Goal: Task Accomplishment & Management: Use online tool/utility

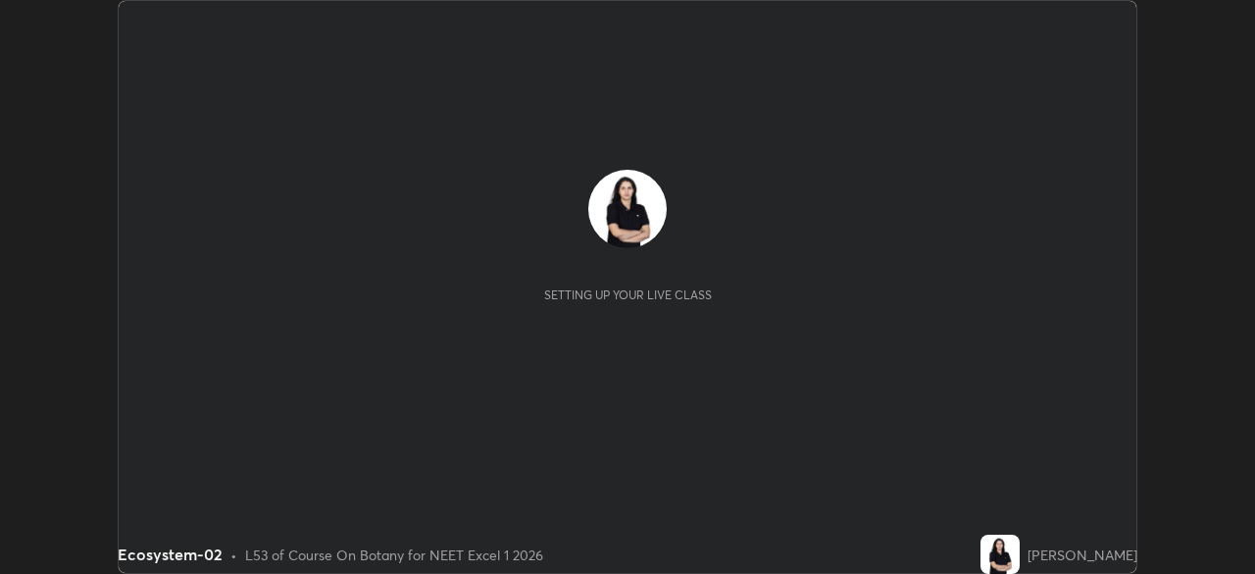
scroll to position [574, 1254]
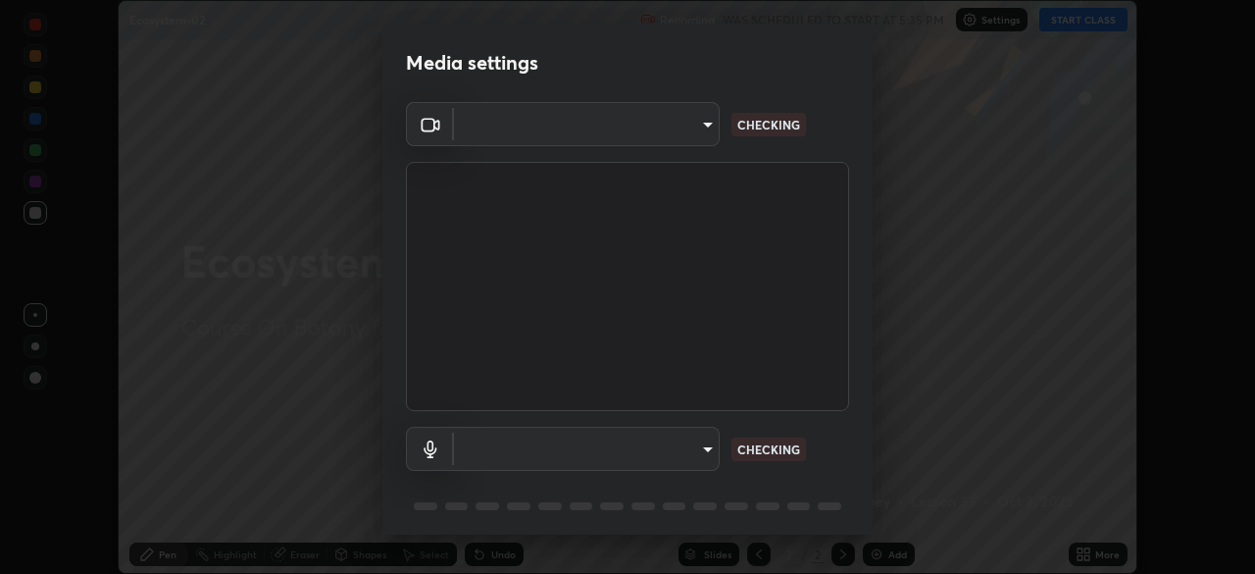
type input "49997c5035a380d1e4bfd67072f4403f37fcfd6159da511fce73e868ba03c42c"
click at [706, 452] on body "Erase all Ecosystem-02 Recording WAS SCHEDULED TO START AT 5:35 PM Settings STA…" at bounding box center [627, 287] width 1255 height 574
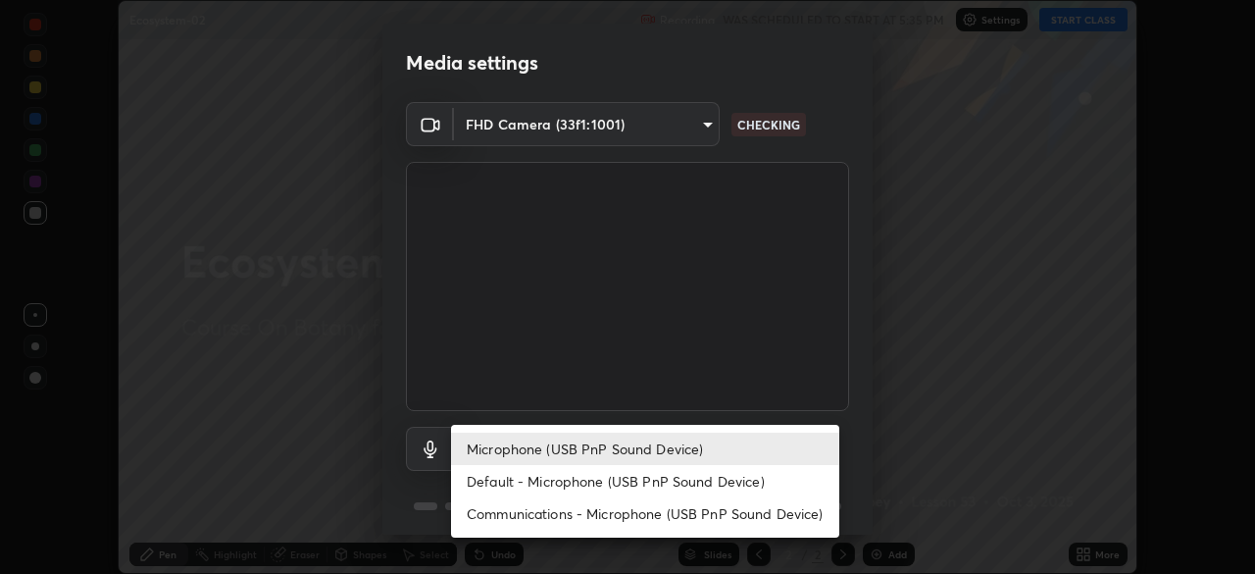
click at [672, 512] on li "Communications - Microphone (USB PnP Sound Device)" at bounding box center [645, 513] width 388 height 32
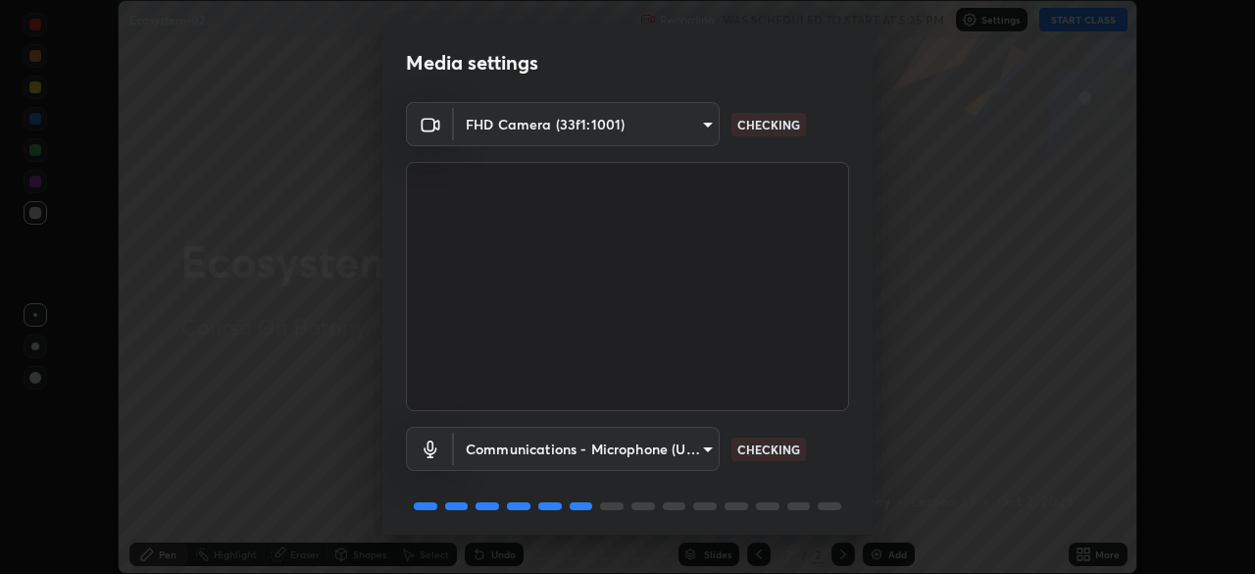
click at [705, 448] on body "Erase all Ecosystem-02 Recording WAS SCHEDULED TO START AT 5:35 PM Settings STA…" at bounding box center [627, 287] width 1255 height 574
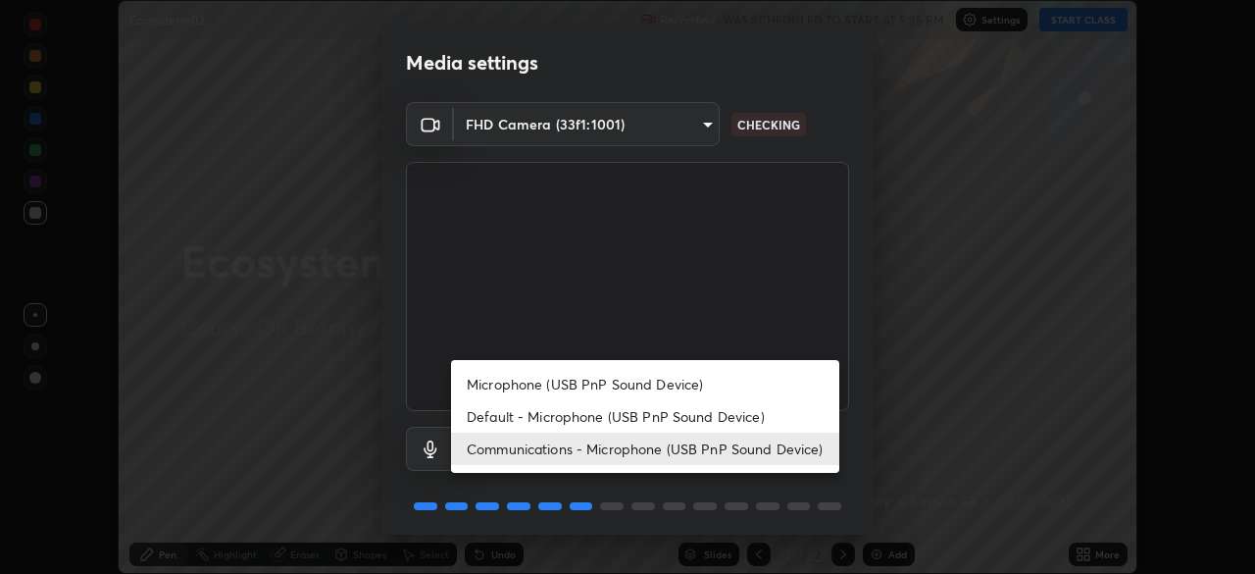
click at [691, 382] on li "Microphone (USB PnP Sound Device)" at bounding box center [645, 384] width 388 height 32
type input "b93cbfc37ea663615e2a2758e13d6489b429ad874a2ce90456402bbb4f5a5e7c"
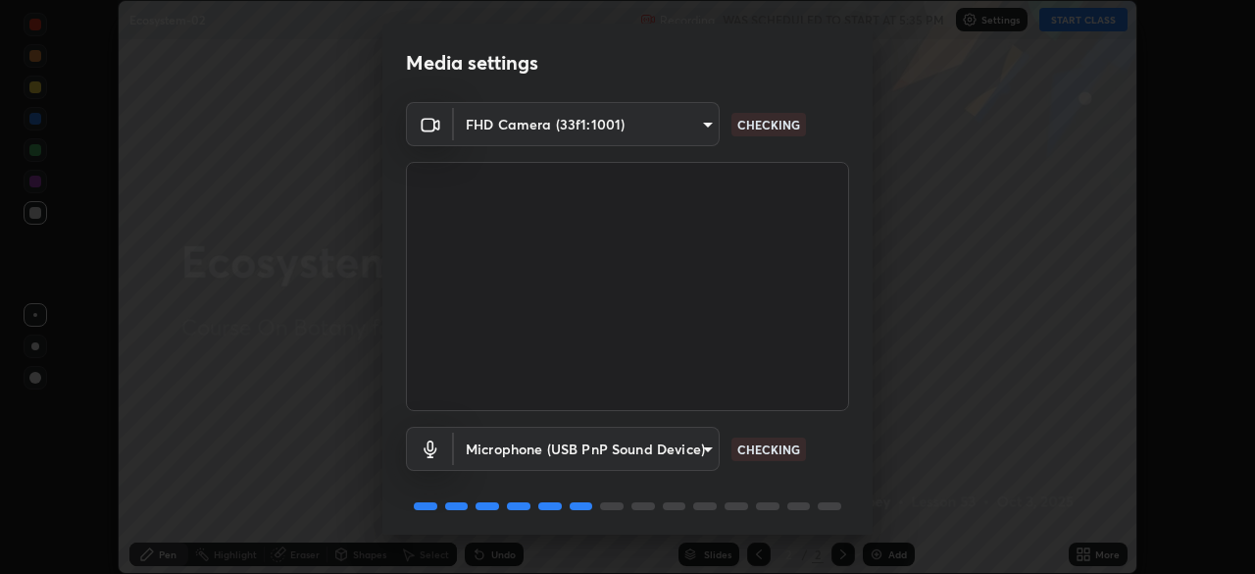
scroll to position [70, 0]
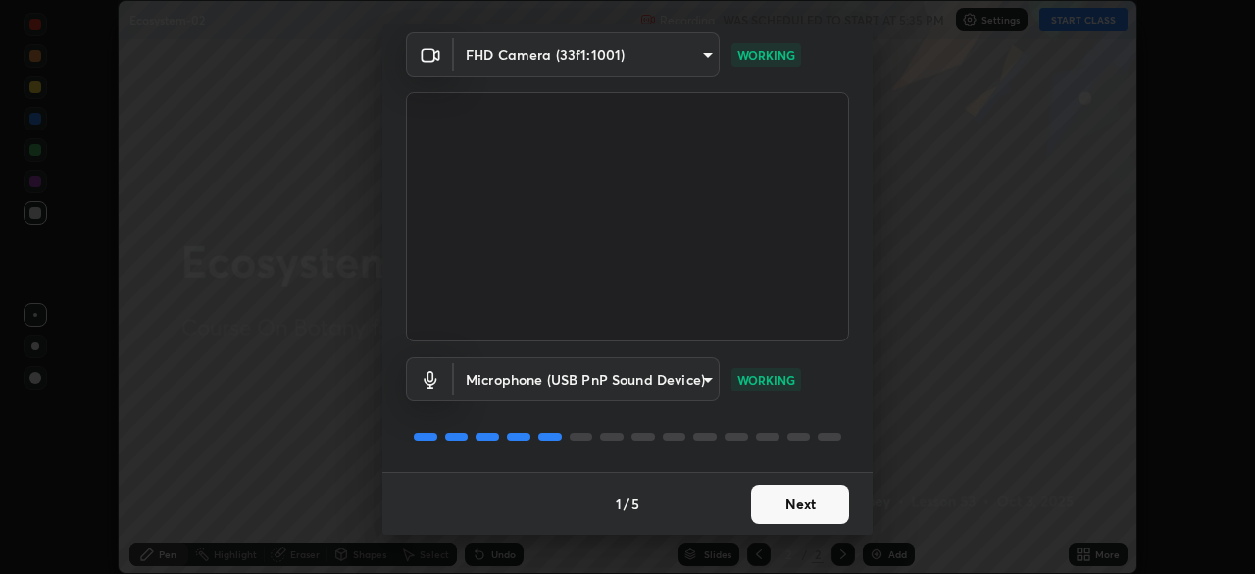
click at [818, 509] on button "Next" at bounding box center [800, 503] width 98 height 39
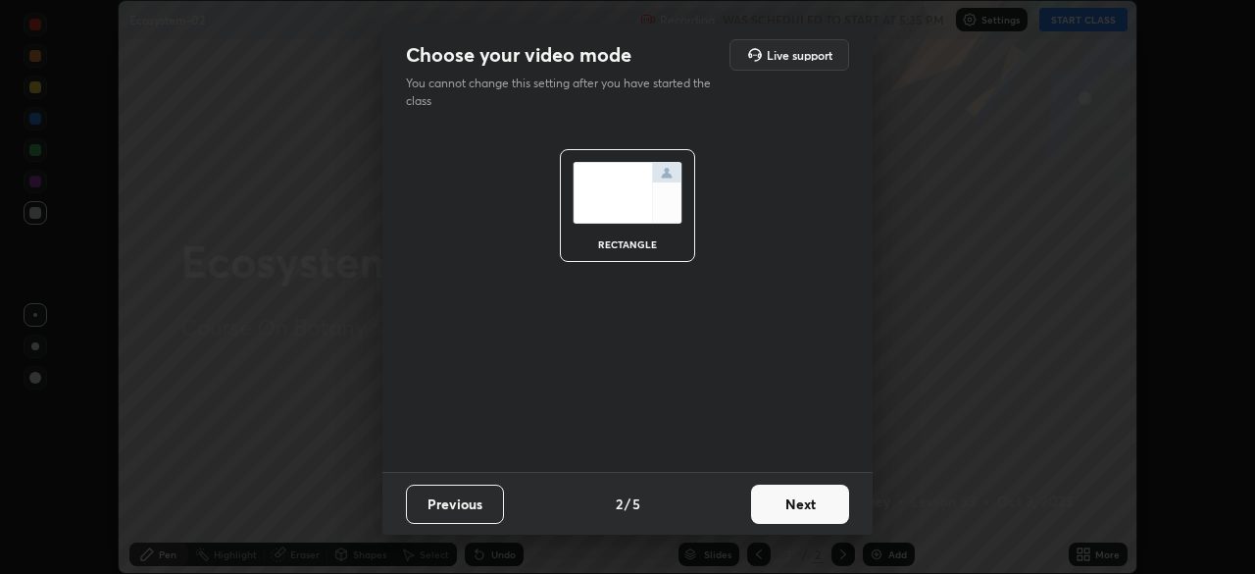
click at [815, 504] on button "Next" at bounding box center [800, 503] width 98 height 39
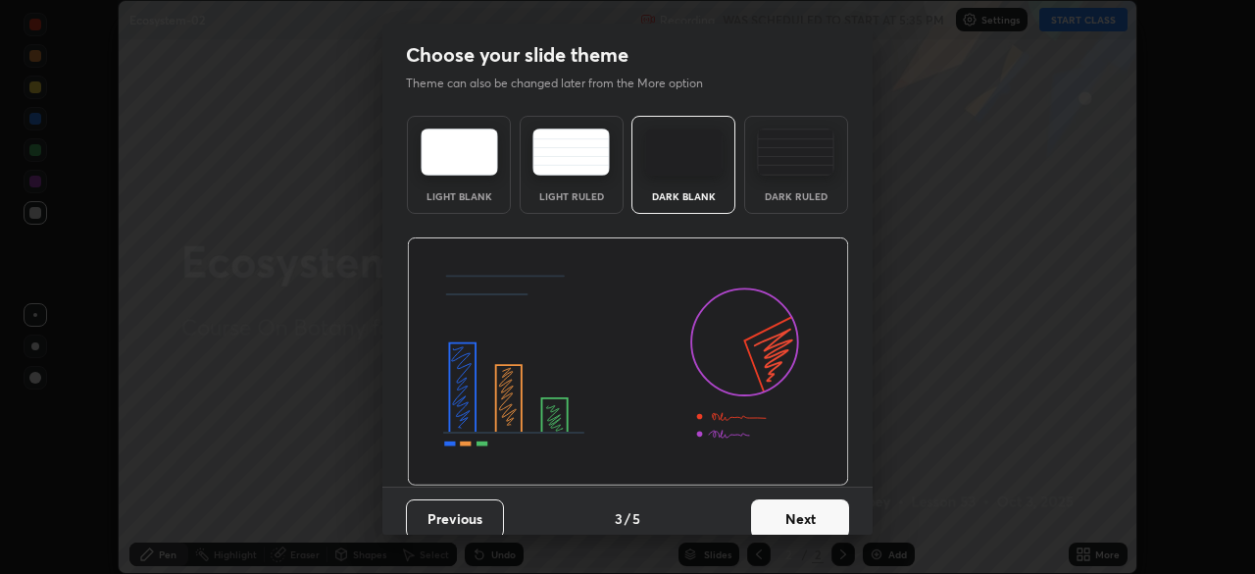
click at [814, 520] on button "Next" at bounding box center [800, 518] width 98 height 39
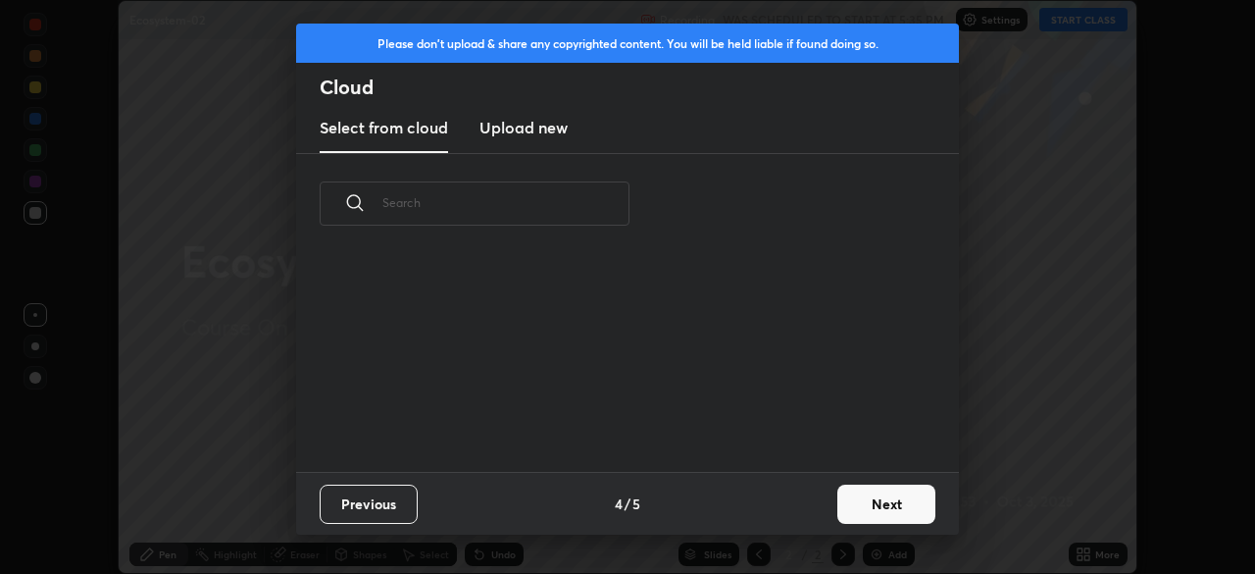
click at [863, 511] on button "Next" at bounding box center [886, 503] width 98 height 39
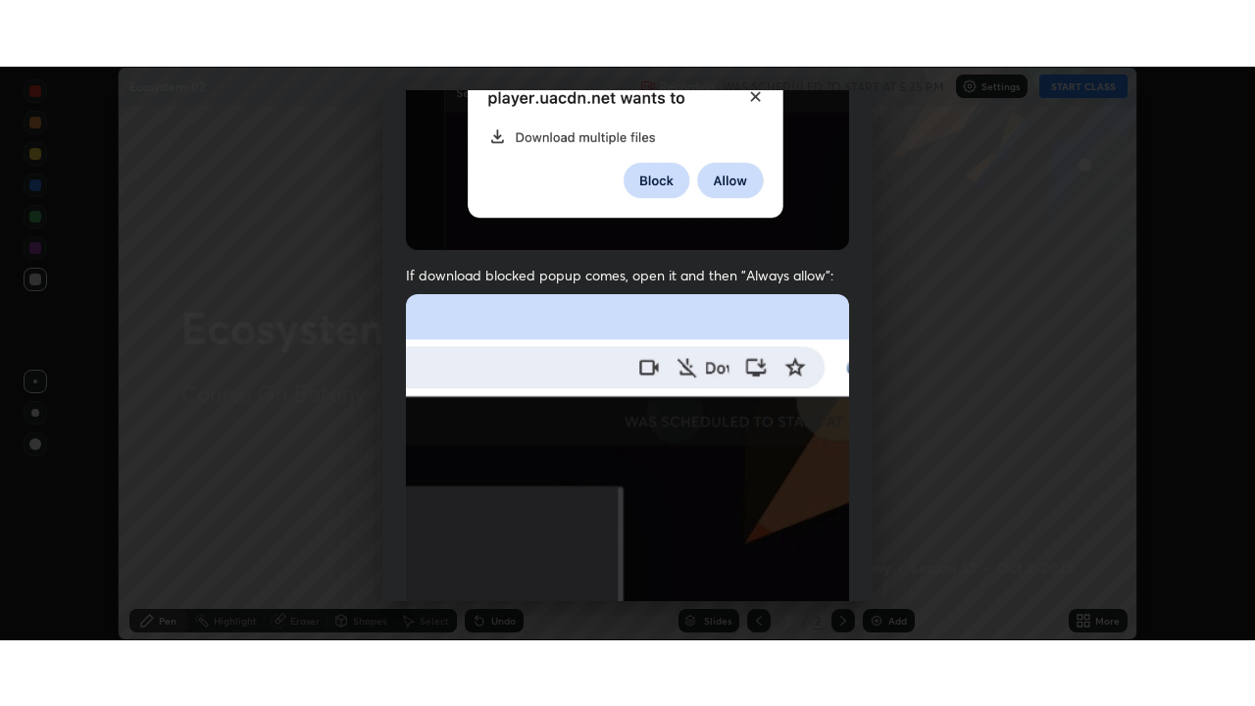
scroll to position [470, 0]
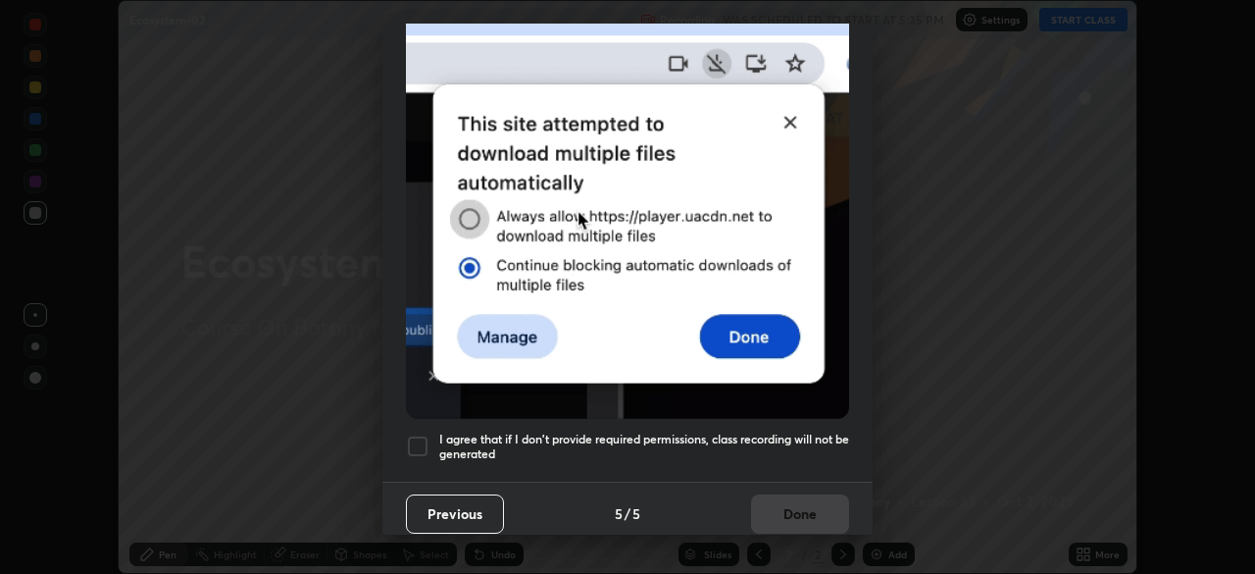
click at [424, 435] on div at bounding box center [418, 446] width 24 height 24
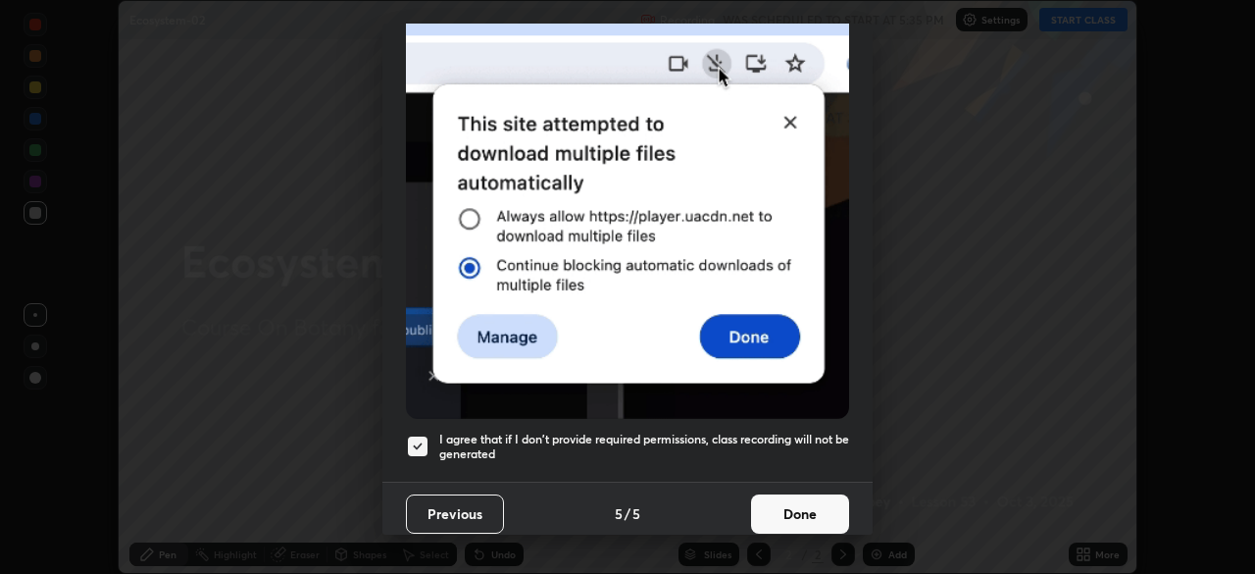
click at [800, 502] on button "Done" at bounding box center [800, 513] width 98 height 39
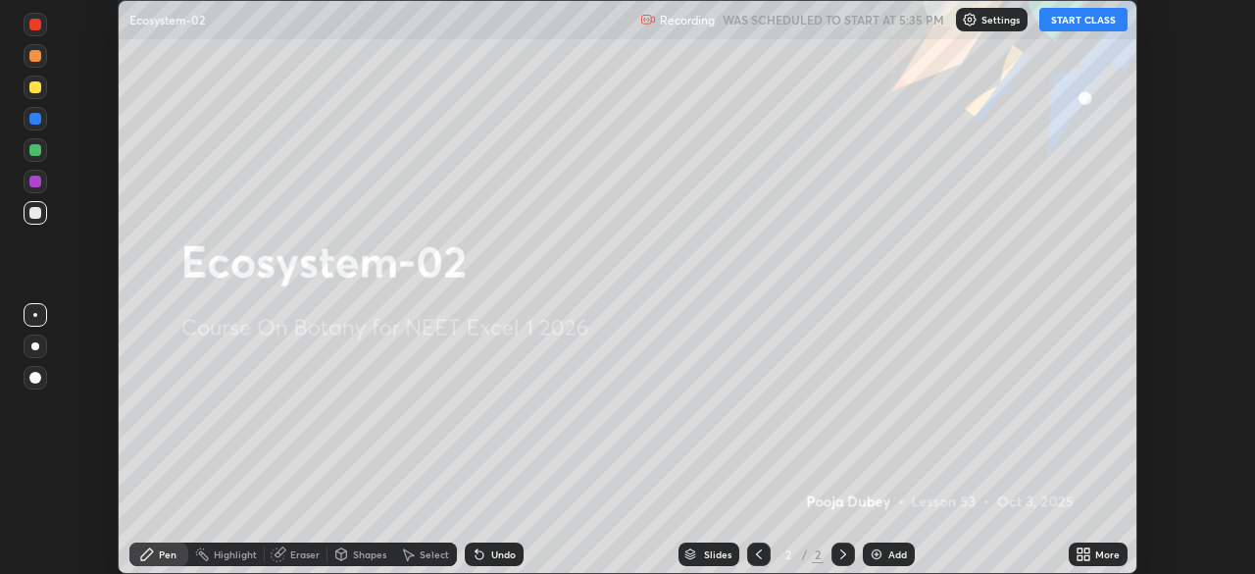
click at [1062, 22] on button "START CLASS" at bounding box center [1083, 20] width 88 height 24
click at [1079, 550] on icon at bounding box center [1079, 550] width 5 height 5
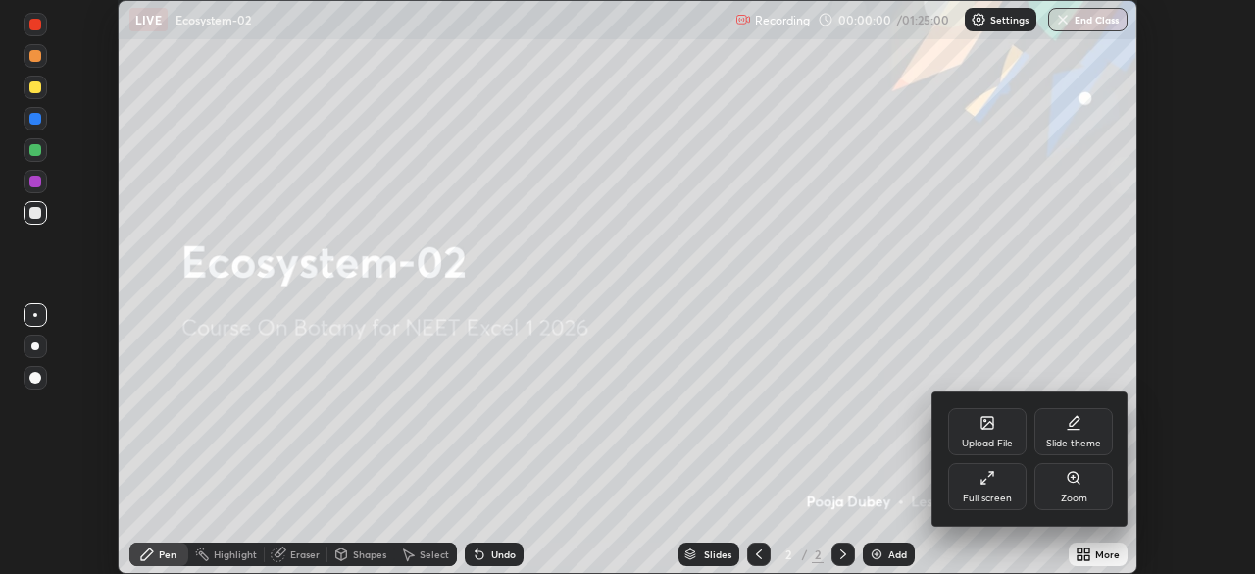
click at [966, 494] on div "Full screen" at bounding box center [987, 498] width 49 height 10
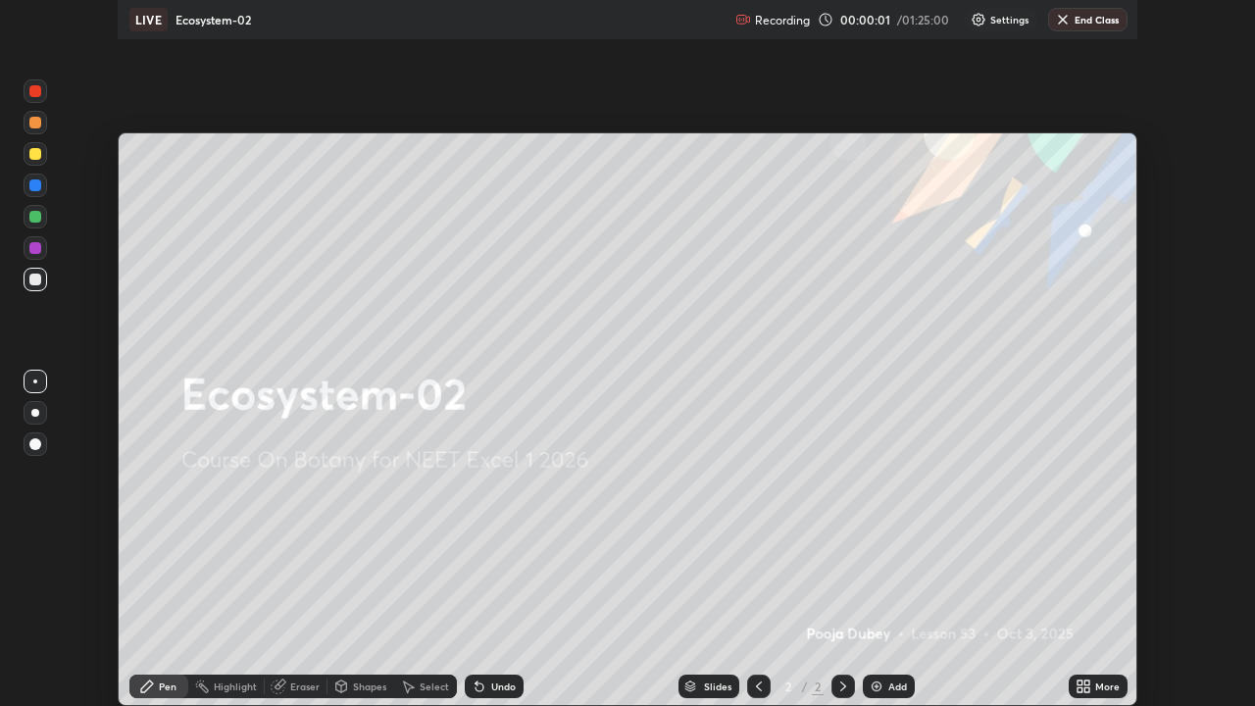
scroll to position [706, 1255]
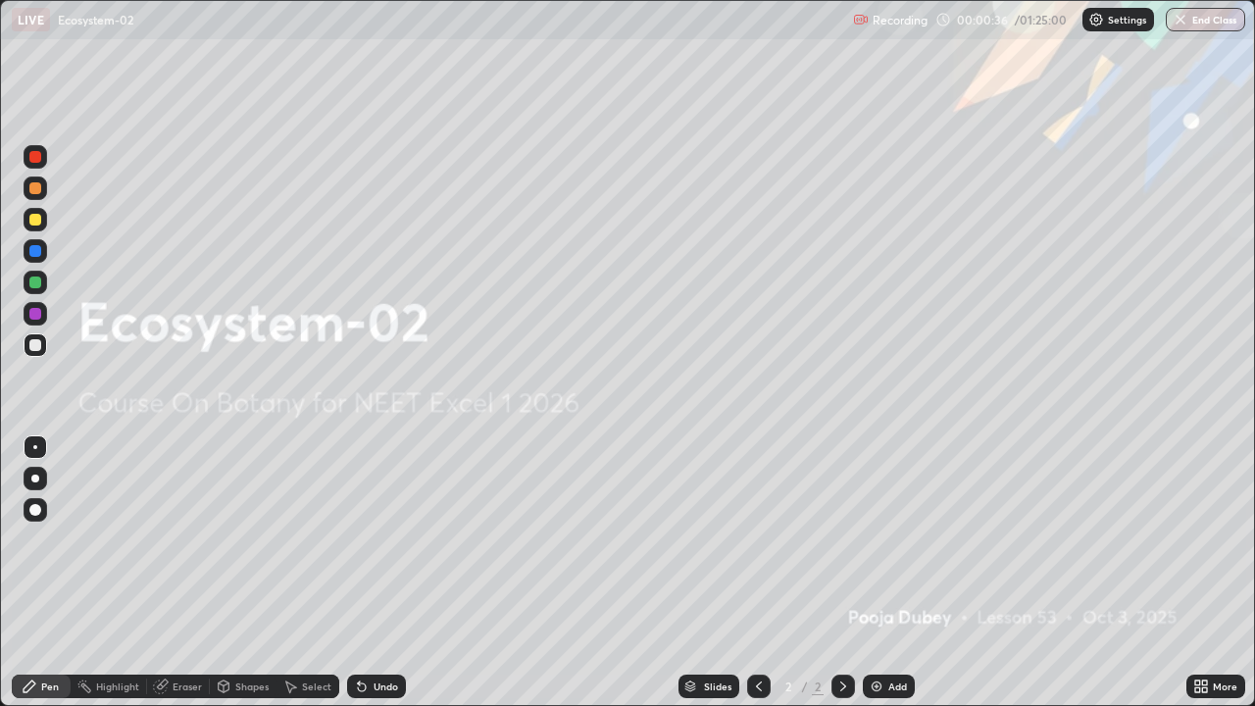
click at [1206, 573] on icon at bounding box center [1201, 686] width 16 height 16
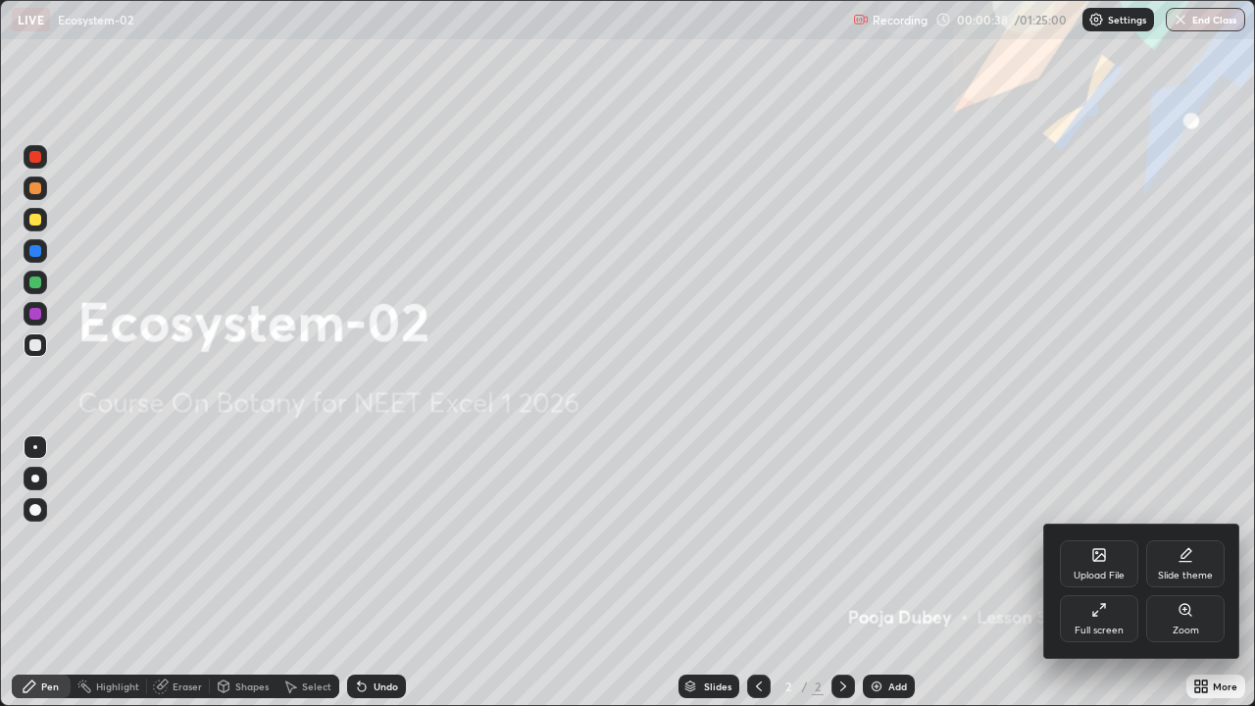
click at [976, 573] on div at bounding box center [627, 353] width 1255 height 706
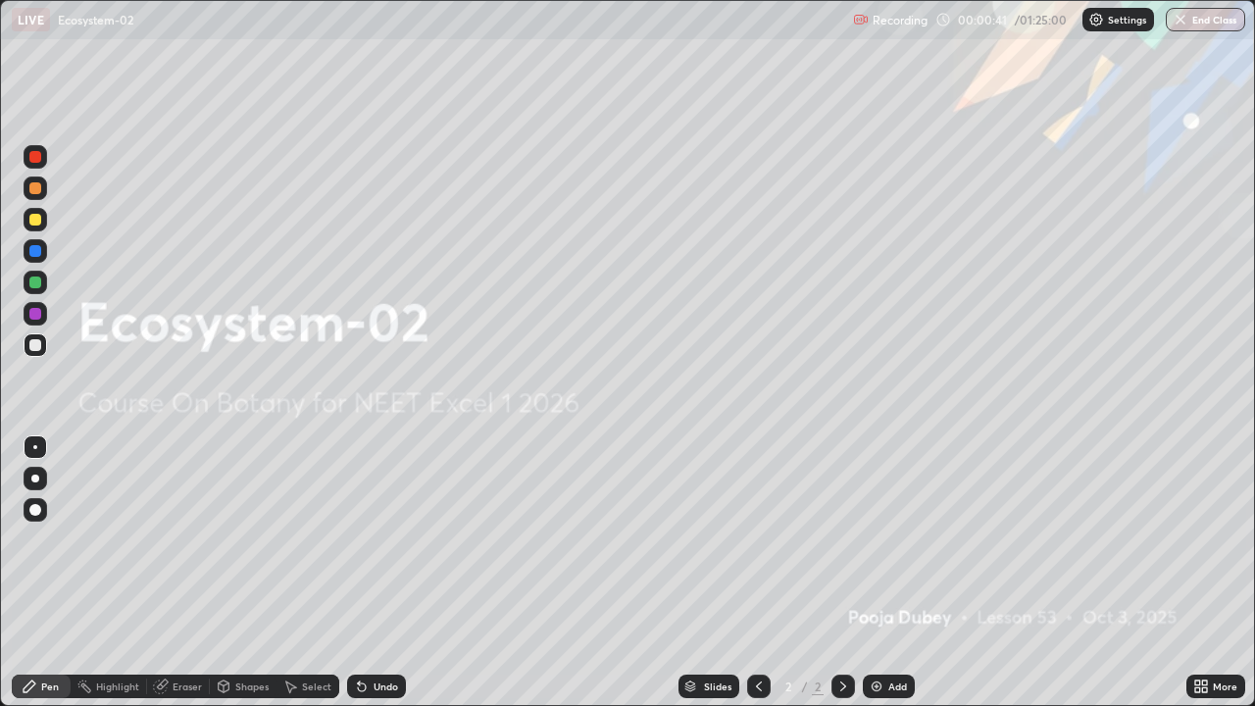
click at [875, 573] on img at bounding box center [877, 686] width 16 height 16
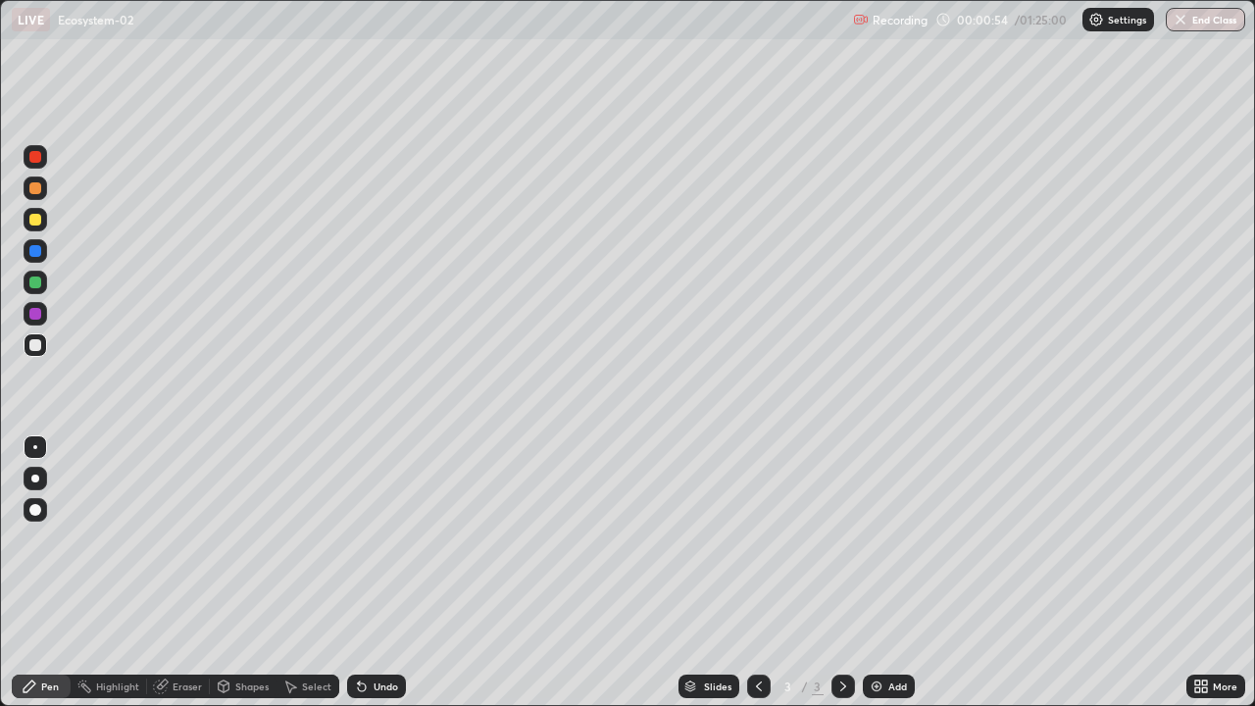
click at [33, 282] on div at bounding box center [35, 282] width 12 height 12
click at [35, 476] on div at bounding box center [35, 478] width 8 height 8
click at [36, 347] on div at bounding box center [35, 345] width 12 height 12
click at [38, 283] on div at bounding box center [35, 282] width 12 height 12
click at [36, 352] on div at bounding box center [36, 345] width 24 height 24
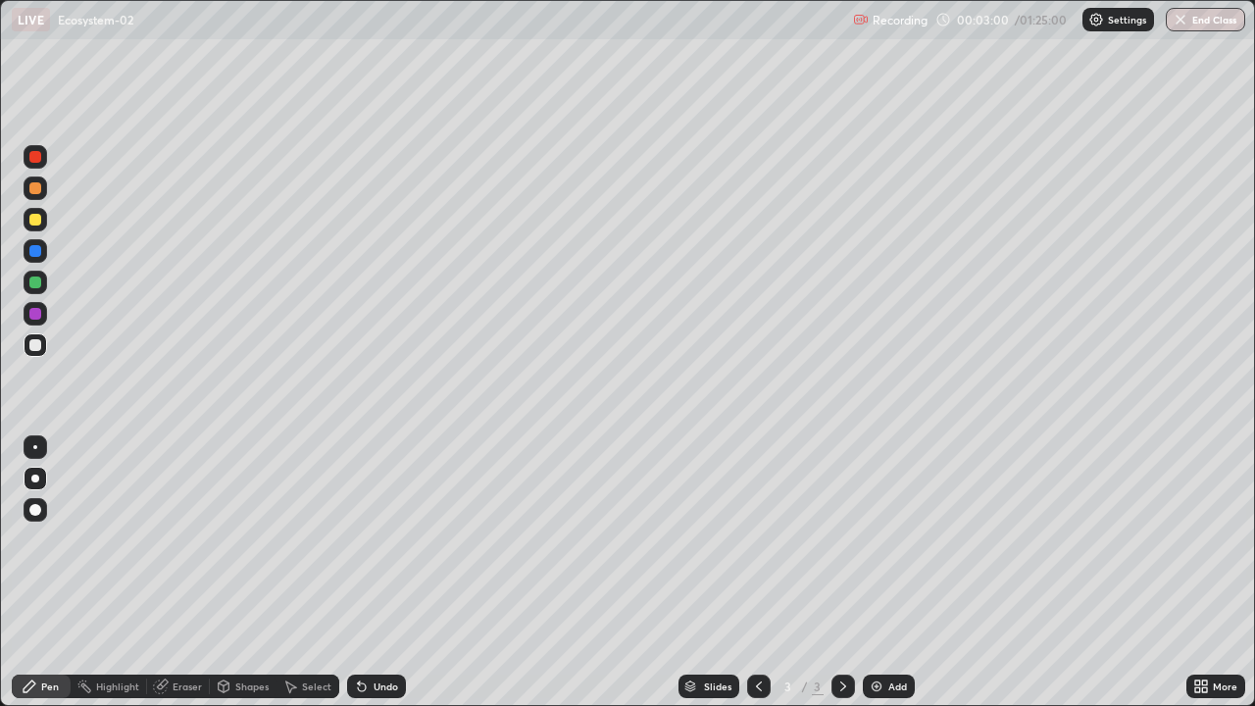
click at [368, 573] on div "Undo" at bounding box center [376, 686] width 59 height 24
click at [899, 573] on div "Add" at bounding box center [889, 686] width 52 height 24
click at [384, 573] on div "Undo" at bounding box center [386, 686] width 25 height 10
click at [365, 573] on div "Undo" at bounding box center [376, 686] width 59 height 24
click at [367, 573] on icon at bounding box center [362, 686] width 16 height 16
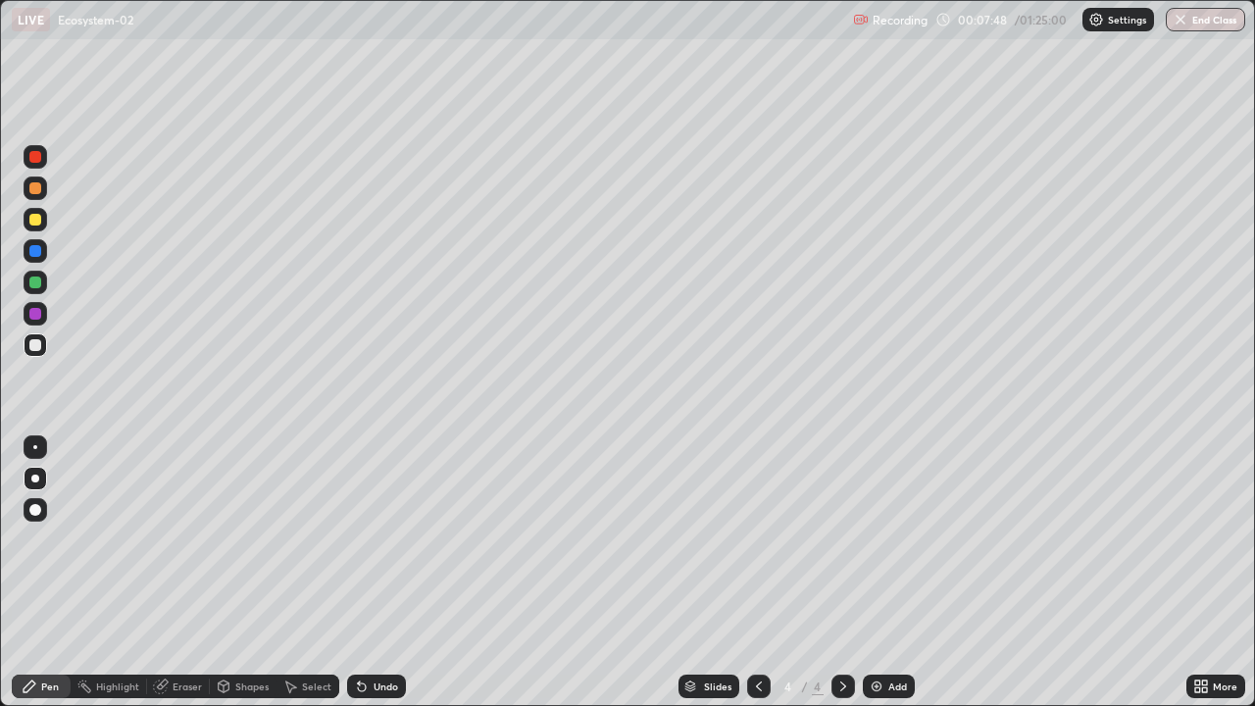
click at [701, 573] on div "Slides" at bounding box center [708, 686] width 61 height 24
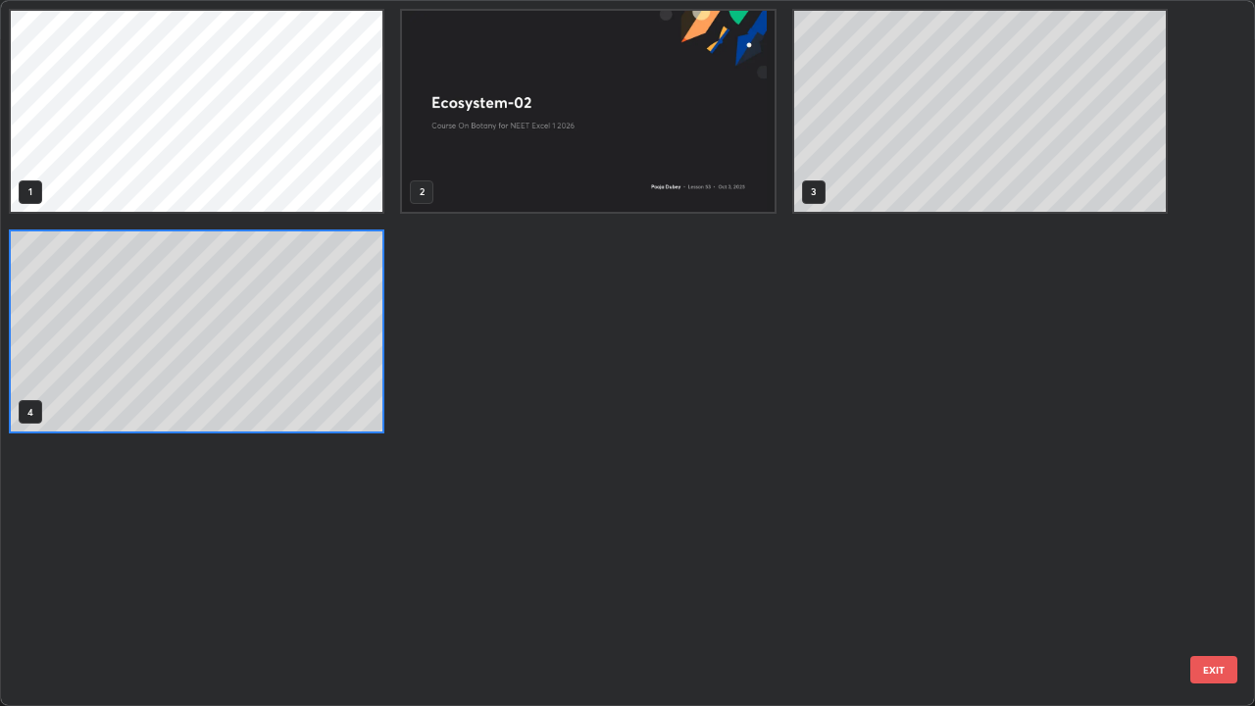
scroll to position [698, 1243]
click at [1203, 573] on button "EXIT" at bounding box center [1213, 669] width 47 height 27
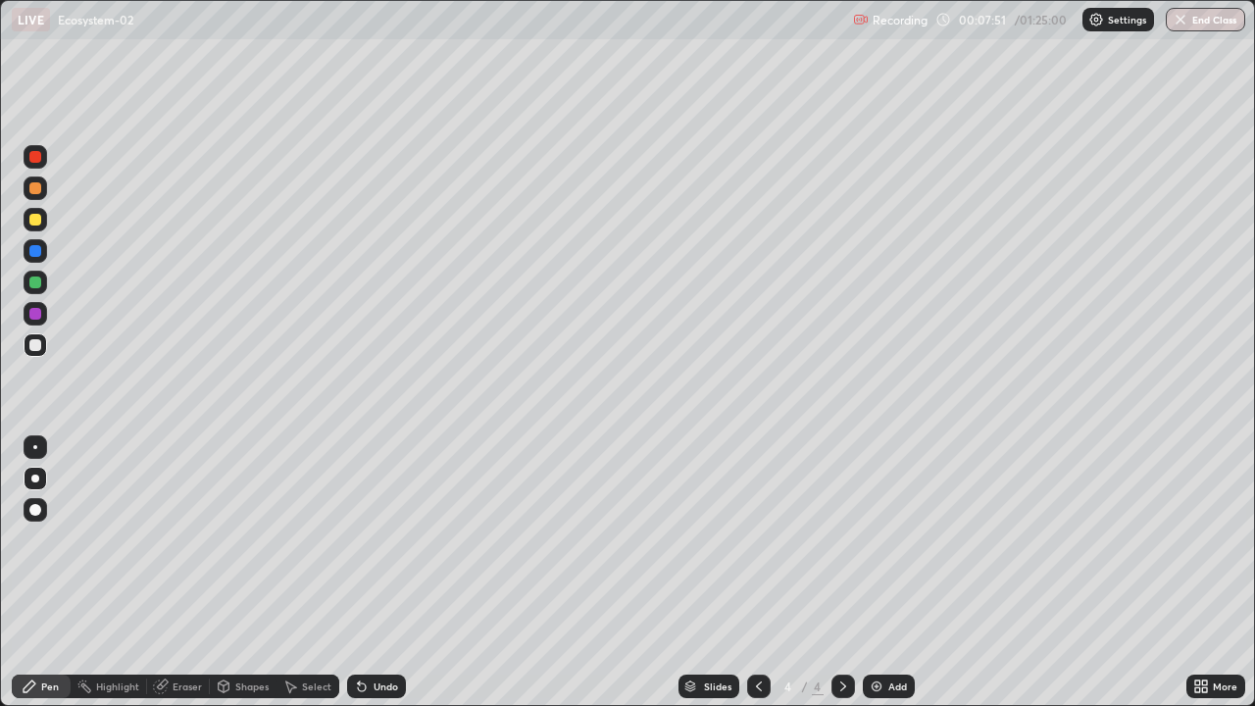
click at [1203, 573] on icon at bounding box center [1201, 686] width 16 height 16
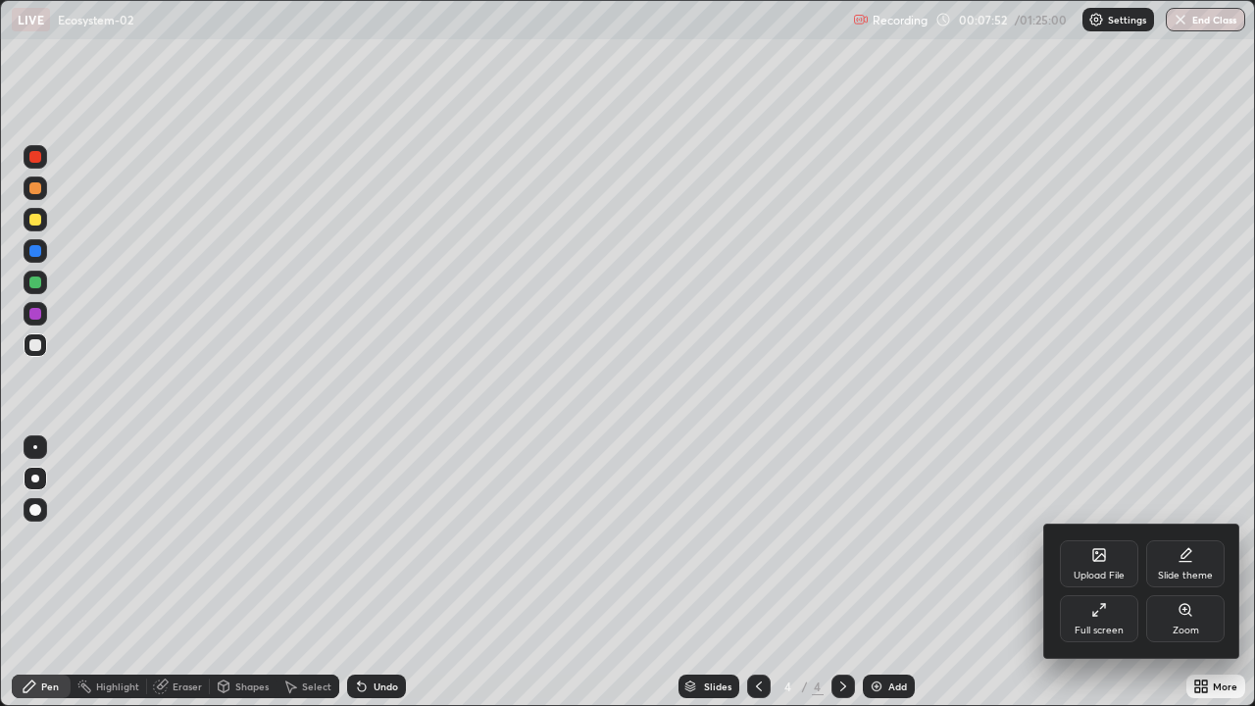
click at [1099, 564] on div "Upload File" at bounding box center [1099, 563] width 78 height 47
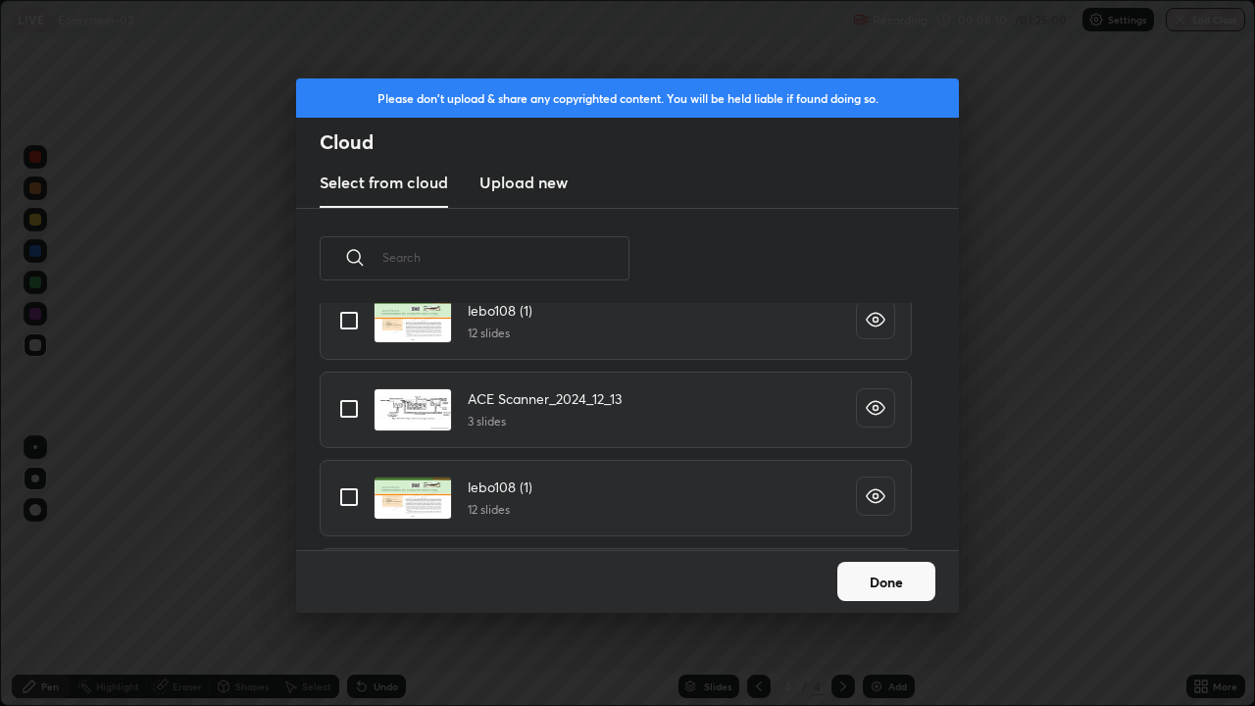
scroll to position [0, 0]
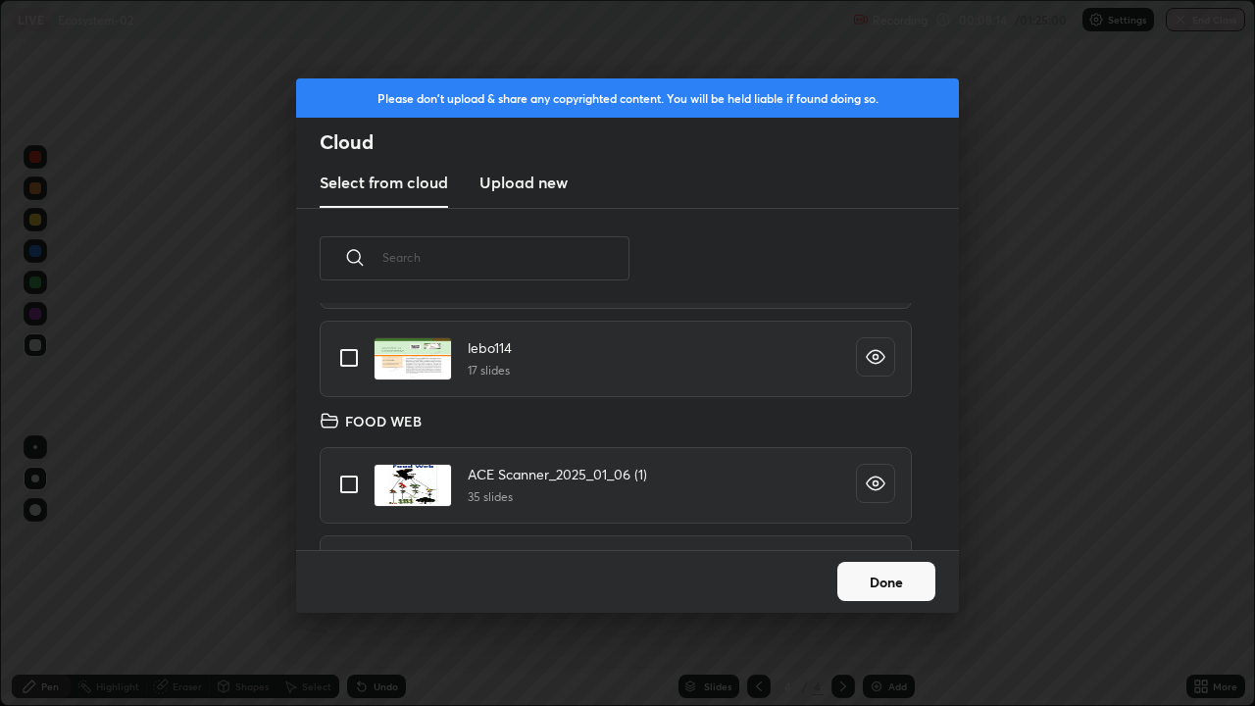
click at [346, 360] on input "grid" at bounding box center [348, 357] width 41 height 41
checkbox input "true"
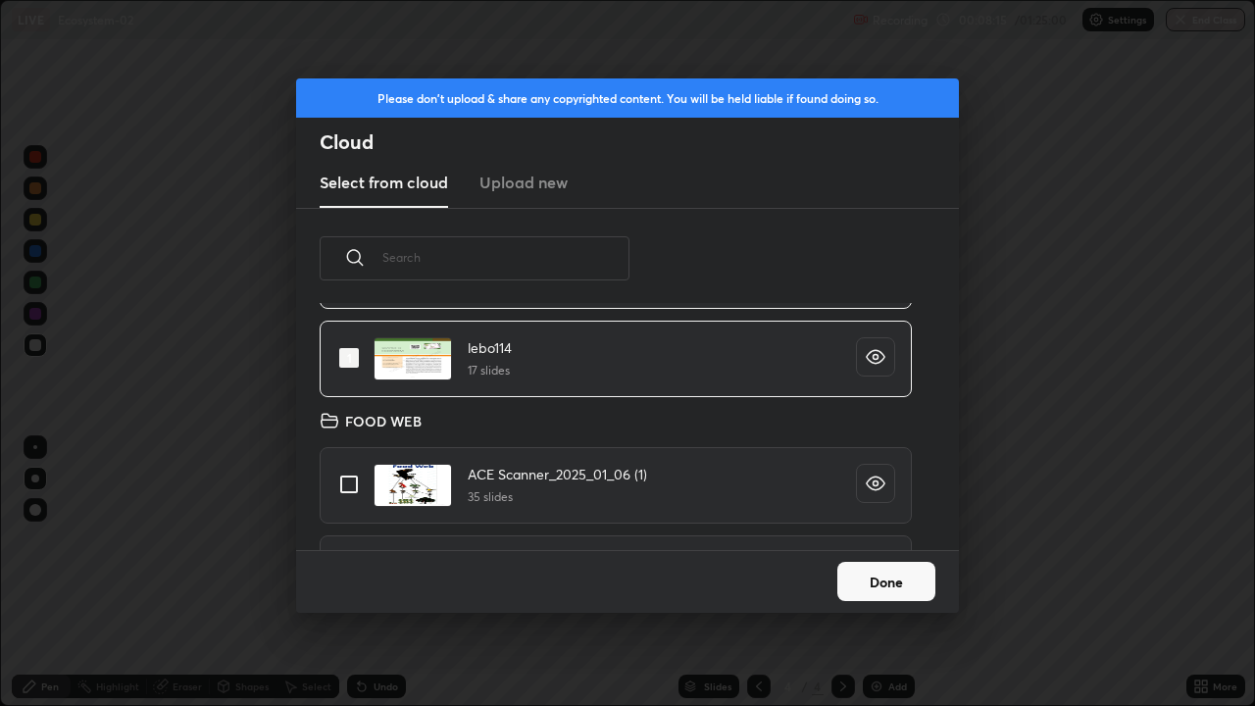
click at [849, 573] on button "Done" at bounding box center [886, 581] width 98 height 39
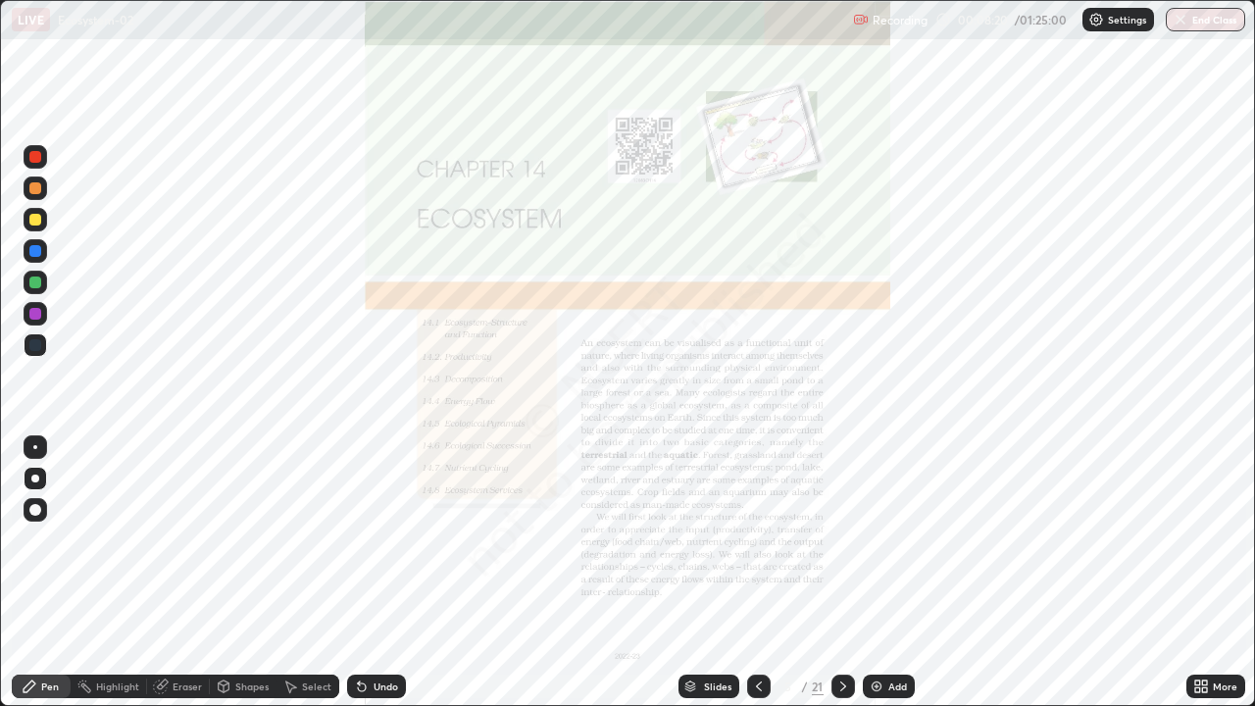
click at [707, 573] on div "Slides" at bounding box center [708, 686] width 61 height 24
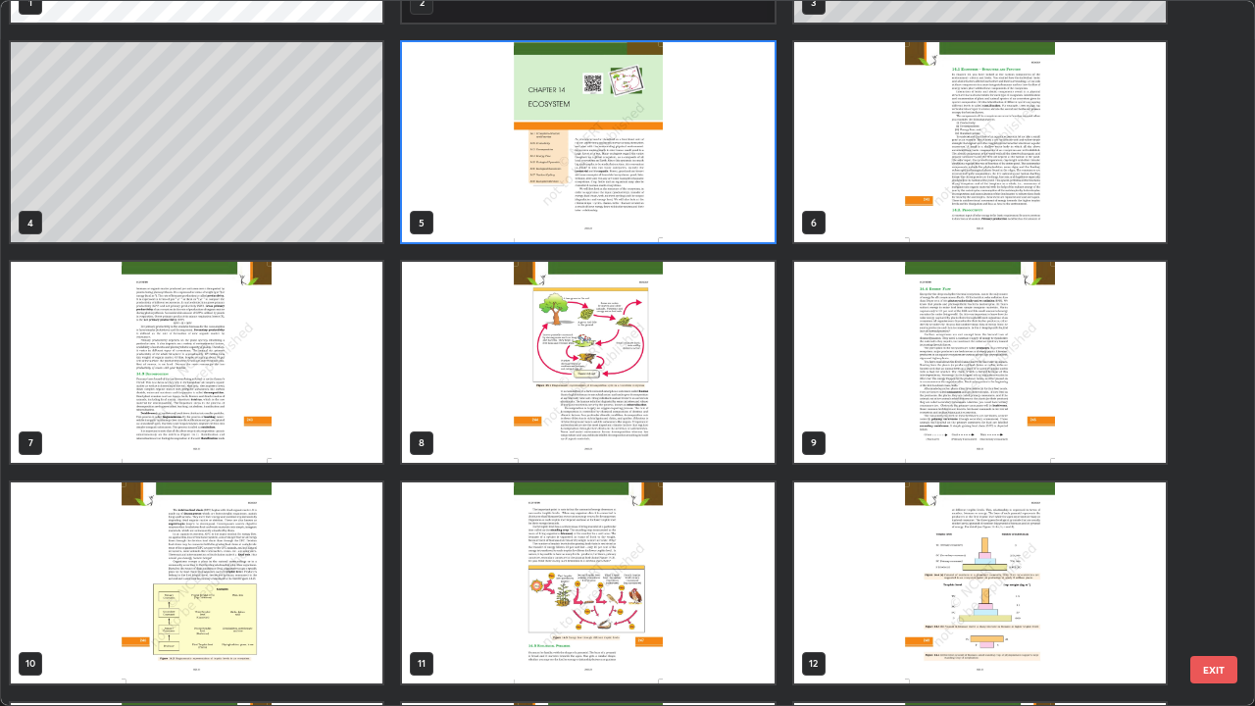
click at [318, 415] on img "grid" at bounding box center [197, 362] width 372 height 201
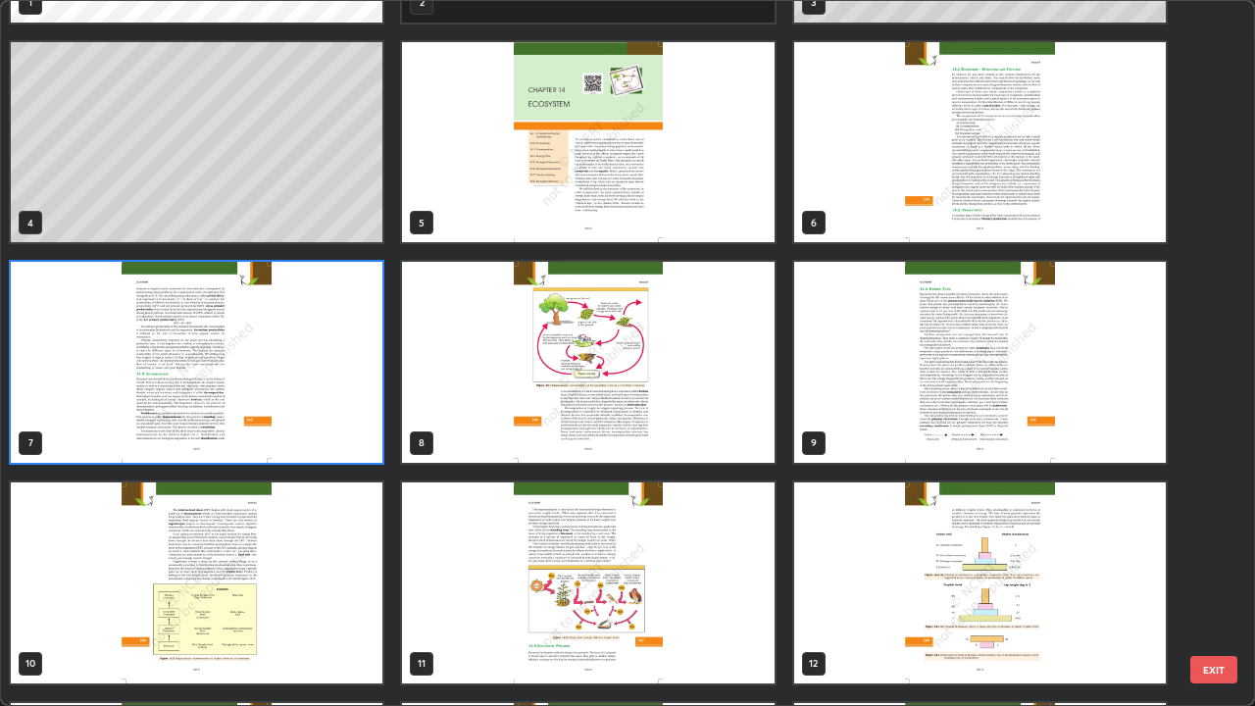
click at [326, 419] on img "grid" at bounding box center [197, 362] width 372 height 201
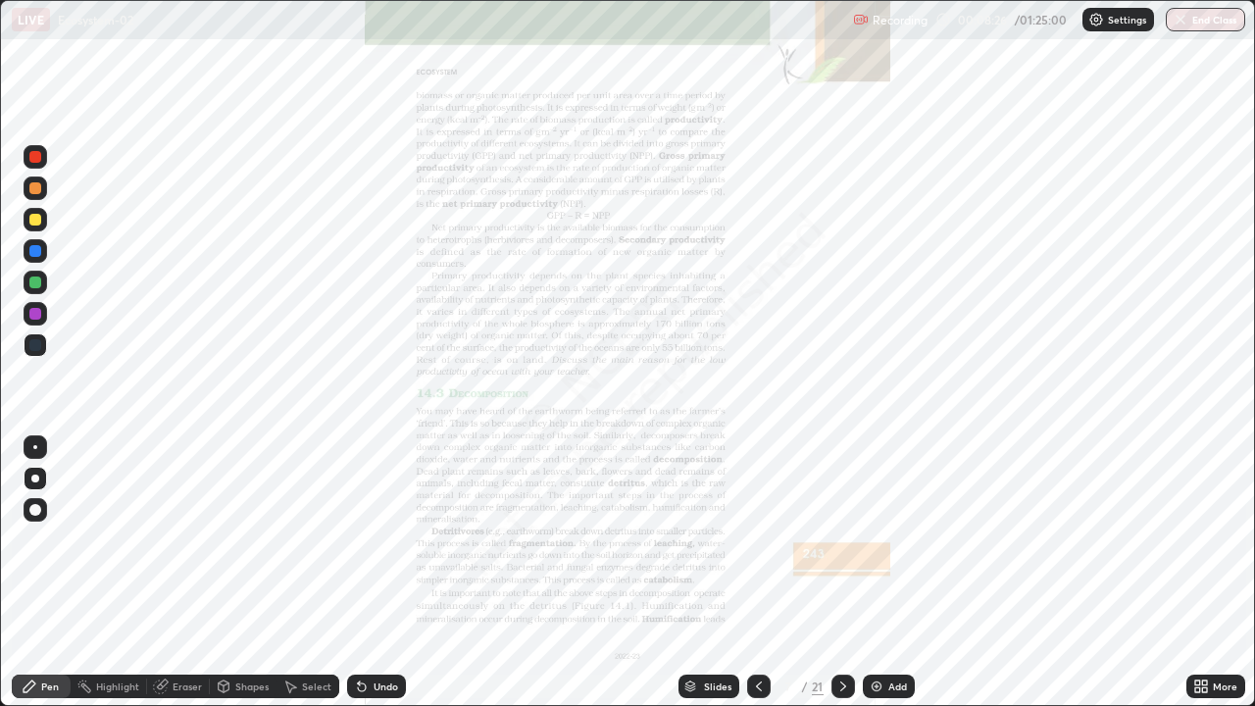
click at [336, 419] on img "grid" at bounding box center [197, 362] width 372 height 201
click at [714, 573] on div "Slides" at bounding box center [717, 686] width 27 height 10
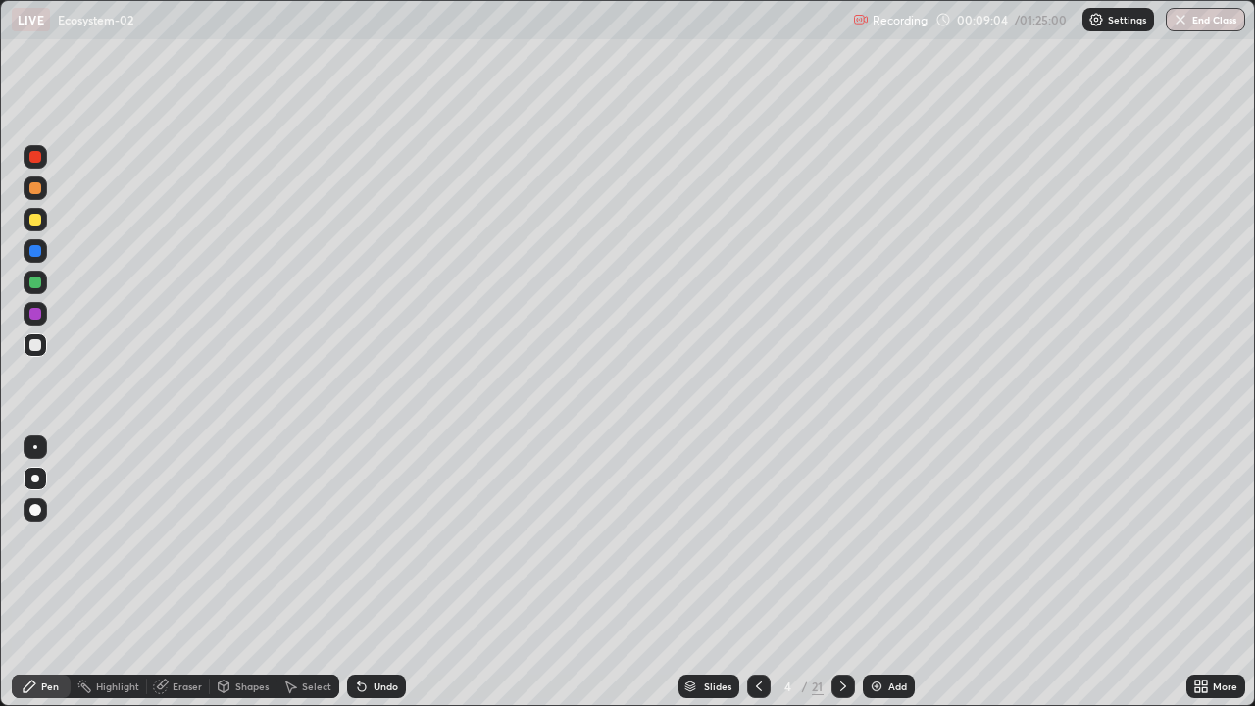
click at [37, 292] on div at bounding box center [36, 283] width 24 height 24
click at [42, 350] on div at bounding box center [36, 345] width 24 height 24
click at [32, 291] on div at bounding box center [36, 283] width 24 height 24
click at [179, 573] on div "Eraser" at bounding box center [187, 686] width 29 height 10
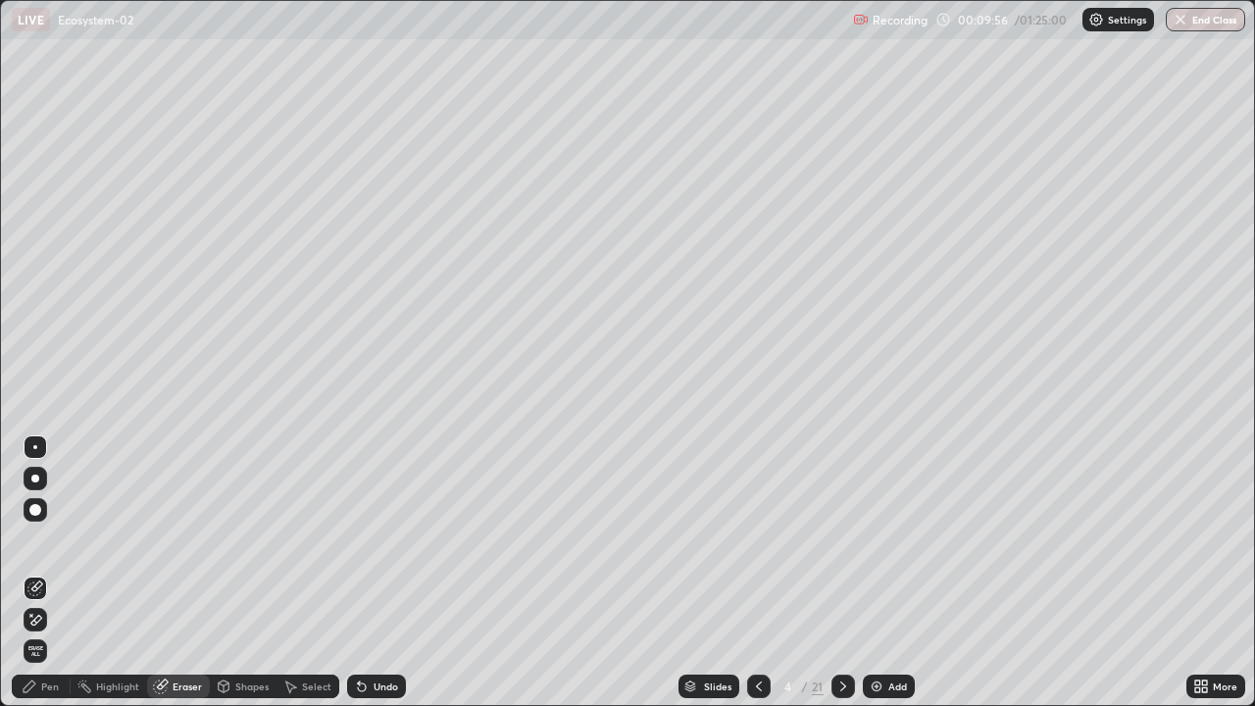
click at [34, 573] on icon at bounding box center [30, 686] width 16 height 16
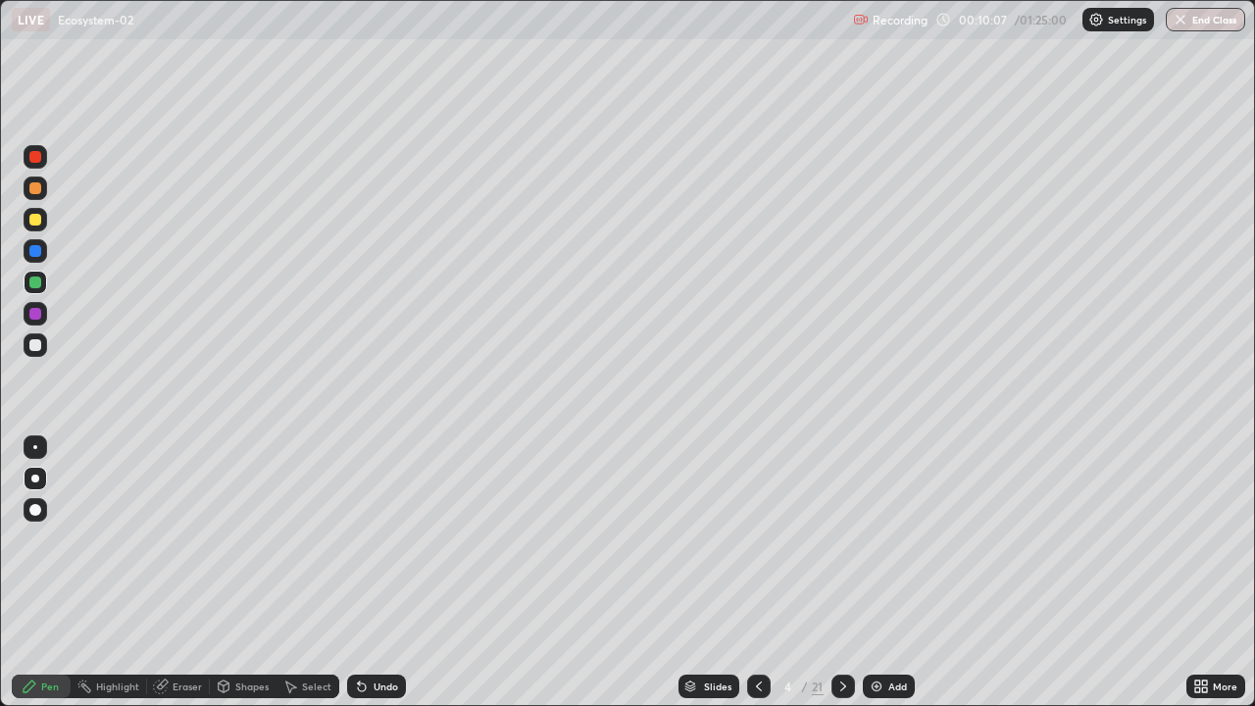
click at [35, 346] on div at bounding box center [35, 345] width 12 height 12
click at [893, 573] on div "Add" at bounding box center [897, 686] width 19 height 10
click at [33, 287] on div at bounding box center [35, 282] width 12 height 12
click at [41, 356] on div at bounding box center [36, 344] width 24 height 31
click at [875, 573] on img at bounding box center [877, 686] width 16 height 16
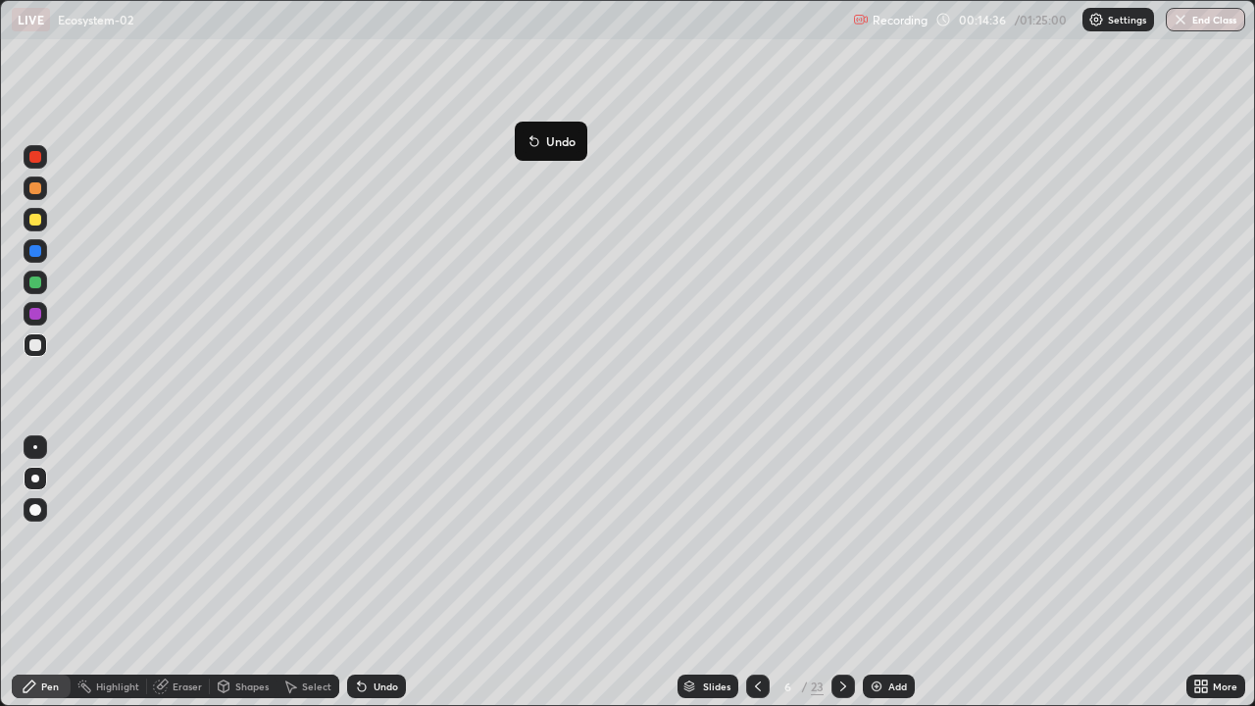
click at [529, 132] on button "Undo" at bounding box center [551, 141] width 57 height 24
click at [35, 291] on div at bounding box center [36, 283] width 24 height 24
click at [380, 573] on div "Undo" at bounding box center [386, 686] width 25 height 10
click at [36, 345] on div at bounding box center [35, 345] width 12 height 12
click at [885, 573] on div "Add" at bounding box center [889, 686] width 52 height 24
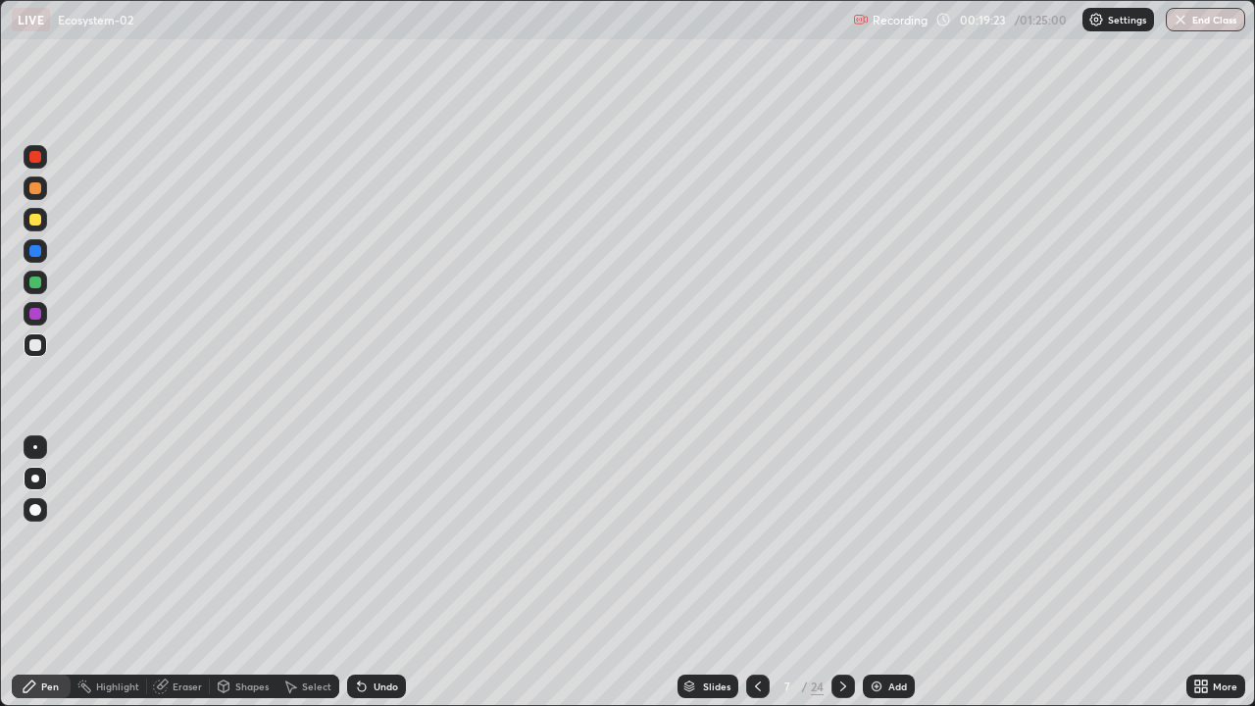
click at [883, 573] on div "Add" at bounding box center [889, 686] width 52 height 24
click at [36, 282] on div at bounding box center [35, 282] width 12 height 12
click at [36, 345] on div at bounding box center [35, 345] width 12 height 12
click at [35, 283] on div at bounding box center [35, 282] width 12 height 12
click at [37, 349] on div at bounding box center [35, 345] width 12 height 12
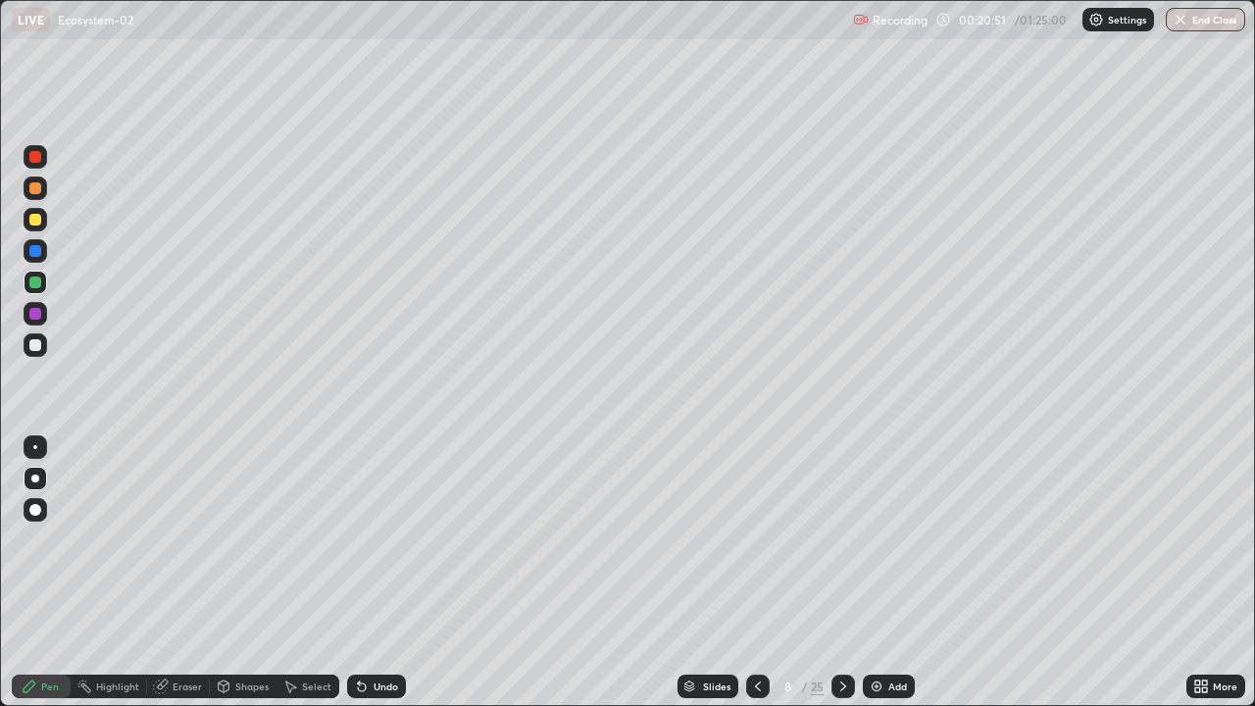
click at [32, 349] on div at bounding box center [35, 345] width 12 height 12
click at [897, 573] on div "Add" at bounding box center [897, 686] width 19 height 10
click at [691, 573] on icon at bounding box center [689, 686] width 12 height 12
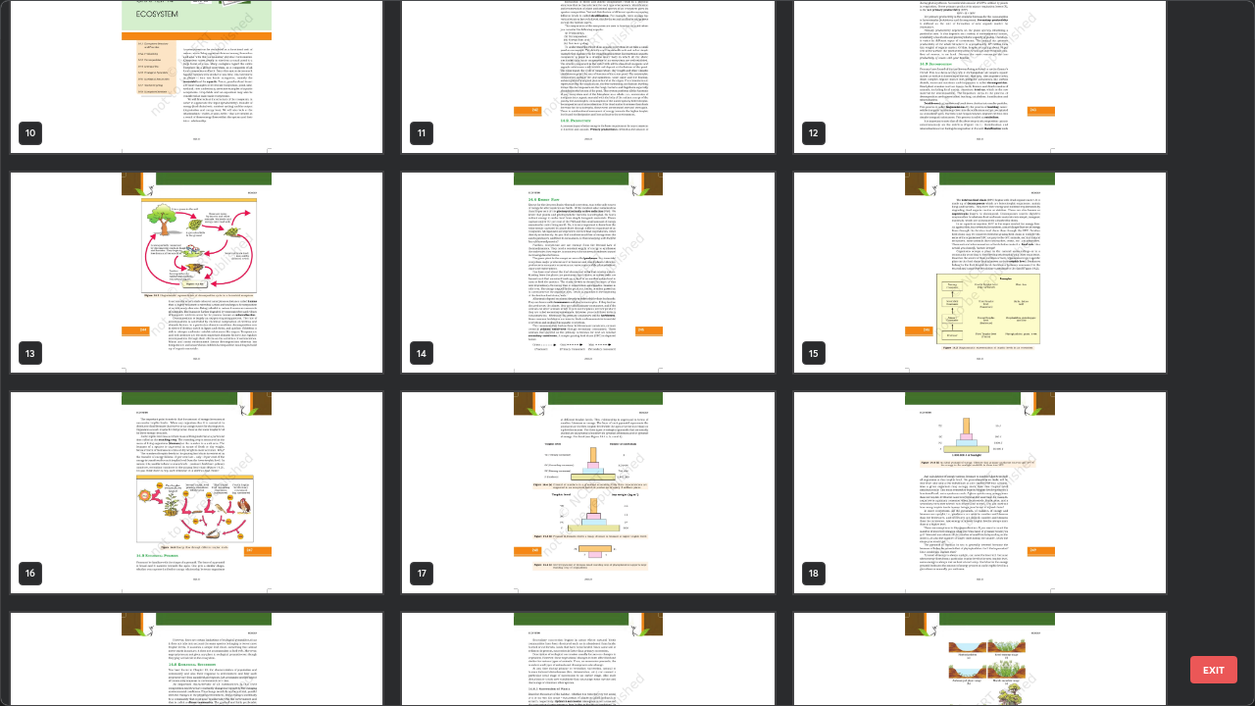
scroll to position [722, 0]
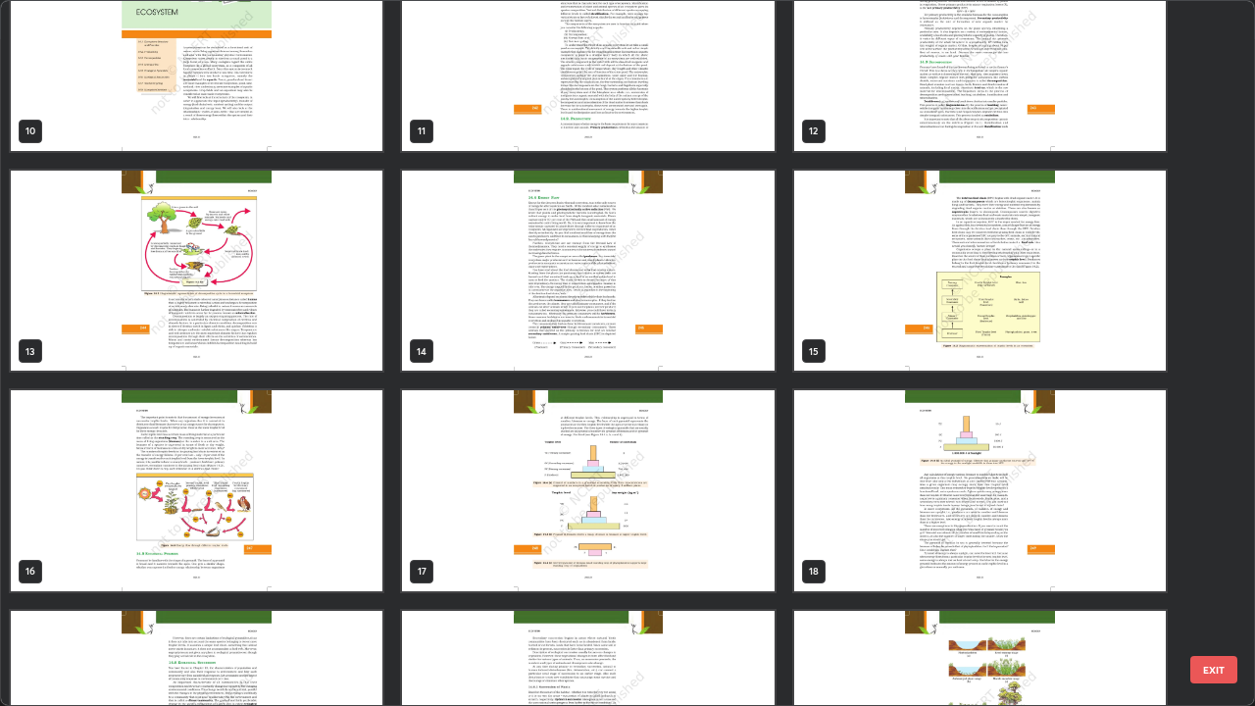
click at [284, 338] on img "grid" at bounding box center [197, 271] width 372 height 201
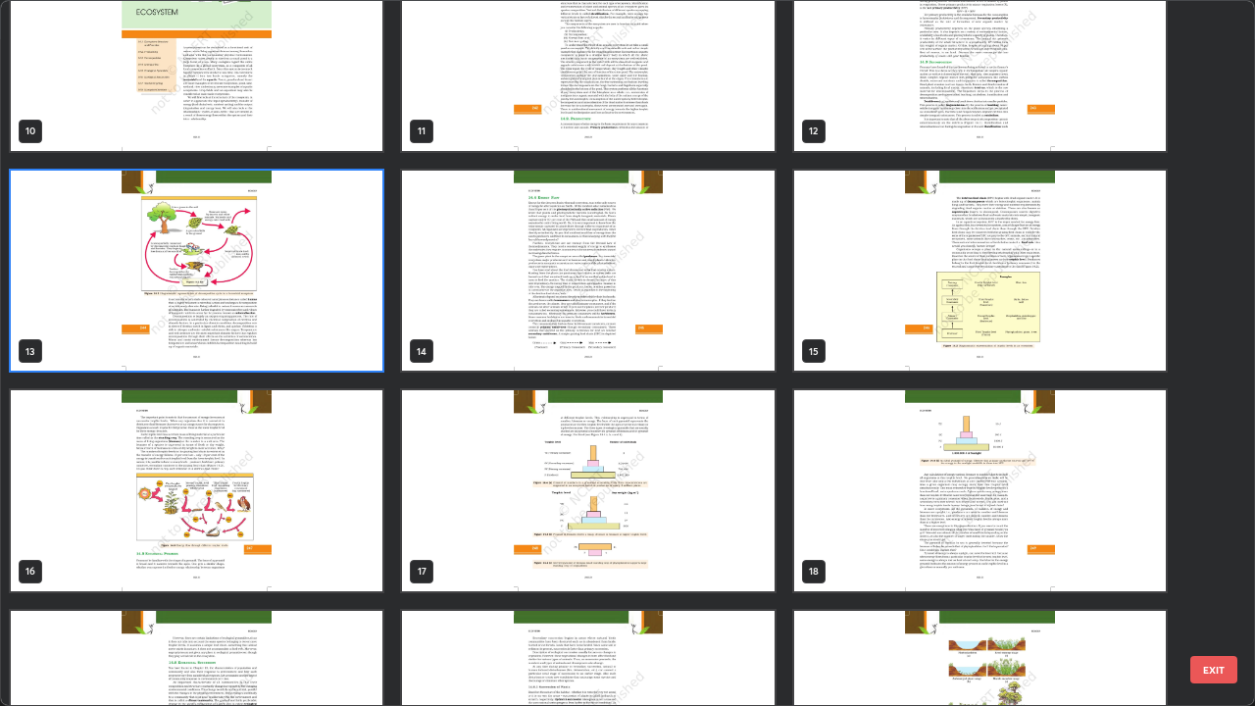
click at [278, 341] on img "grid" at bounding box center [197, 271] width 372 height 201
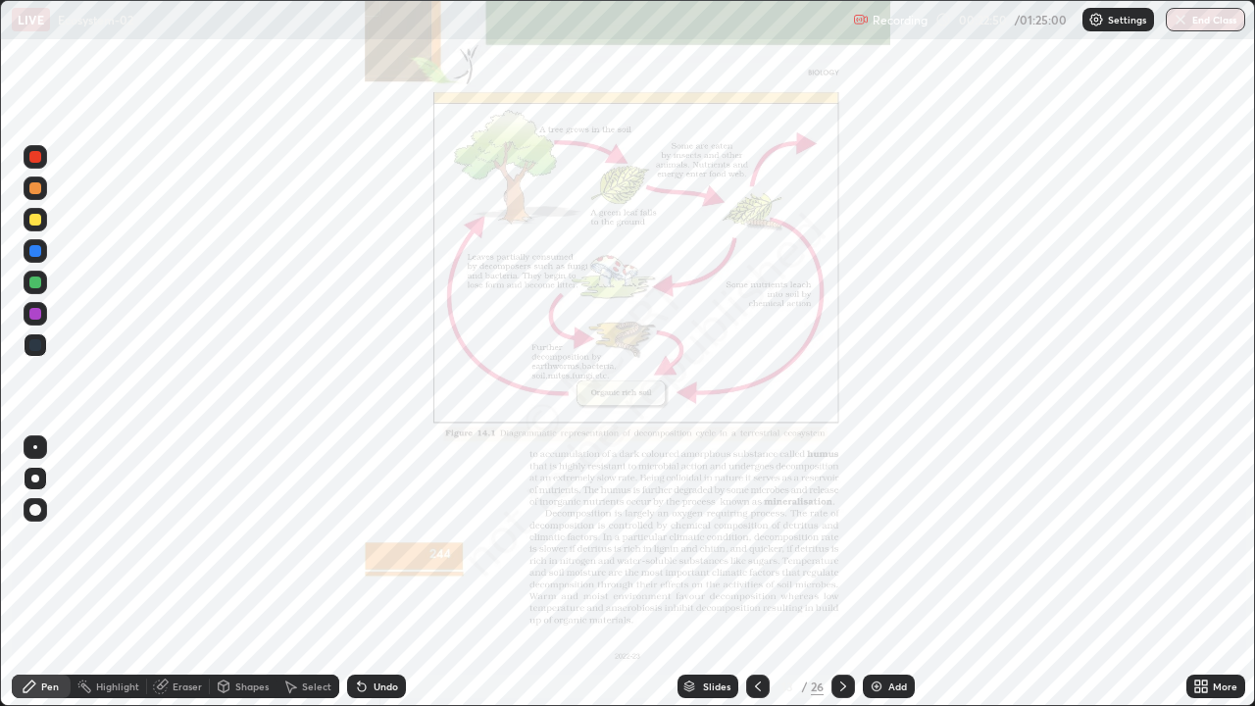
click at [285, 341] on img "grid" at bounding box center [197, 271] width 372 height 201
click at [698, 573] on div "Slides" at bounding box center [707, 686] width 61 height 24
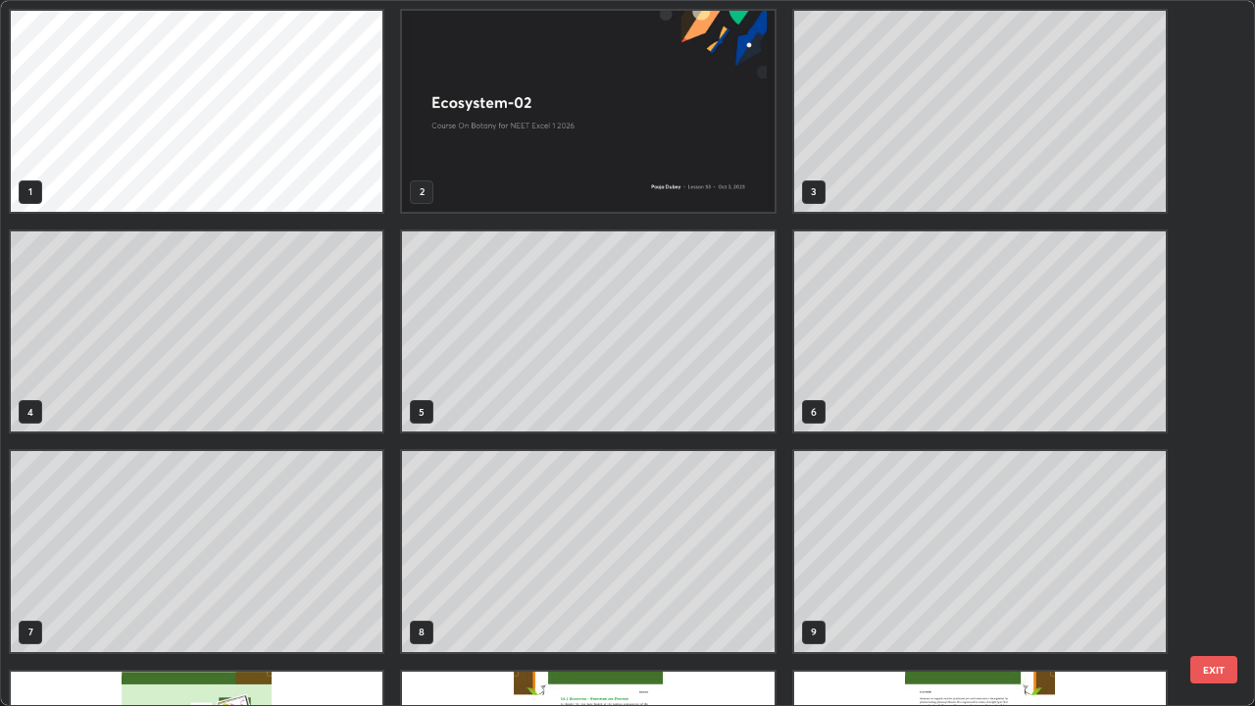
scroll to position [698, 1243]
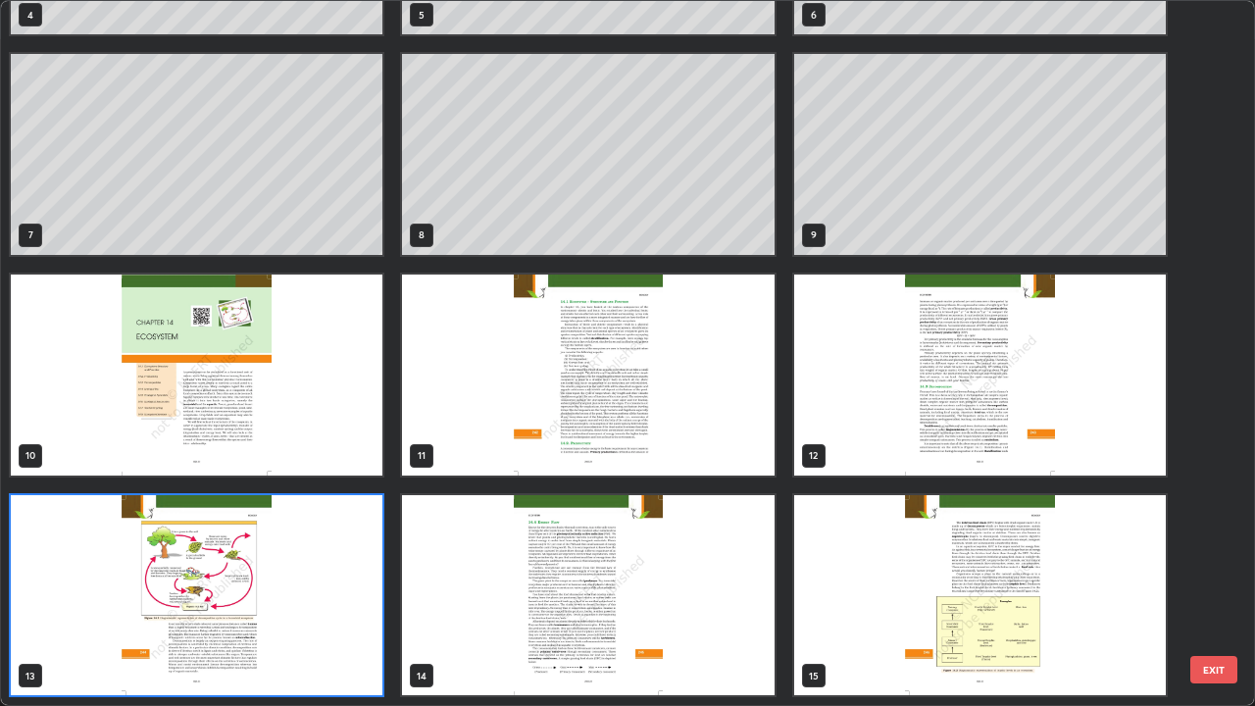
click at [341, 573] on img "grid" at bounding box center [197, 595] width 372 height 201
click at [333, 564] on img "grid" at bounding box center [197, 595] width 372 height 201
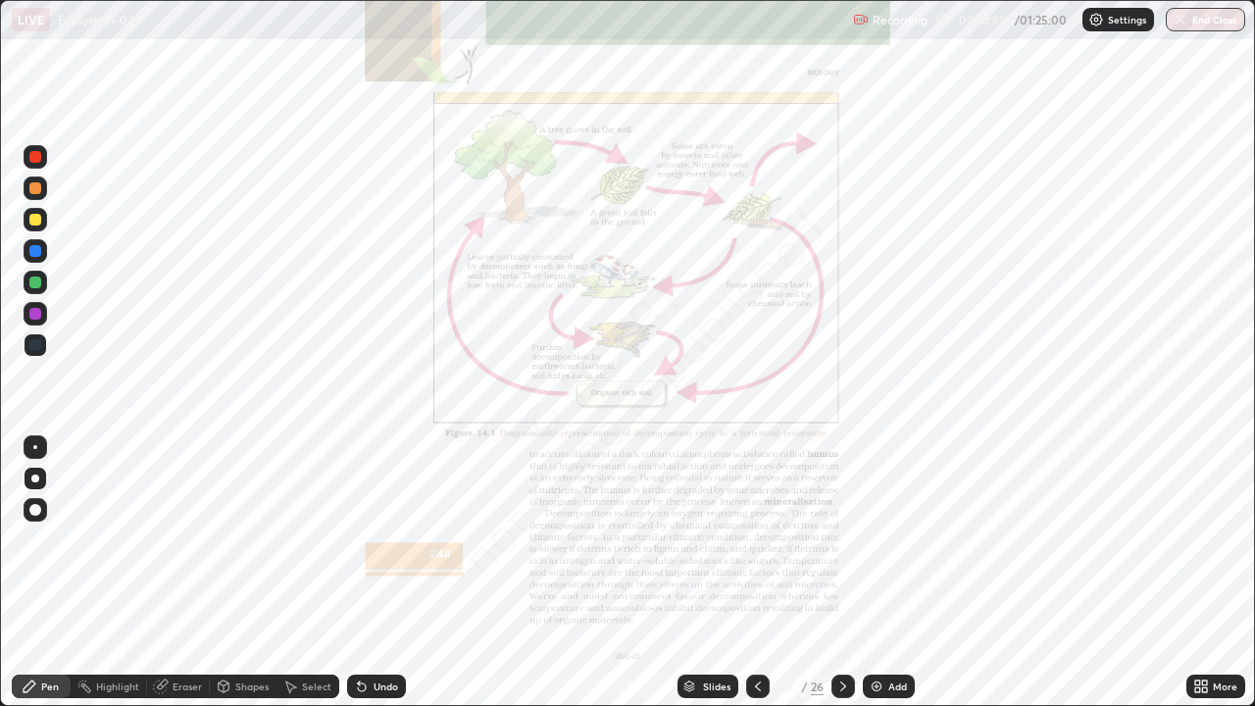
click at [346, 566] on img "grid" at bounding box center [197, 595] width 372 height 201
click at [677, 573] on div "Slides" at bounding box center [707, 686] width 61 height 24
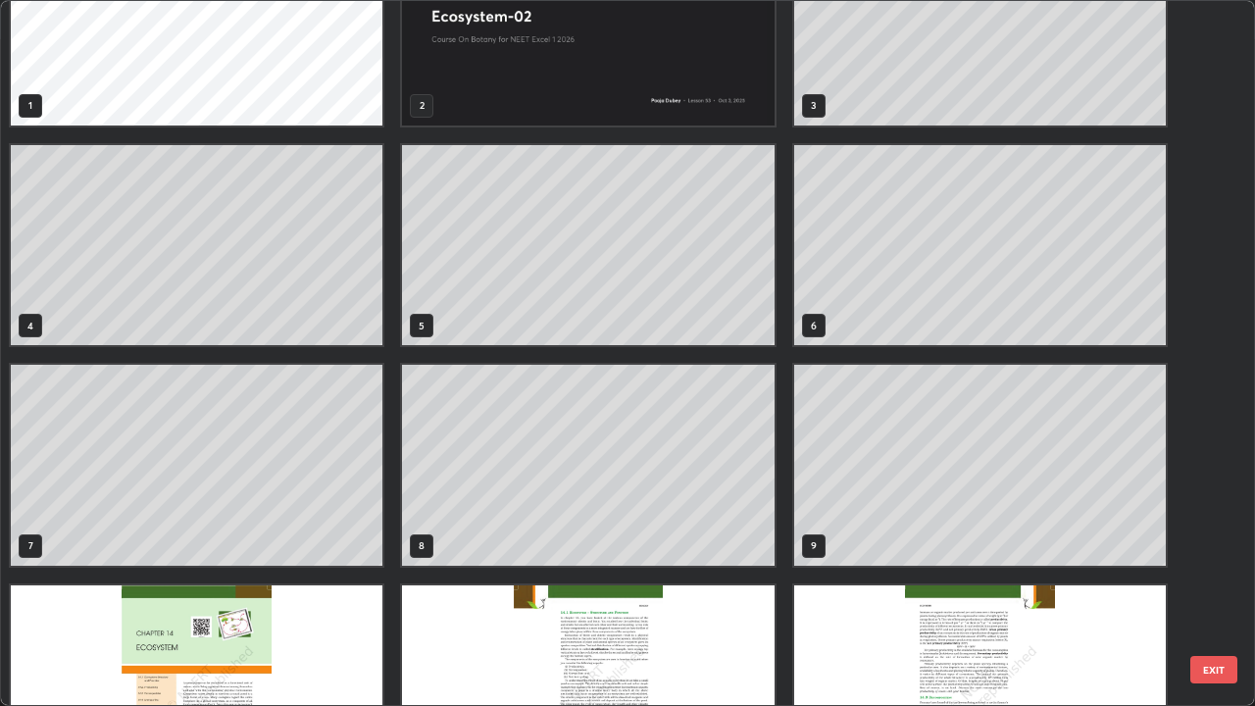
scroll to position [85, 0]
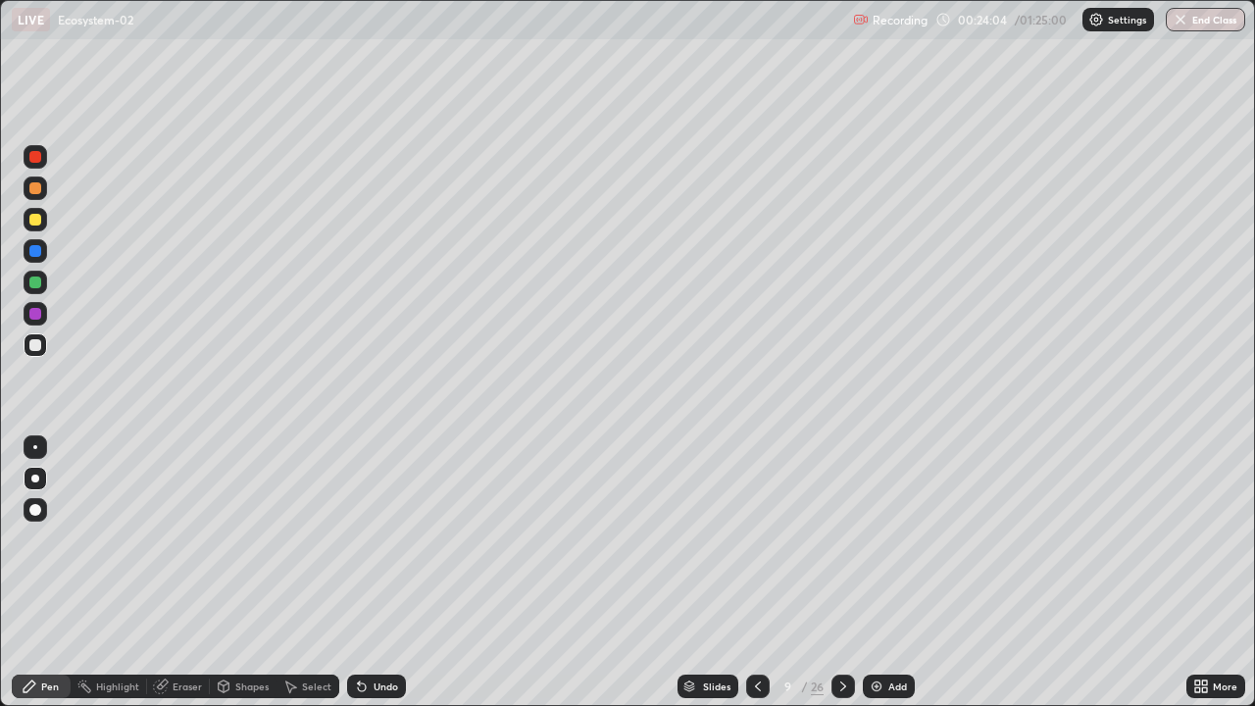
click at [32, 289] on div at bounding box center [36, 283] width 24 height 24
click at [36, 348] on div at bounding box center [35, 345] width 12 height 12
click at [377, 573] on div "Undo" at bounding box center [386, 686] width 25 height 10
click at [32, 284] on div at bounding box center [35, 282] width 12 height 12
click at [37, 350] on div at bounding box center [35, 345] width 12 height 12
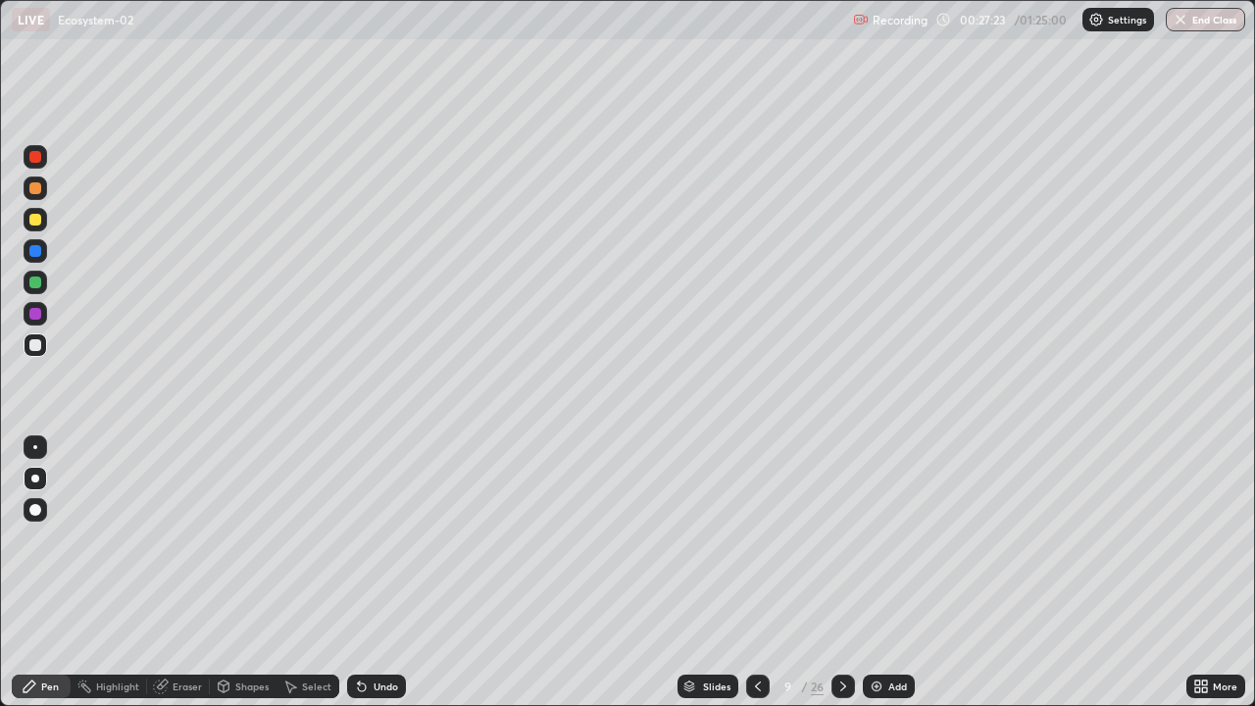
click at [36, 282] on div at bounding box center [35, 282] width 12 height 12
click at [42, 342] on div at bounding box center [36, 345] width 24 height 24
click at [38, 285] on div at bounding box center [35, 282] width 12 height 12
click at [40, 349] on div at bounding box center [36, 345] width 24 height 24
click at [34, 283] on div at bounding box center [35, 282] width 12 height 12
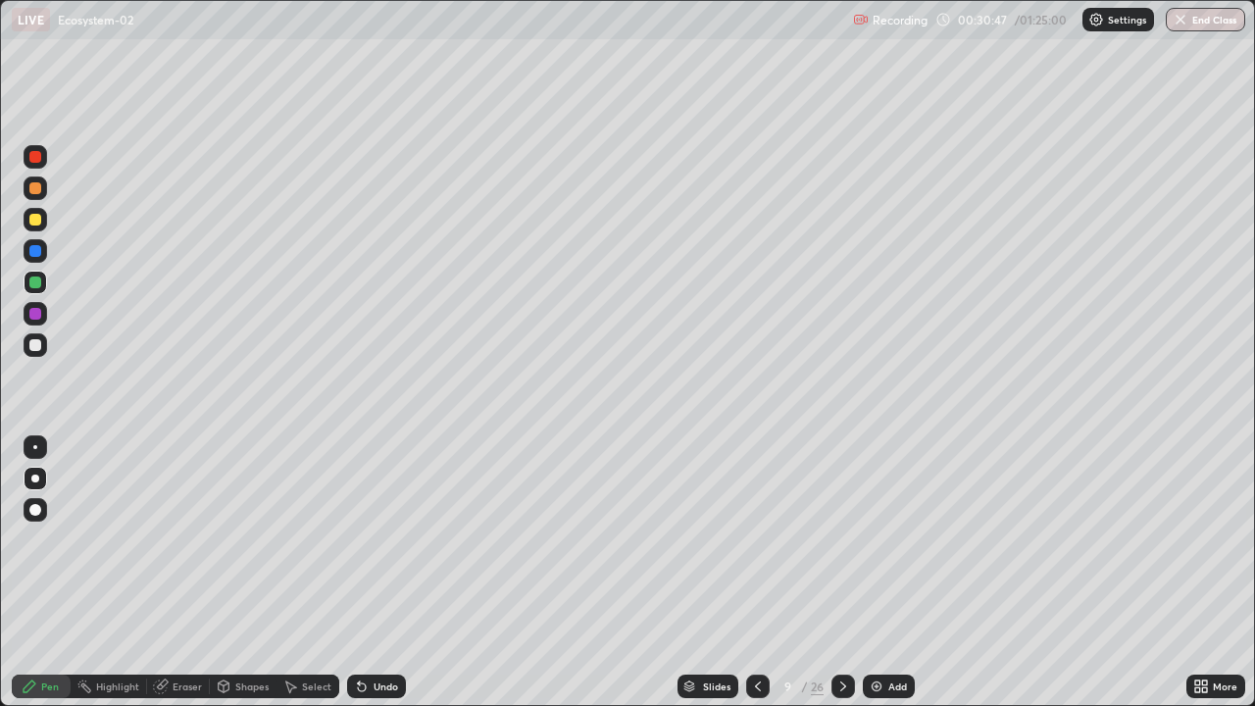
click at [32, 347] on div at bounding box center [35, 345] width 12 height 12
click at [890, 573] on div "Add" at bounding box center [897, 686] width 19 height 10
click at [37, 286] on div at bounding box center [35, 282] width 12 height 12
click at [31, 346] on div at bounding box center [35, 345] width 12 height 12
click at [899, 573] on div "Add" at bounding box center [897, 686] width 19 height 10
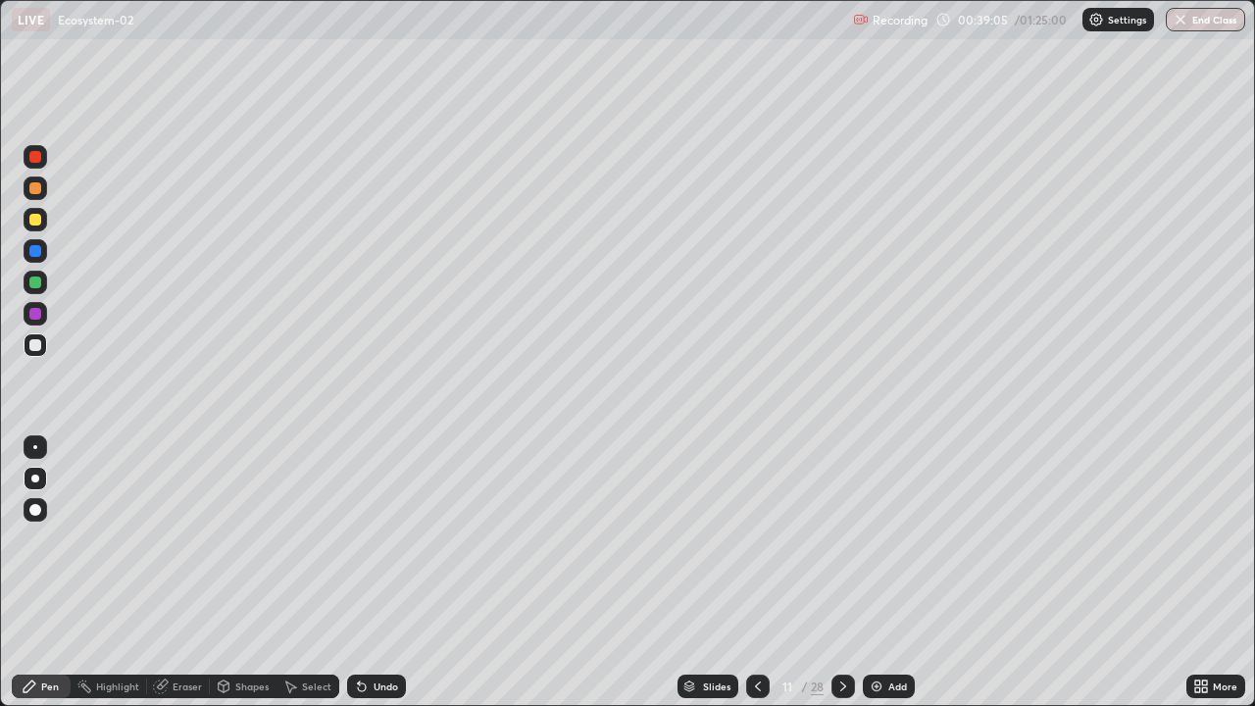
click at [45, 285] on div at bounding box center [36, 283] width 24 height 24
click at [42, 342] on div at bounding box center [36, 345] width 24 height 24
click at [382, 573] on div "Undo" at bounding box center [376, 686] width 59 height 24
click at [377, 573] on div "Undo" at bounding box center [386, 686] width 25 height 10
click at [375, 573] on div "Undo" at bounding box center [386, 686] width 25 height 10
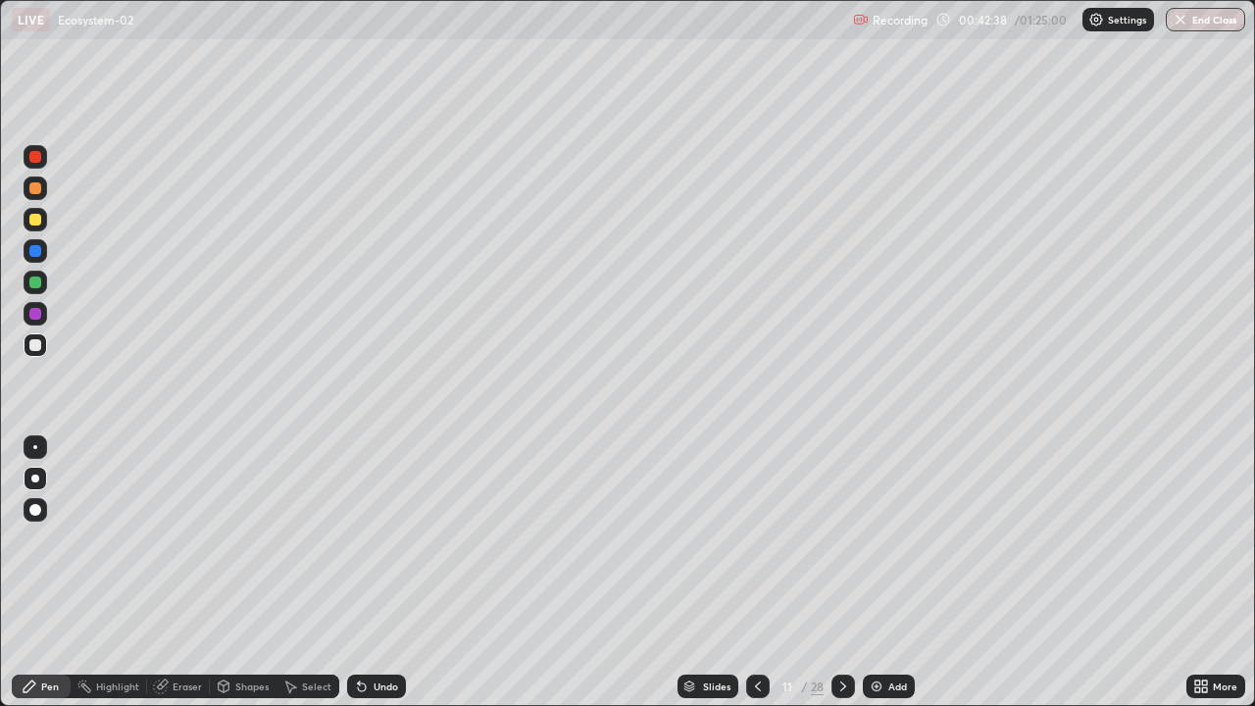
click at [875, 573] on img at bounding box center [877, 686] width 16 height 16
click at [712, 573] on div "Slides" at bounding box center [716, 686] width 27 height 10
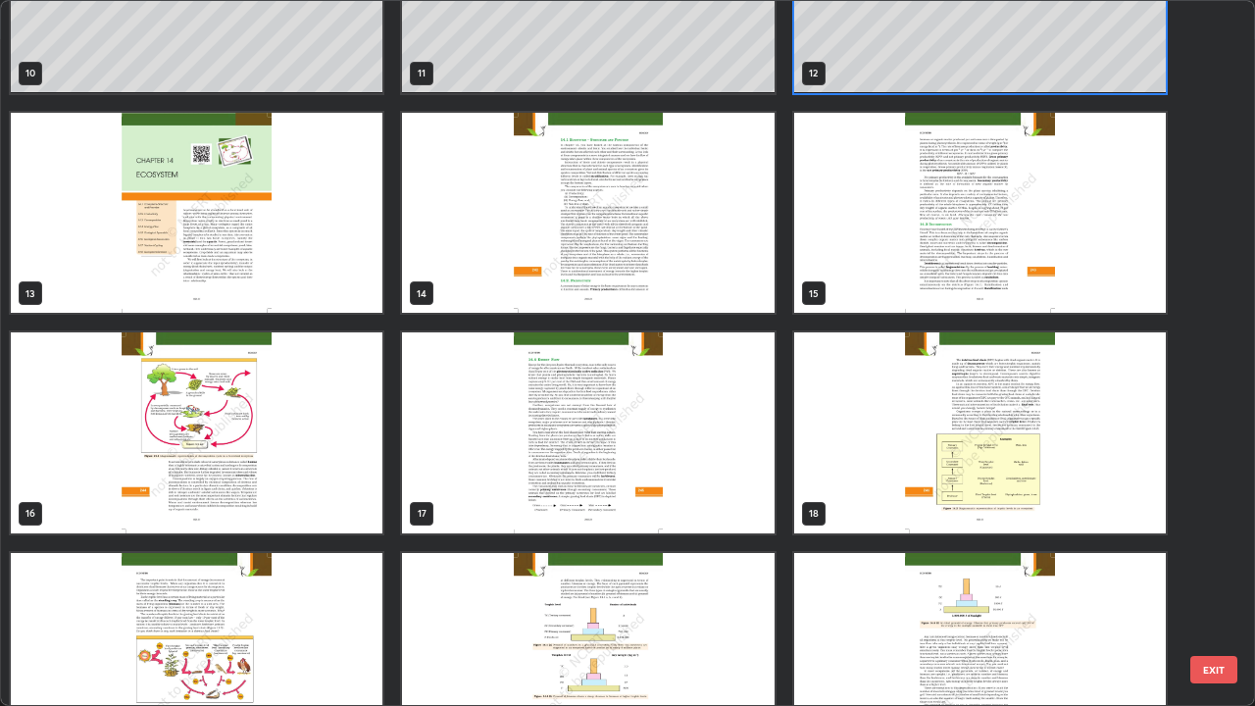
scroll to position [780, 0]
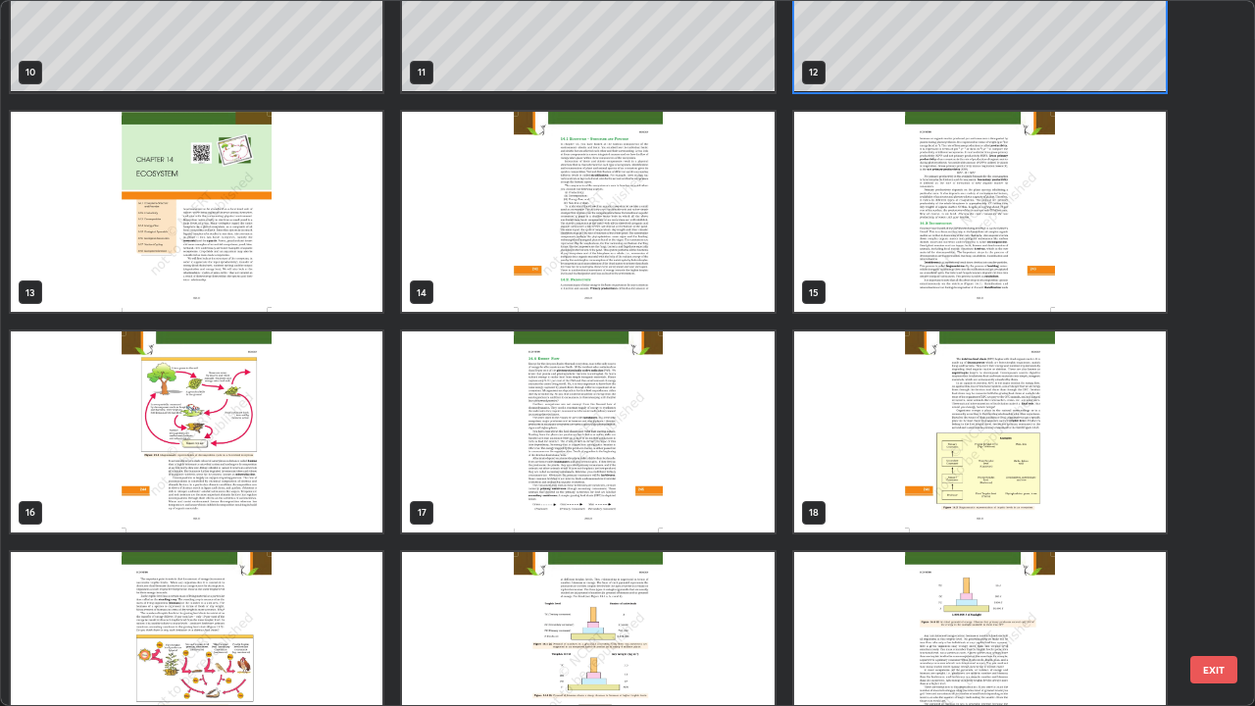
click at [541, 505] on img "grid" at bounding box center [588, 431] width 372 height 201
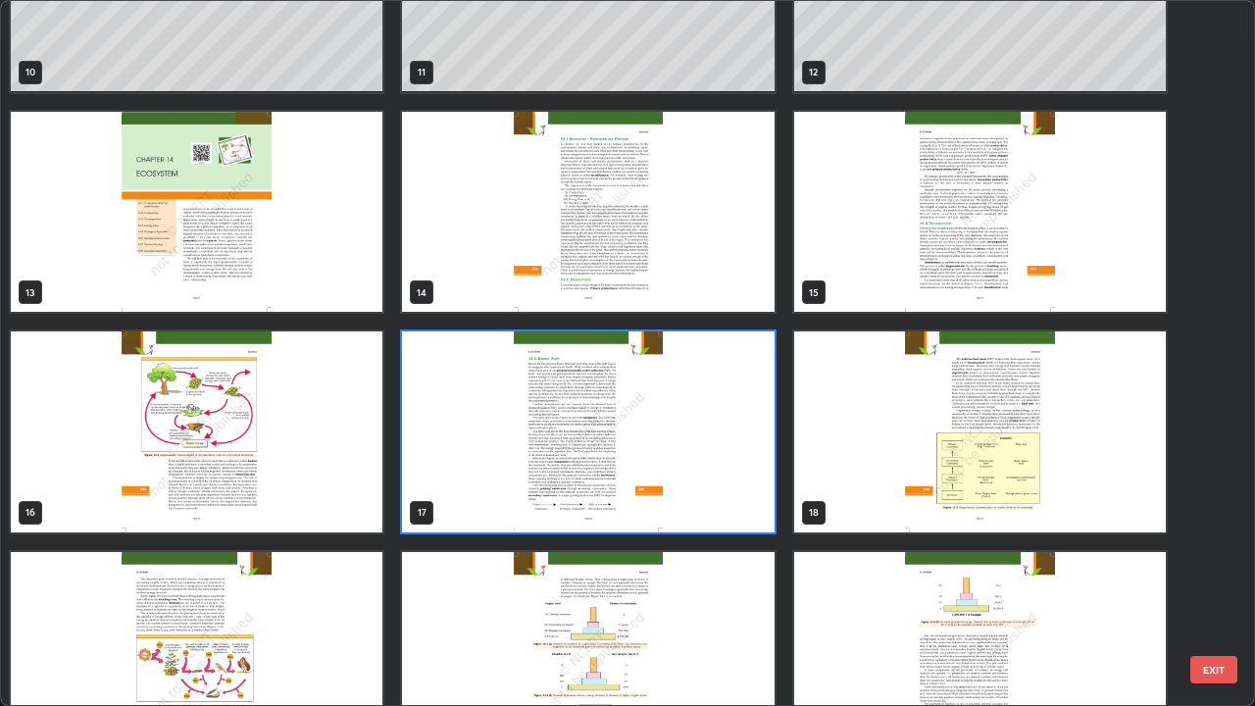
click at [551, 496] on img "grid" at bounding box center [588, 431] width 372 height 201
click at [566, 503] on img "grid" at bounding box center [588, 431] width 372 height 201
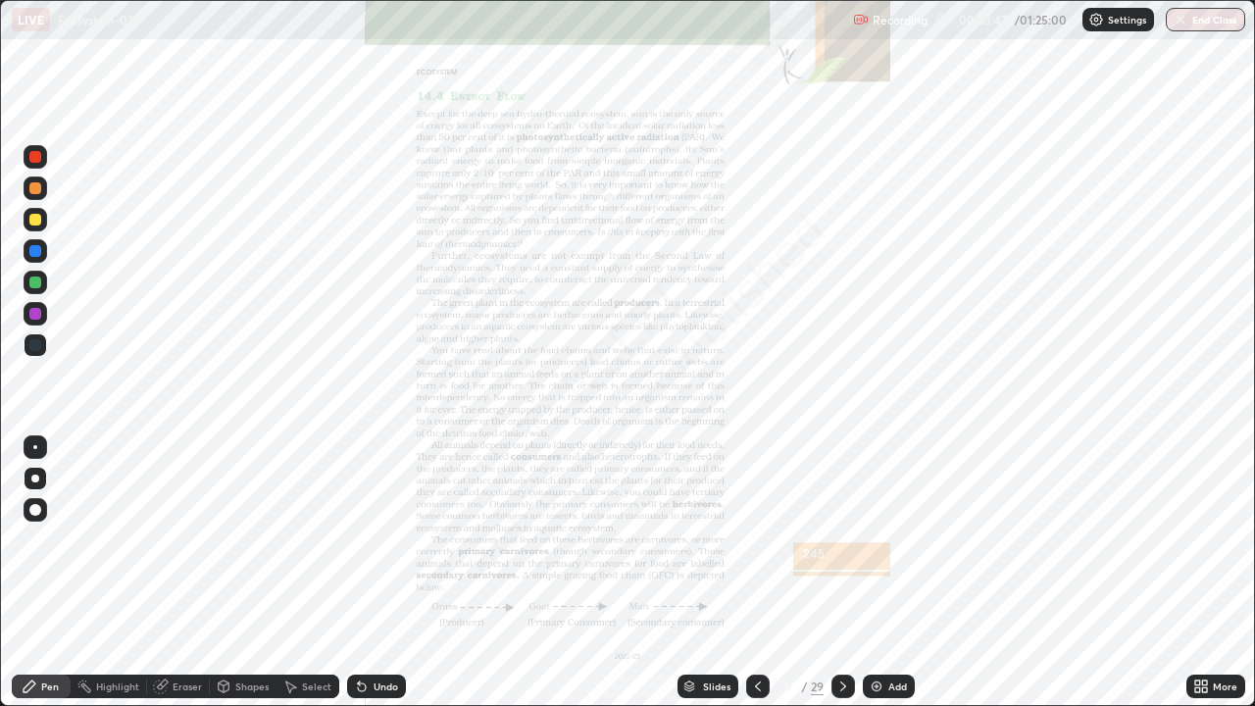
click at [1188, 573] on div "More" at bounding box center [1215, 686] width 59 height 24
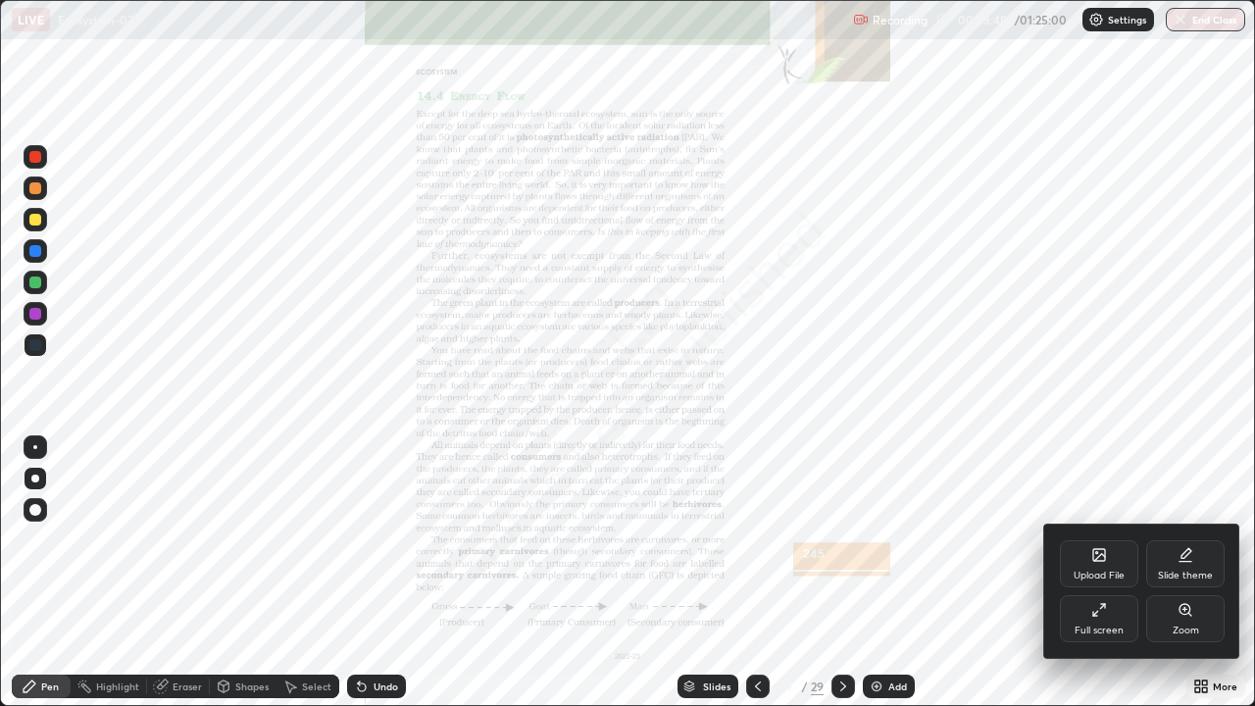
click at [1189, 573] on div "Zoom" at bounding box center [1185, 630] width 26 height 10
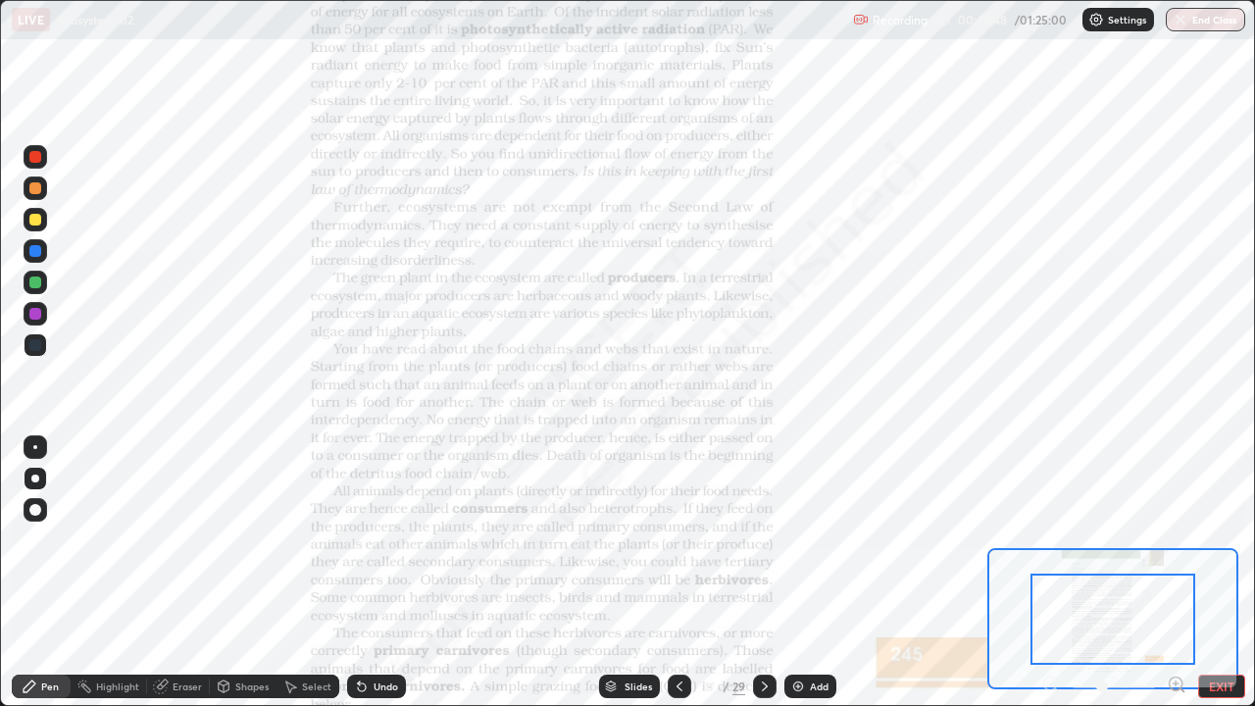
click at [1175, 573] on icon at bounding box center [1175, 683] width 5 height 0
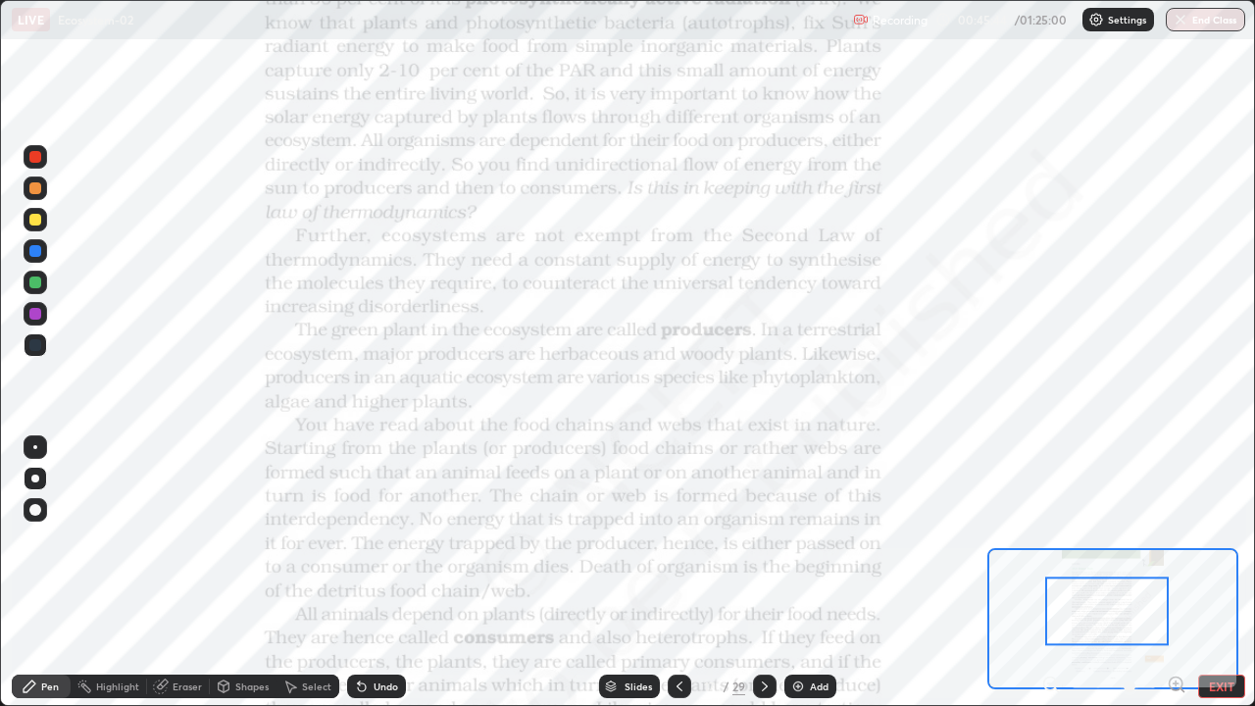
click at [607, 573] on icon at bounding box center [611, 683] width 10 height 5
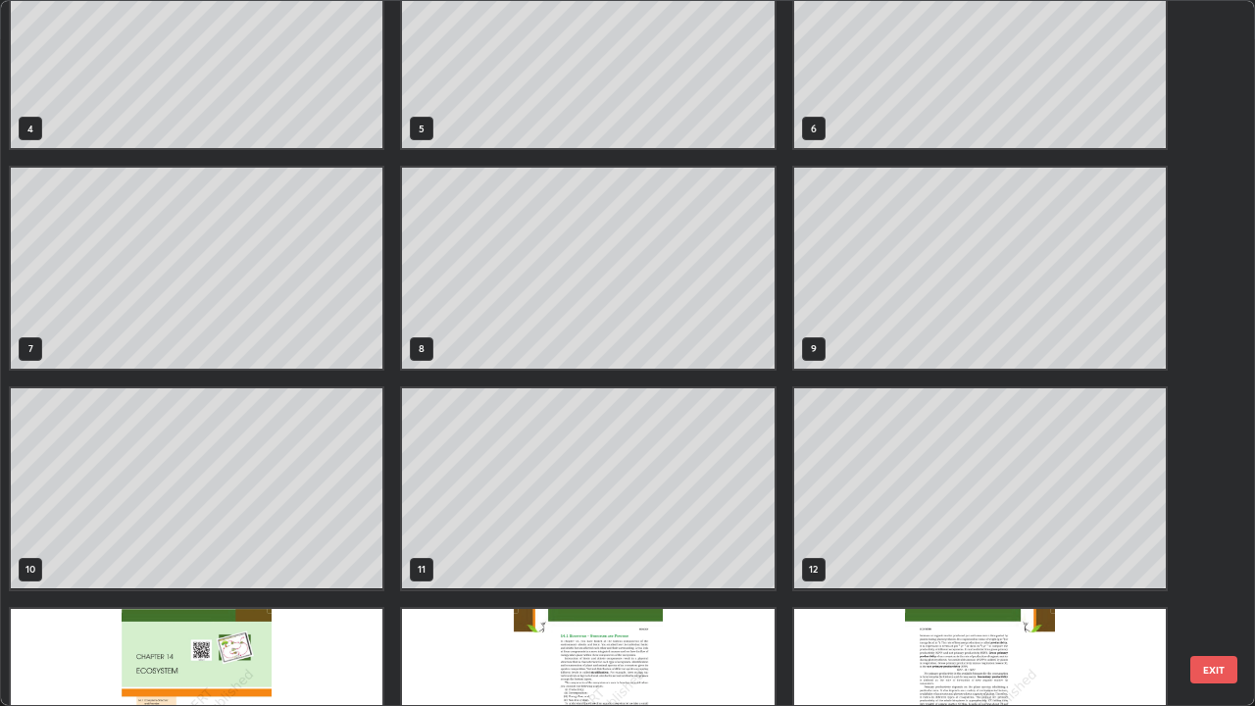
scroll to position [281, 0]
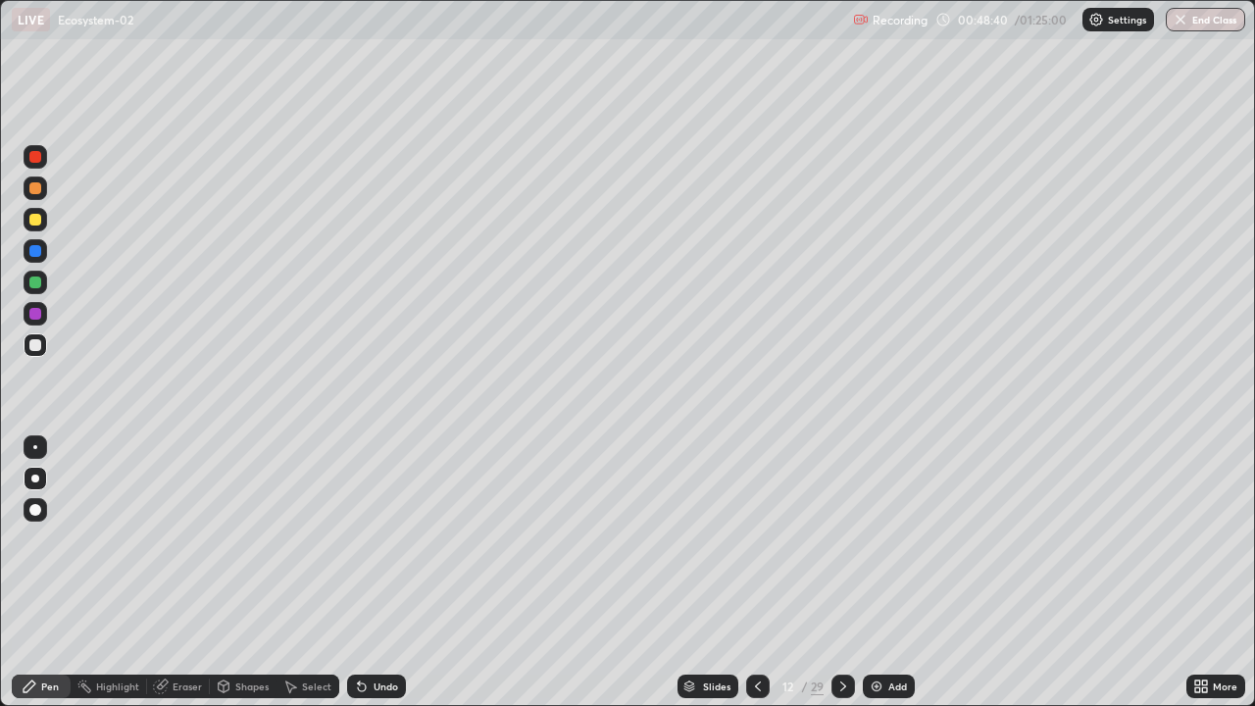
click at [886, 573] on div "Add" at bounding box center [889, 686] width 52 height 24
click at [369, 573] on div "Undo" at bounding box center [376, 686] width 59 height 24
click at [376, 573] on div "Undo" at bounding box center [386, 686] width 25 height 10
click at [374, 573] on div "Undo" at bounding box center [386, 686] width 25 height 10
click at [33, 157] on div at bounding box center [35, 157] width 12 height 12
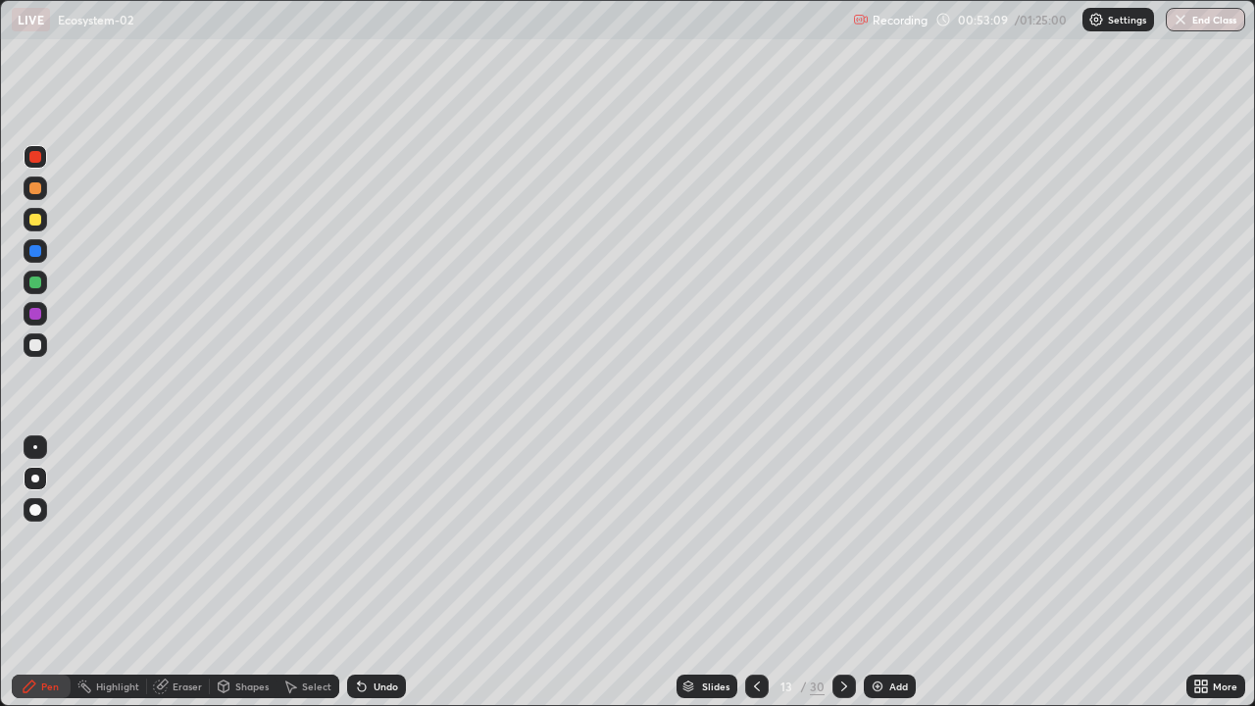
click at [899, 573] on div "Add" at bounding box center [898, 686] width 19 height 10
click at [747, 573] on div at bounding box center [759, 686] width 24 height 24
click at [890, 573] on div "Add" at bounding box center [897, 686] width 19 height 10
click at [35, 290] on div at bounding box center [36, 283] width 24 height 24
click at [887, 573] on div "Add" at bounding box center [889, 686] width 52 height 24
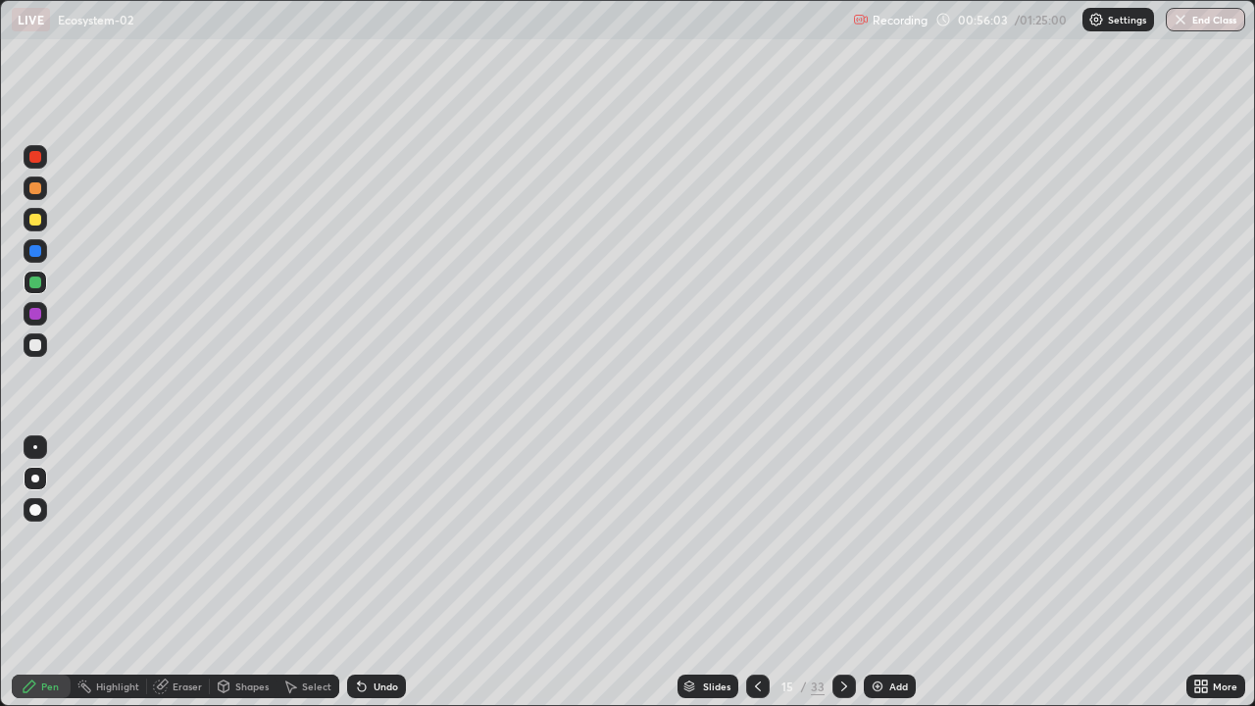
click at [40, 344] on div at bounding box center [35, 345] width 12 height 12
click at [1204, 573] on icon at bounding box center [1204, 682] width 5 height 5
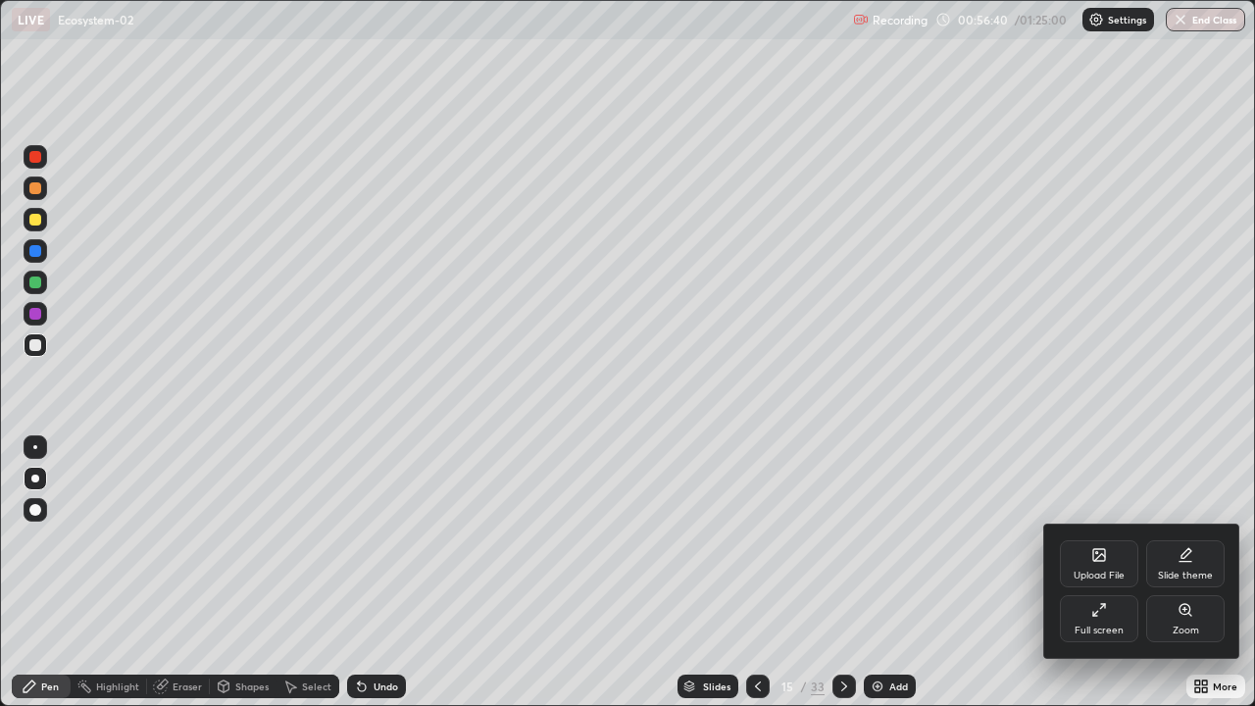
click at [1110, 566] on div "Upload File" at bounding box center [1099, 563] width 78 height 47
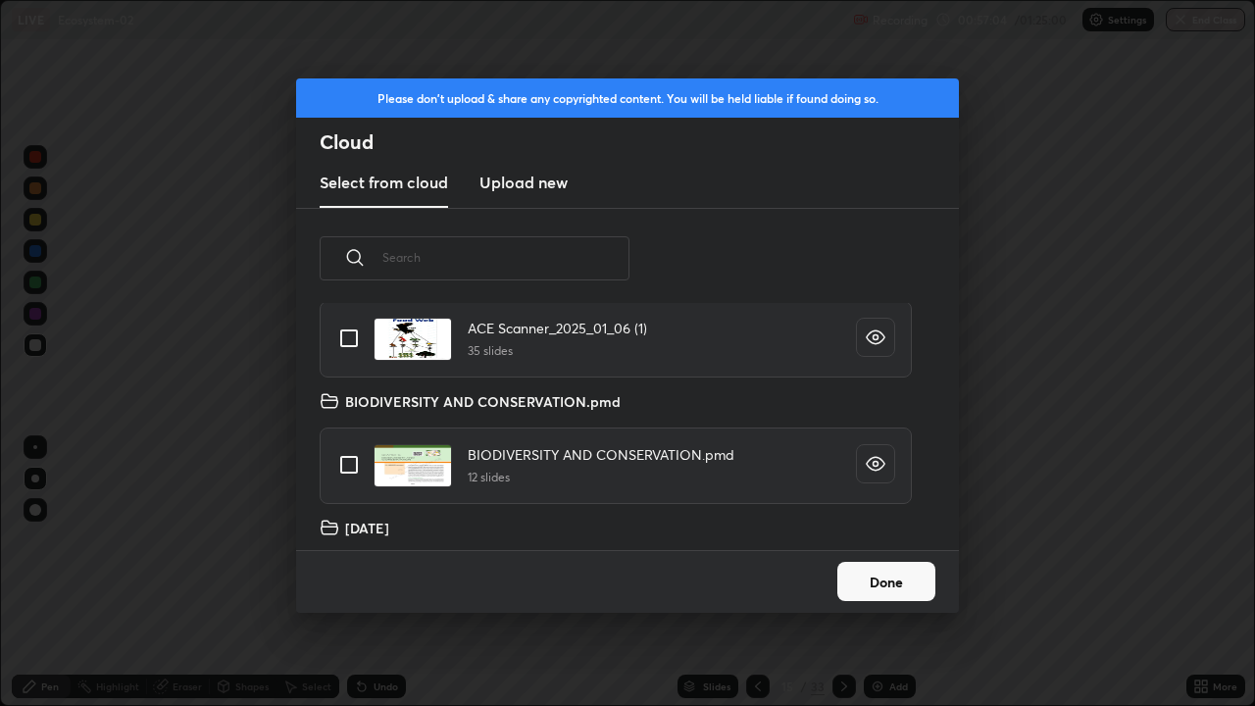
scroll to position [16567, 0]
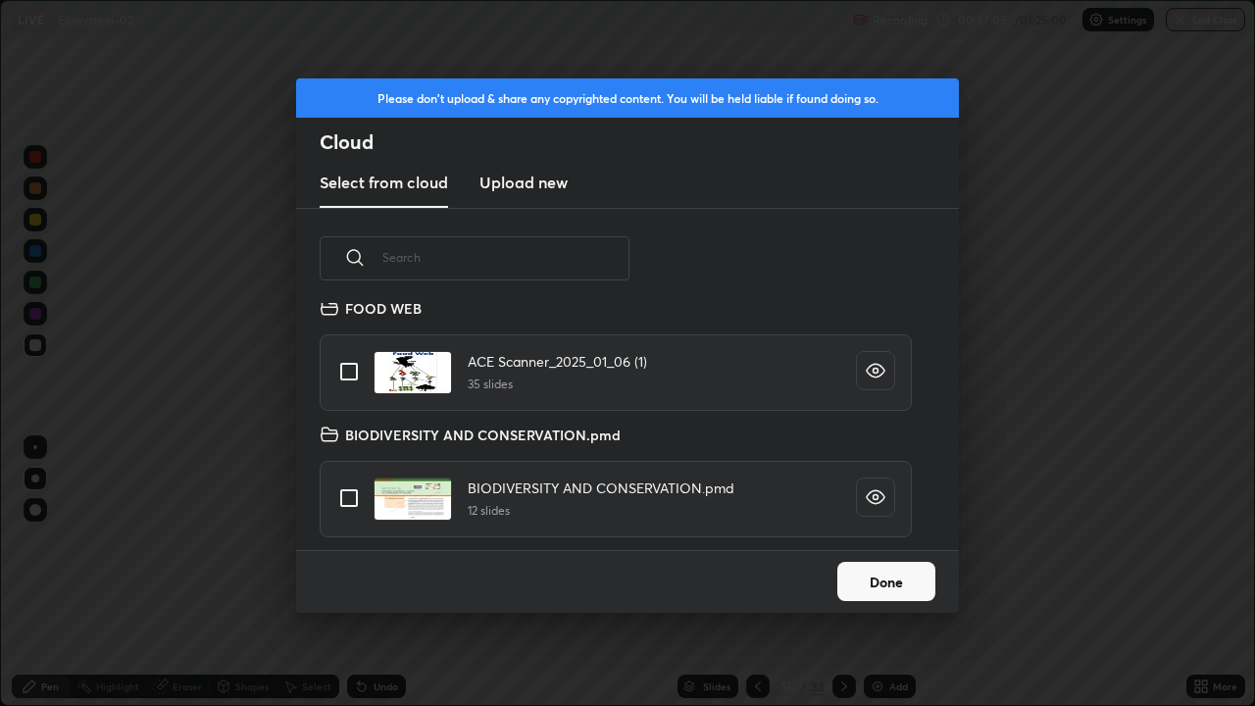
click at [349, 375] on input "grid" at bounding box center [348, 371] width 41 height 41
checkbox input "true"
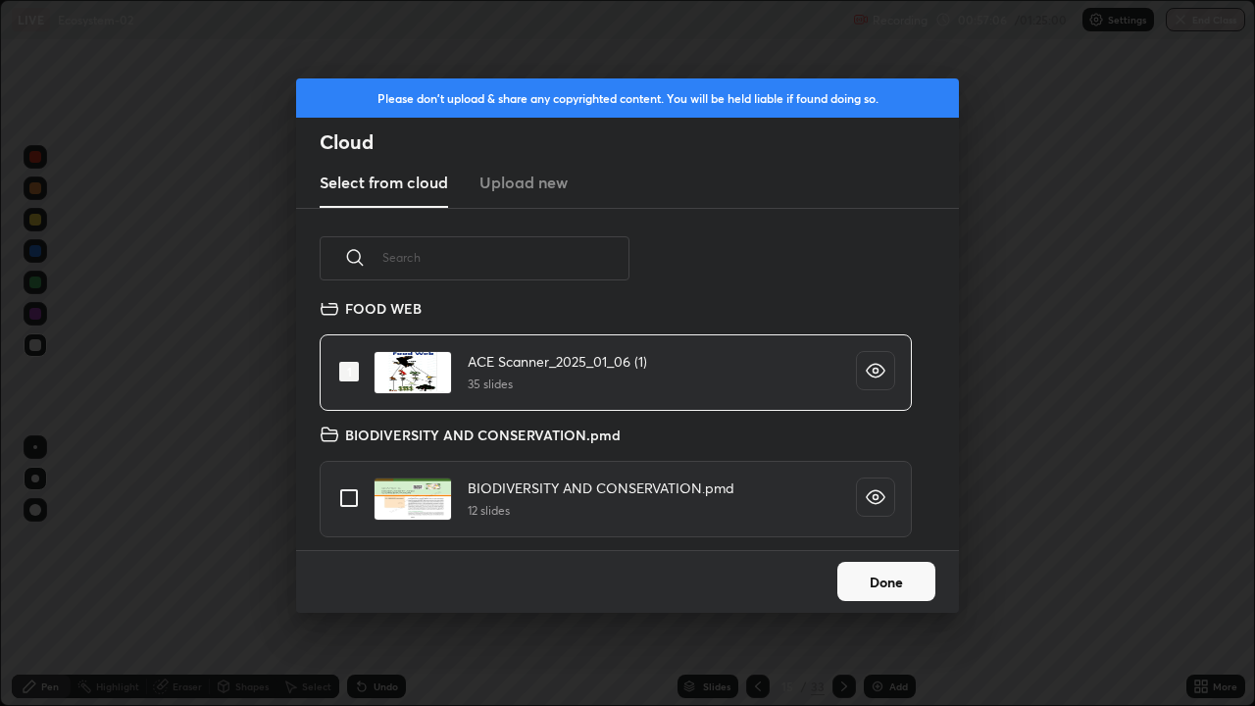
click at [856, 573] on button "Done" at bounding box center [886, 581] width 98 height 39
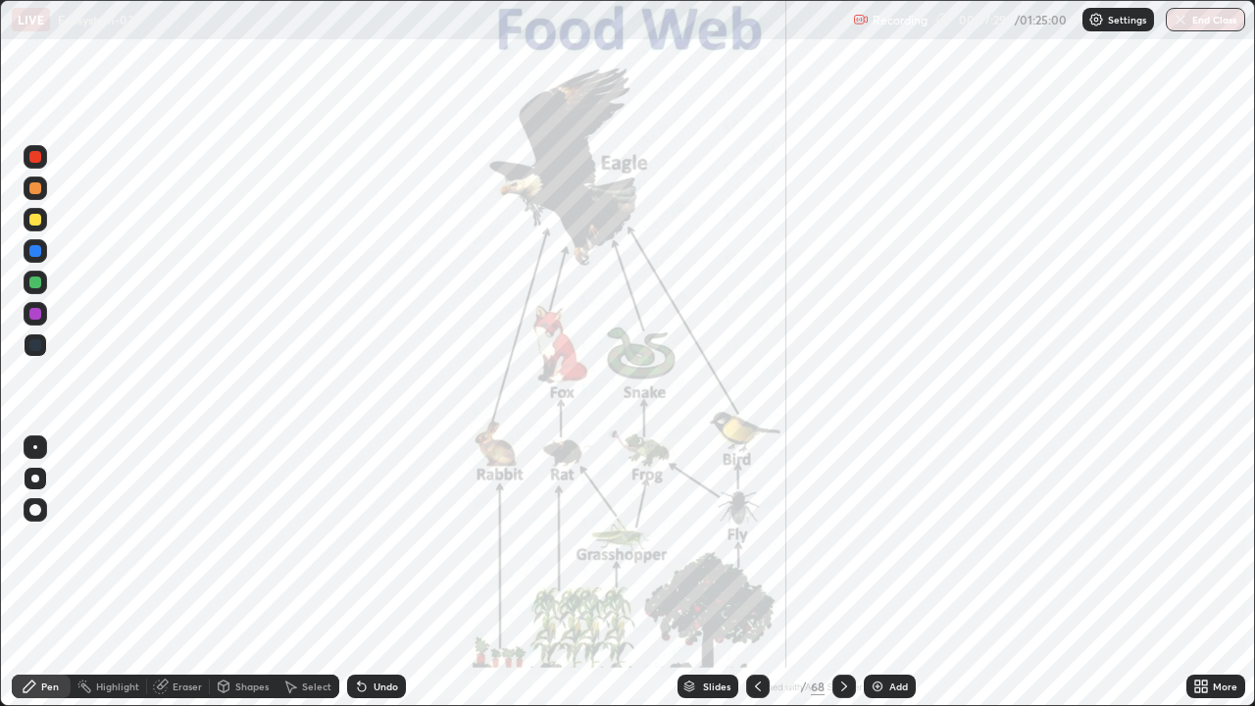
click at [719, 573] on div "Slides" at bounding box center [707, 686] width 61 height 24
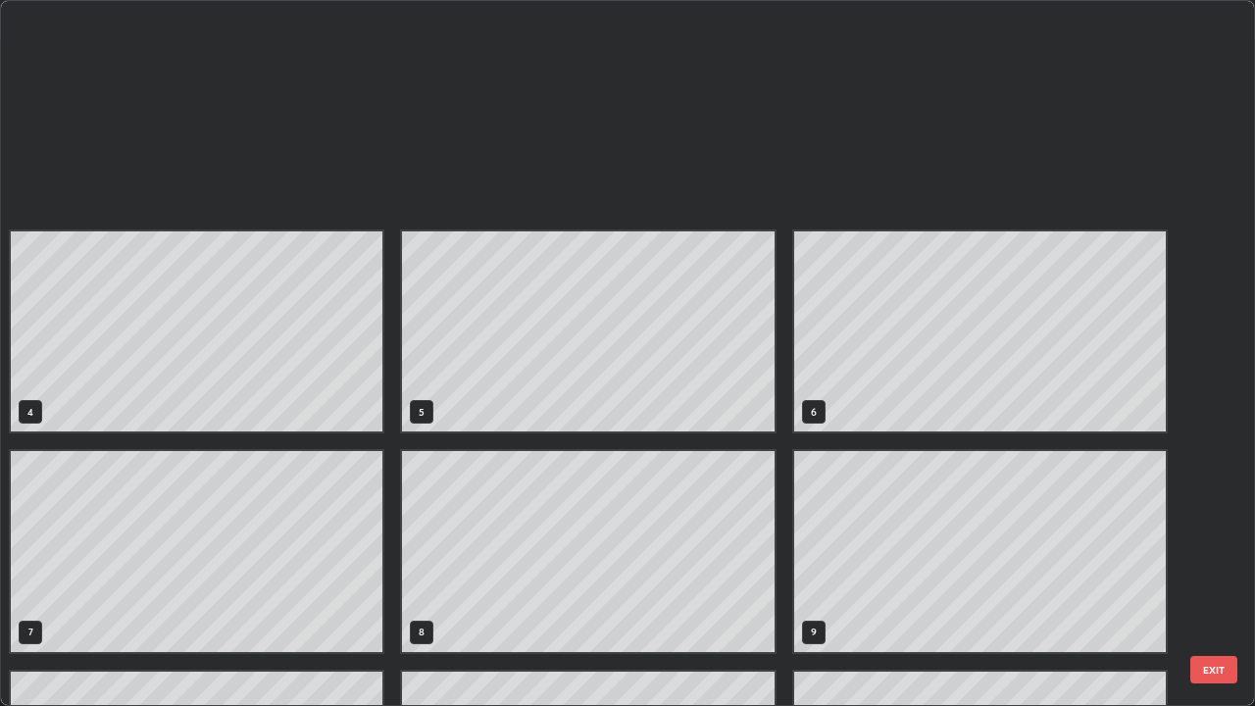
scroll to position [698, 1243]
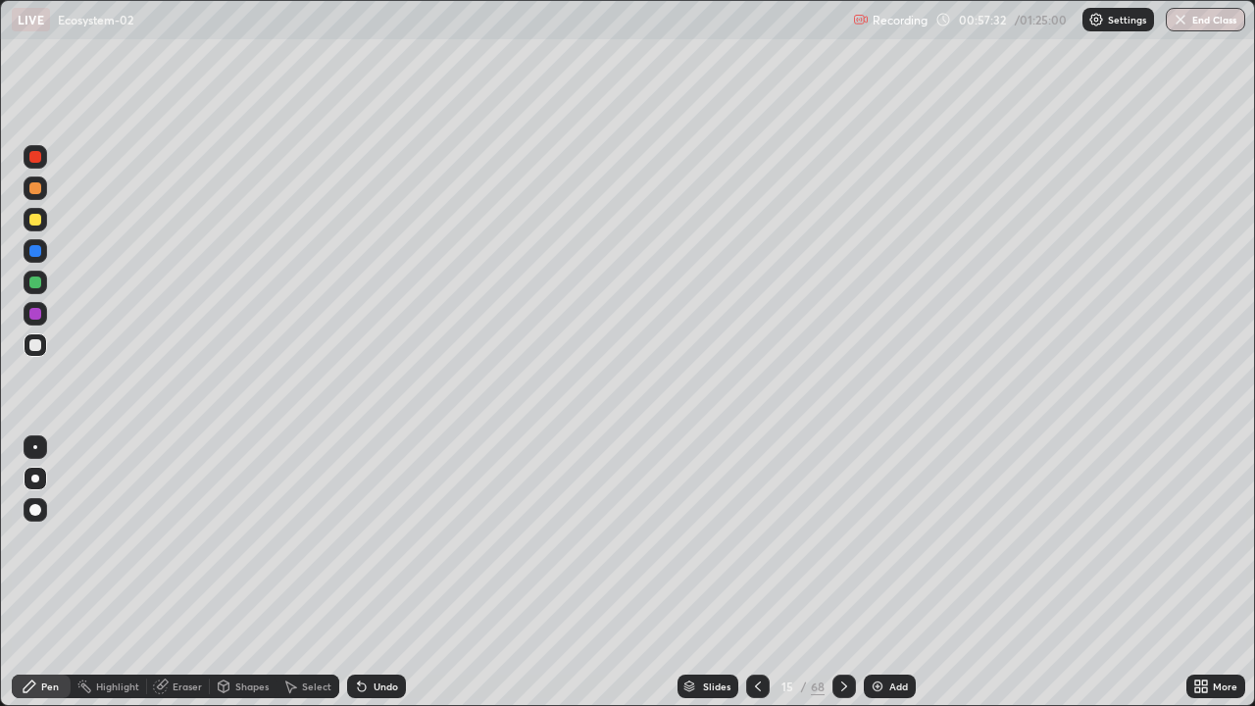
click at [884, 573] on div "Add" at bounding box center [890, 686] width 52 height 24
click at [705, 573] on div "Slides" at bounding box center [716, 686] width 27 height 10
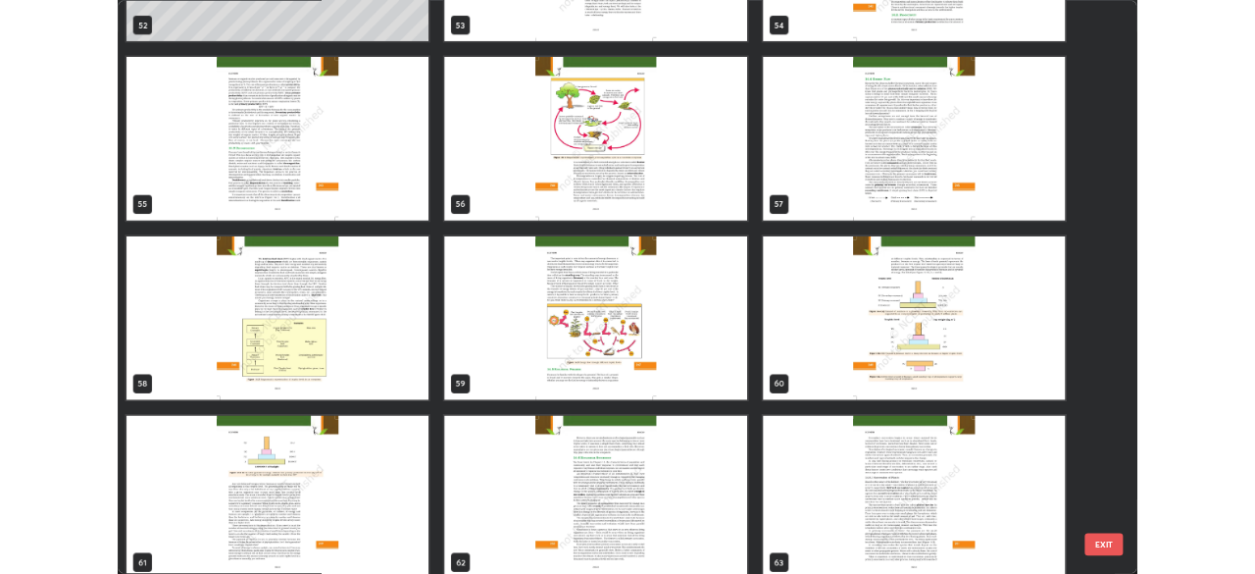
scroll to position [3909, 0]
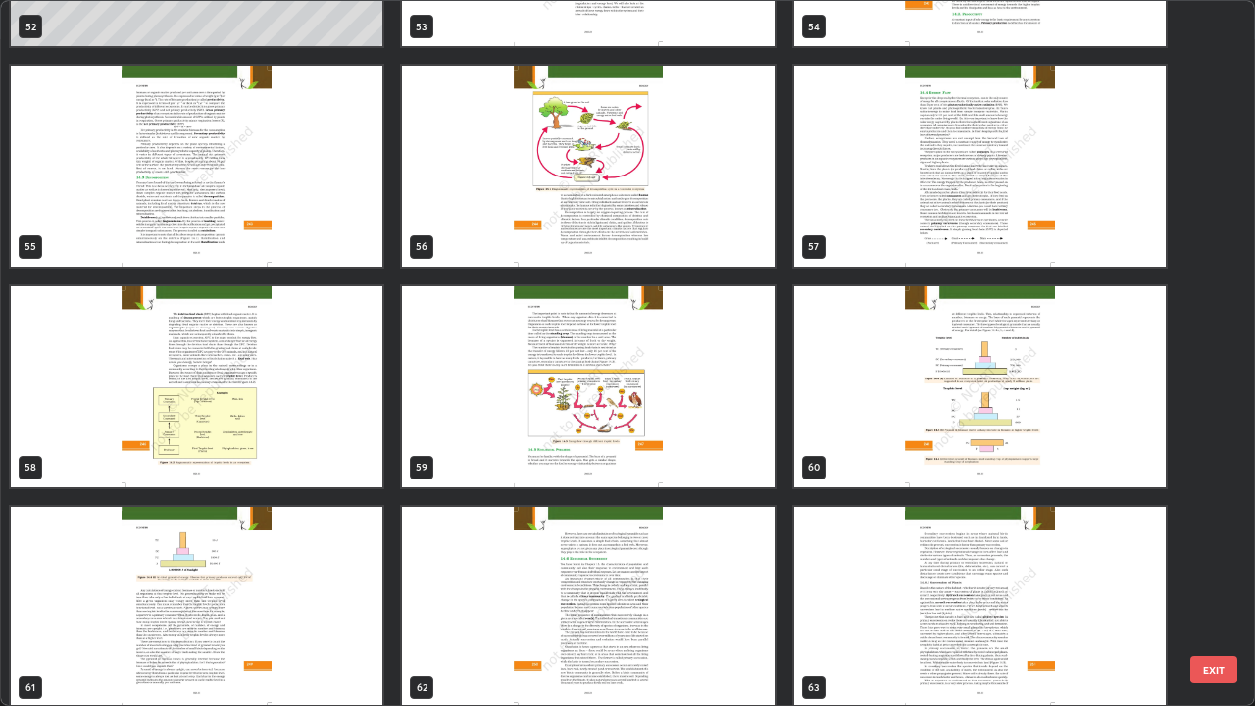
click at [652, 475] on img "grid" at bounding box center [588, 386] width 372 height 201
click at [660, 467] on img "grid" at bounding box center [588, 386] width 372 height 201
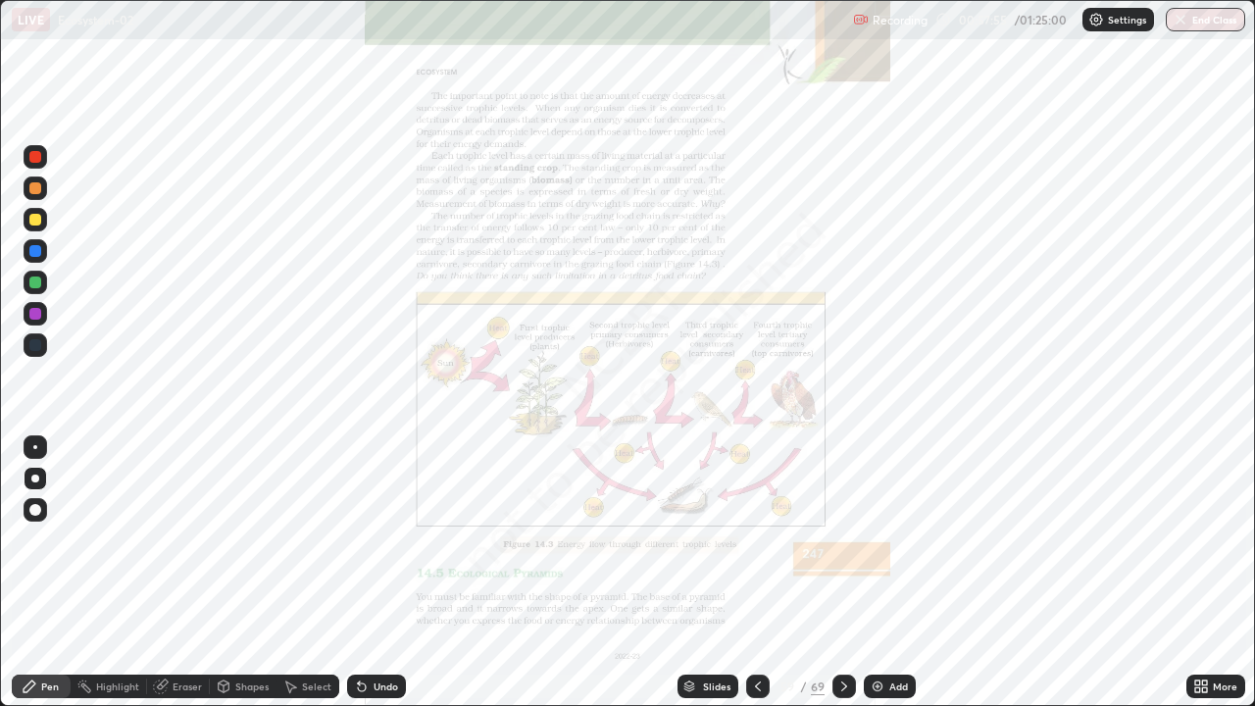
click at [662, 461] on img "grid" at bounding box center [588, 386] width 372 height 201
click at [1200, 573] on div "More" at bounding box center [1215, 686] width 59 height 24
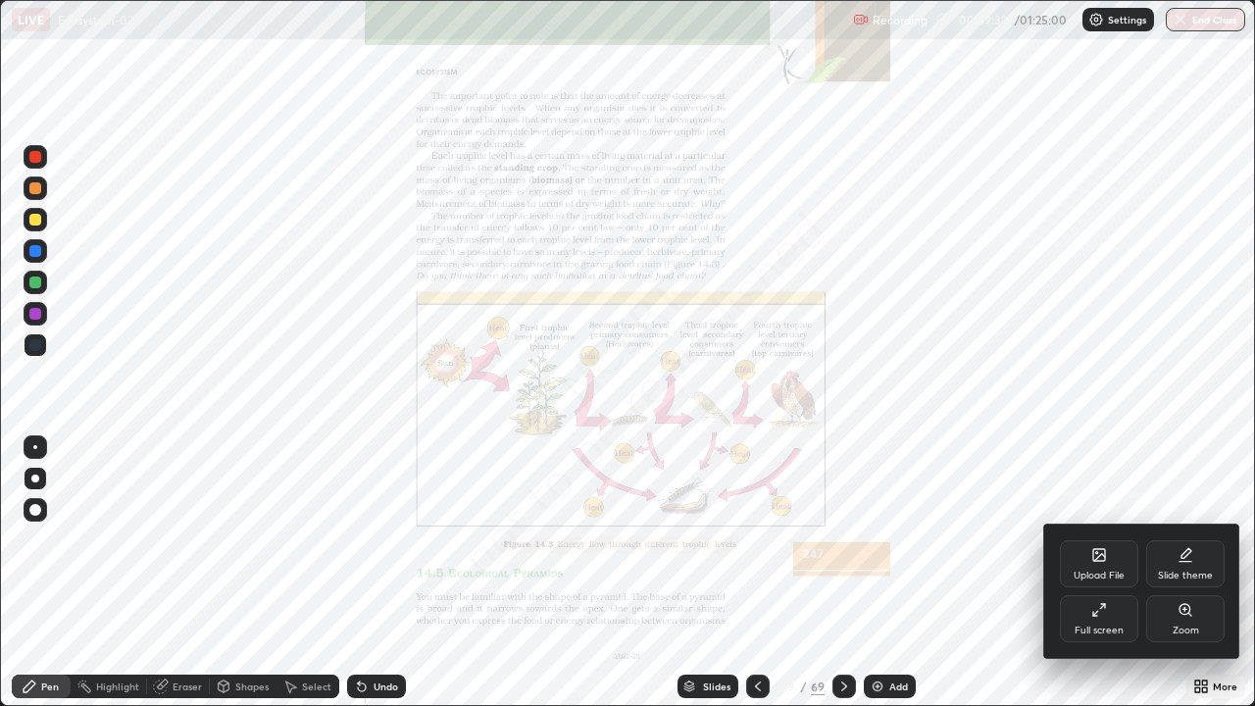
click at [1122, 573] on div "Full screen" at bounding box center [1099, 618] width 78 height 47
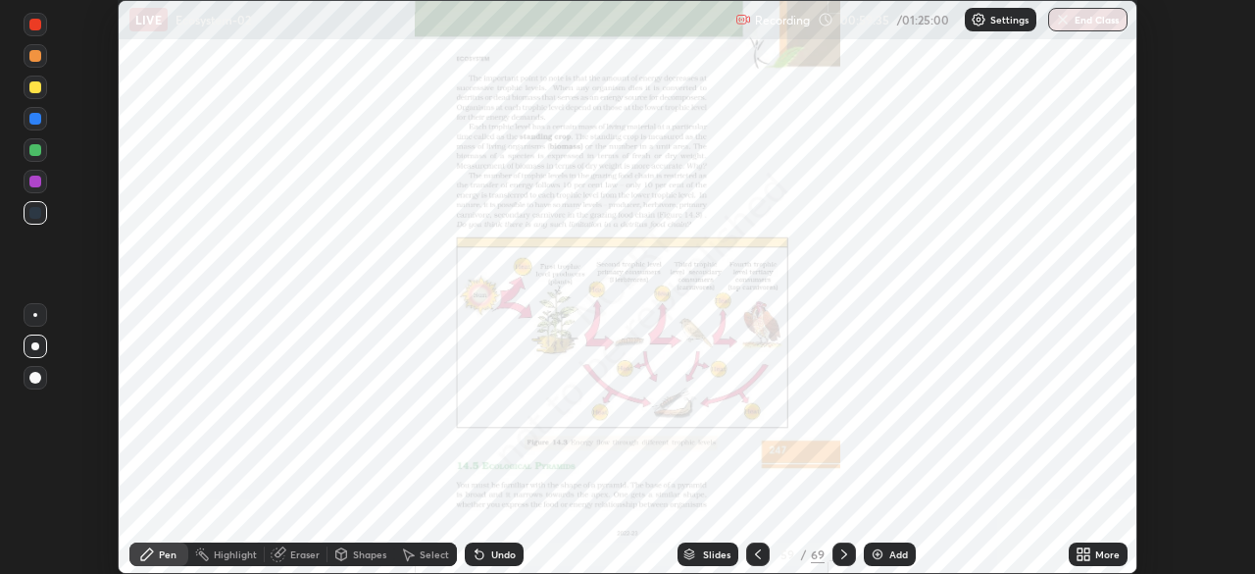
click at [1105, 551] on div "More" at bounding box center [1107, 554] width 25 height 10
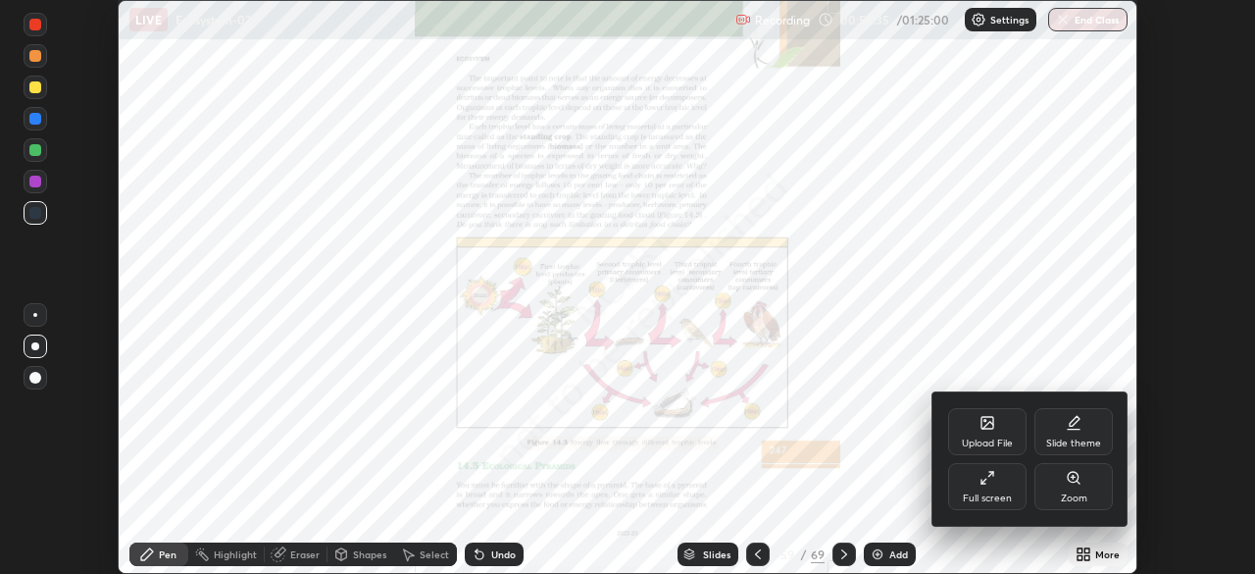
click at [1100, 500] on div "Zoom" at bounding box center [1073, 486] width 78 height 47
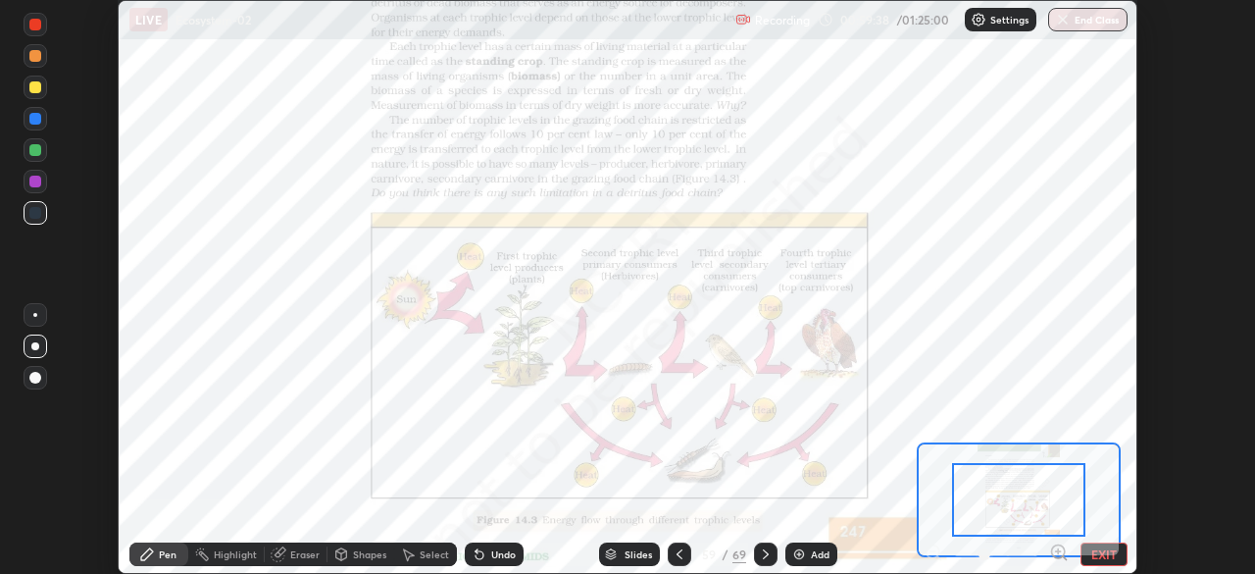
click at [1092, 554] on button "EXIT" at bounding box center [1103, 554] width 47 height 24
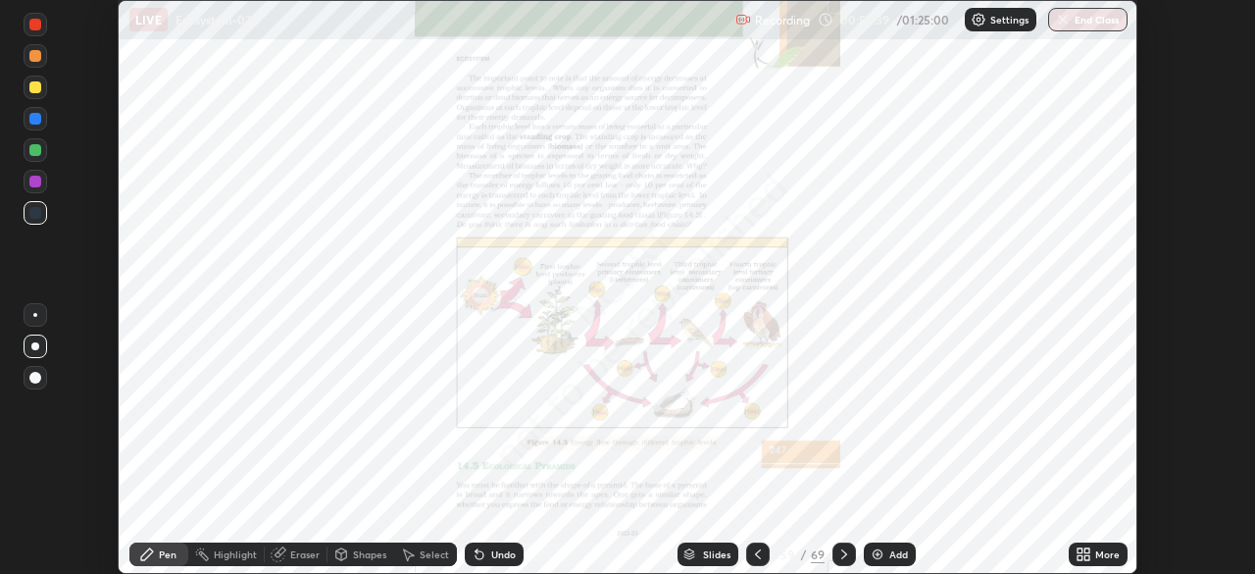
click at [1086, 556] on icon at bounding box center [1086, 557] width 5 height 5
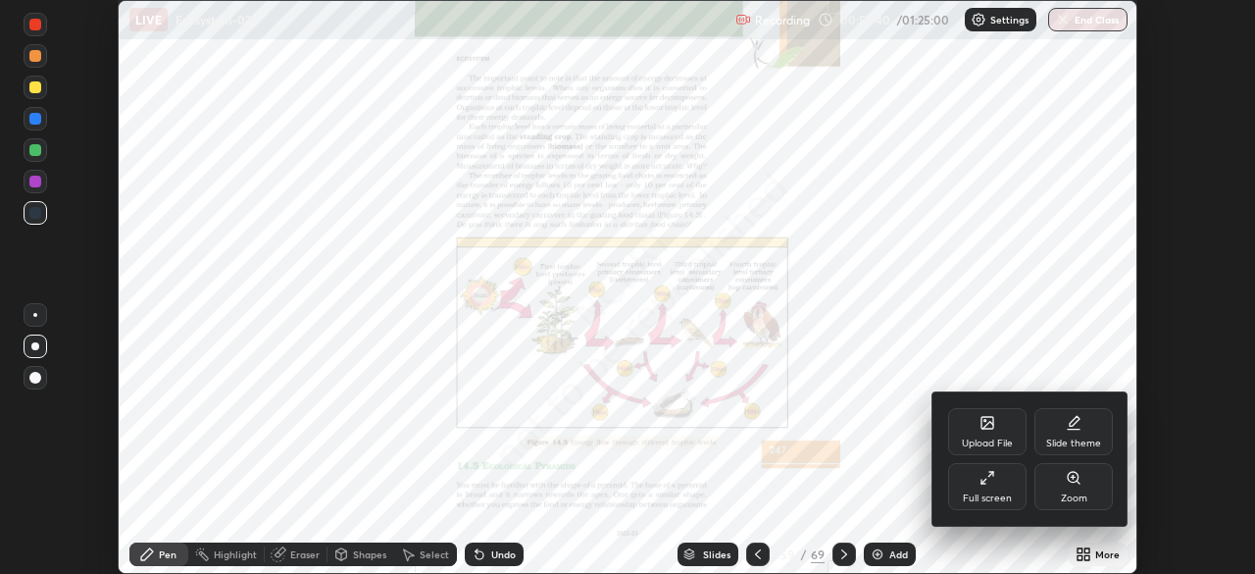
click at [991, 493] on div "Full screen" at bounding box center [987, 498] width 49 height 10
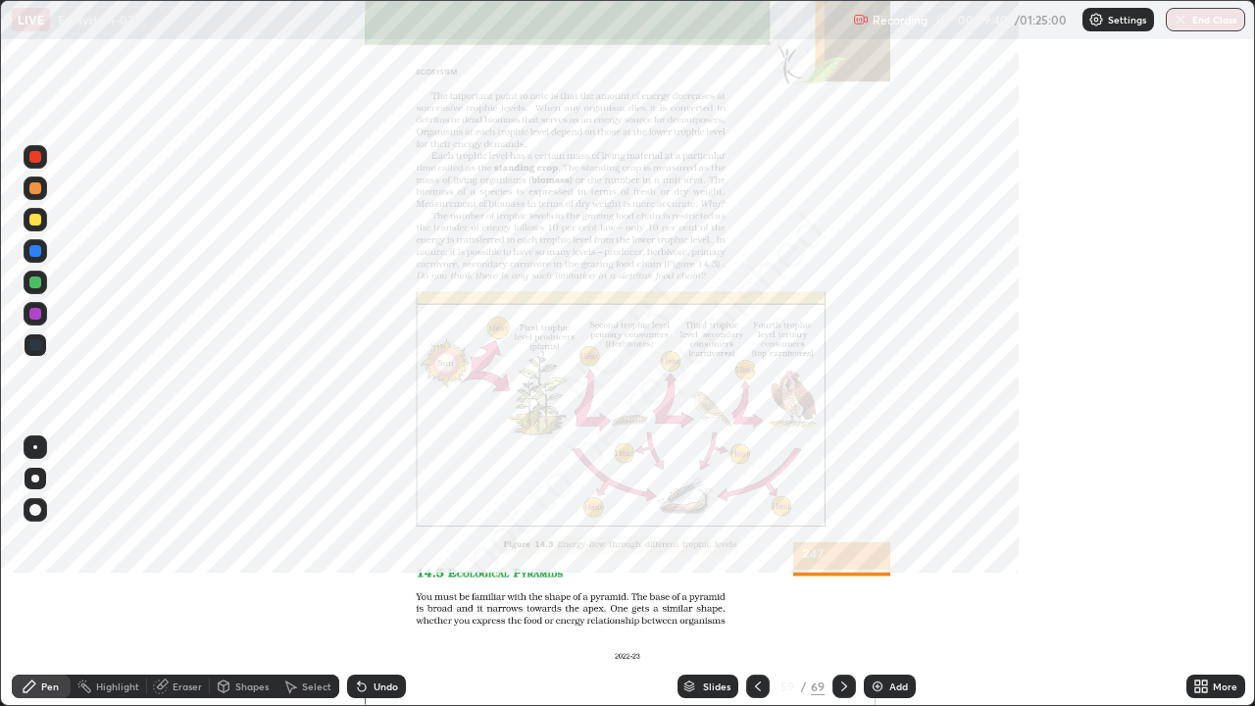
scroll to position [706, 1255]
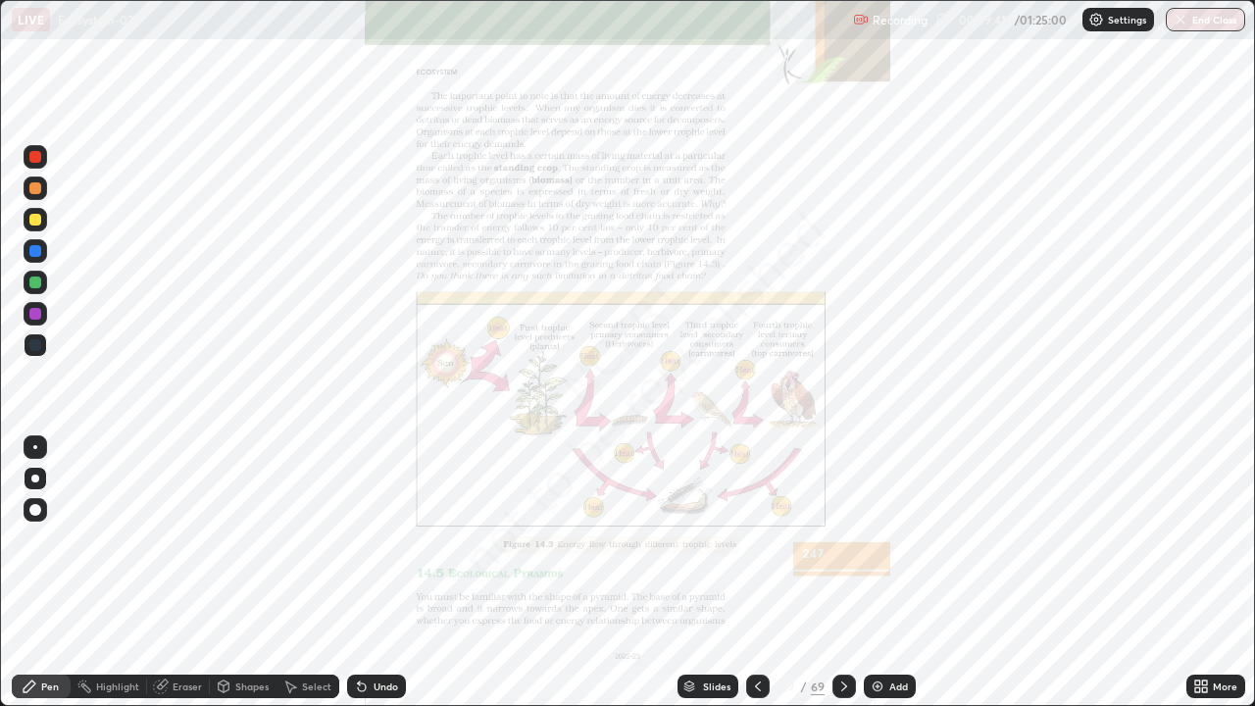
click at [1198, 573] on icon at bounding box center [1197, 689] width 5 height 5
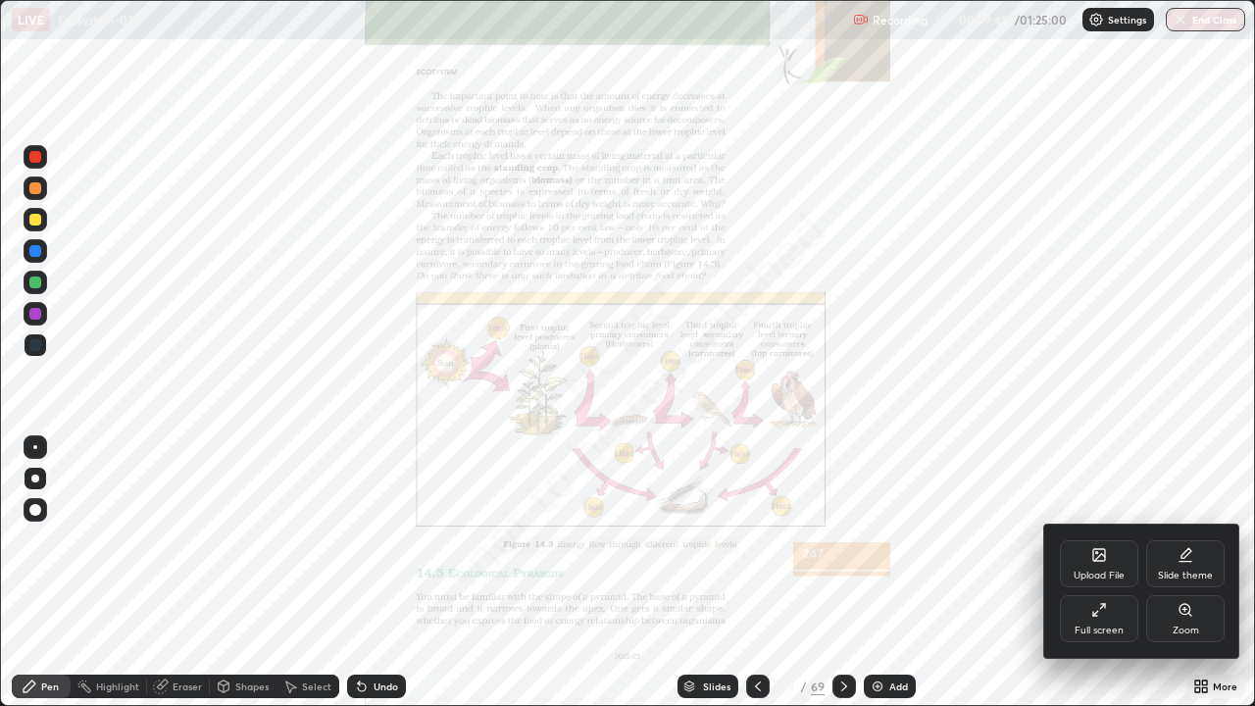
click at [1174, 573] on div "Zoom" at bounding box center [1185, 630] width 26 height 10
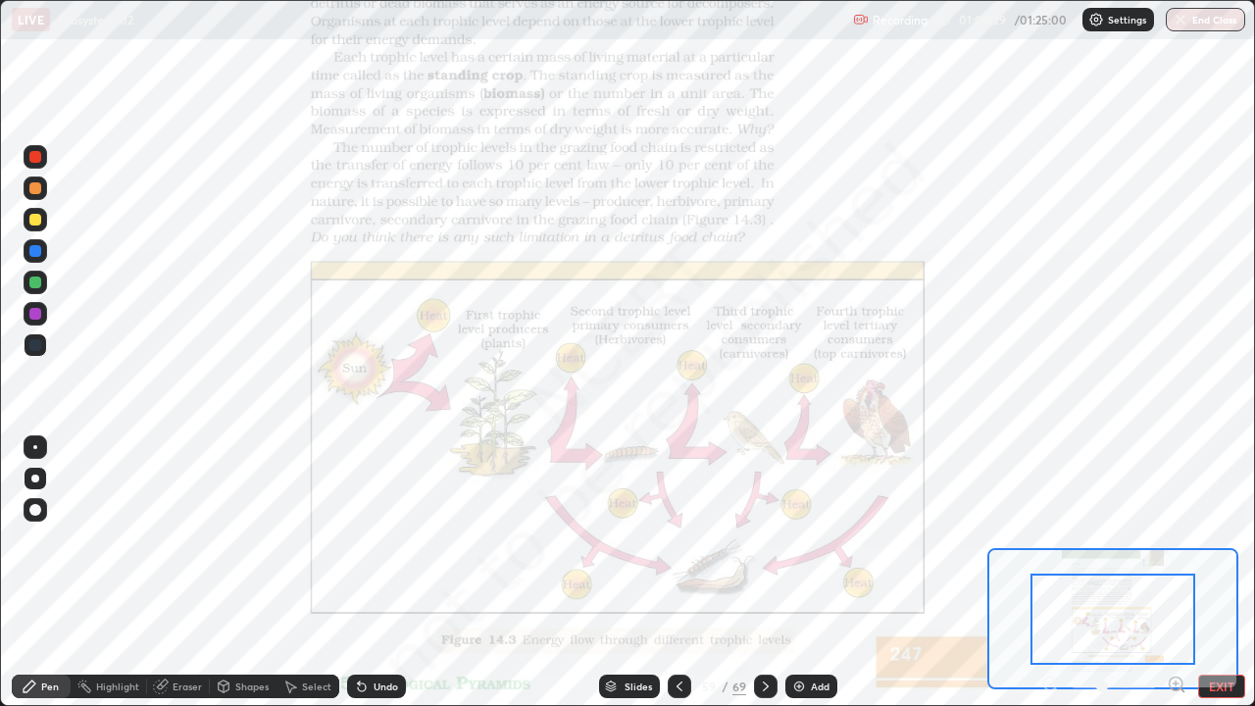
click at [606, 573] on icon at bounding box center [611, 687] width 10 height 3
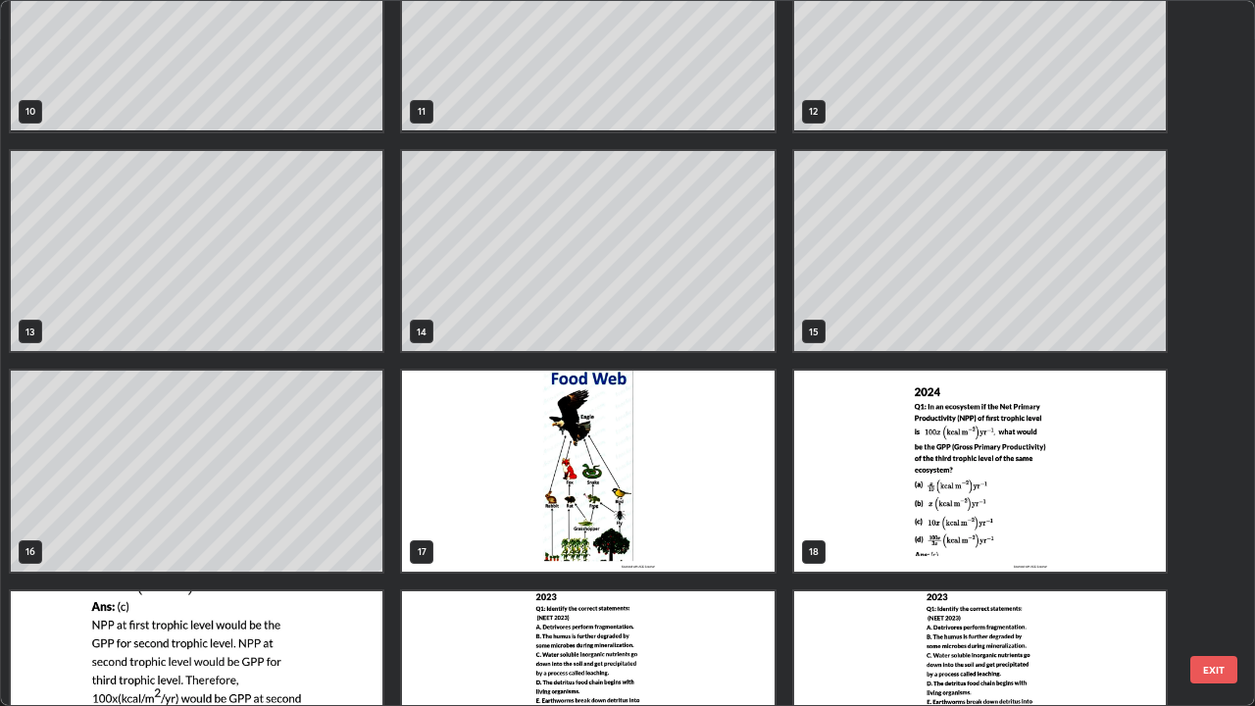
scroll to position [745, 0]
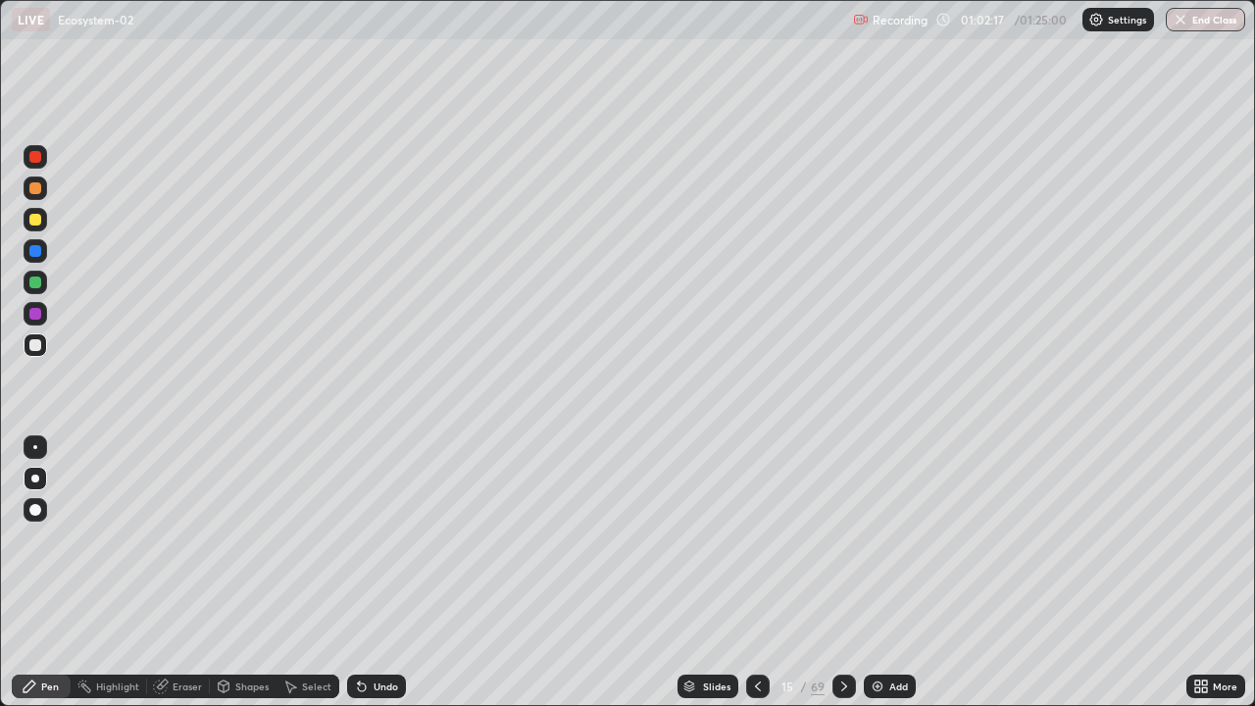
click at [894, 573] on div "Add" at bounding box center [898, 686] width 19 height 10
click at [374, 573] on div "Undo" at bounding box center [386, 686] width 25 height 10
click at [375, 573] on div "Undo" at bounding box center [386, 686] width 25 height 10
click at [386, 573] on div "Undo" at bounding box center [386, 686] width 25 height 10
click at [377, 573] on div "Undo" at bounding box center [376, 686] width 59 height 24
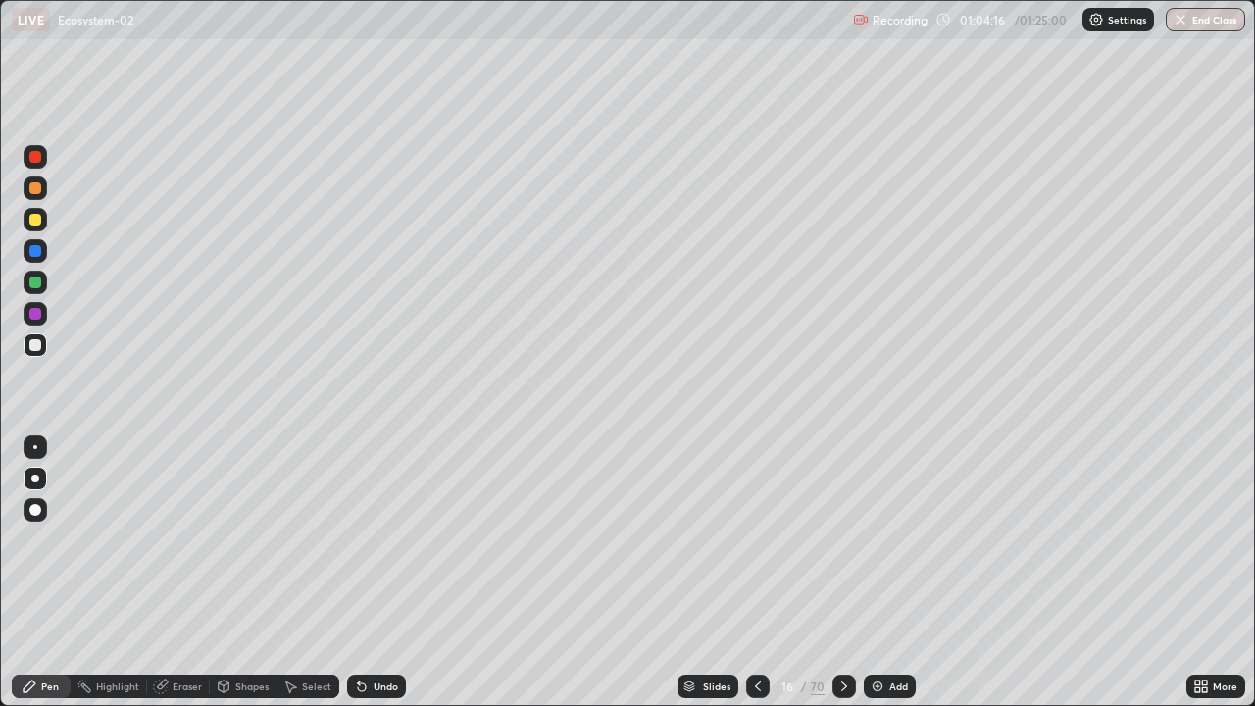
click at [383, 573] on div "Undo" at bounding box center [376, 686] width 59 height 24
click at [370, 573] on div "Undo" at bounding box center [376, 686] width 59 height 24
click at [369, 573] on div "Undo" at bounding box center [376, 686] width 59 height 24
click at [369, 573] on div "Undo" at bounding box center [372, 686] width 67 height 39
click at [363, 573] on div "Undo" at bounding box center [372, 686] width 67 height 39
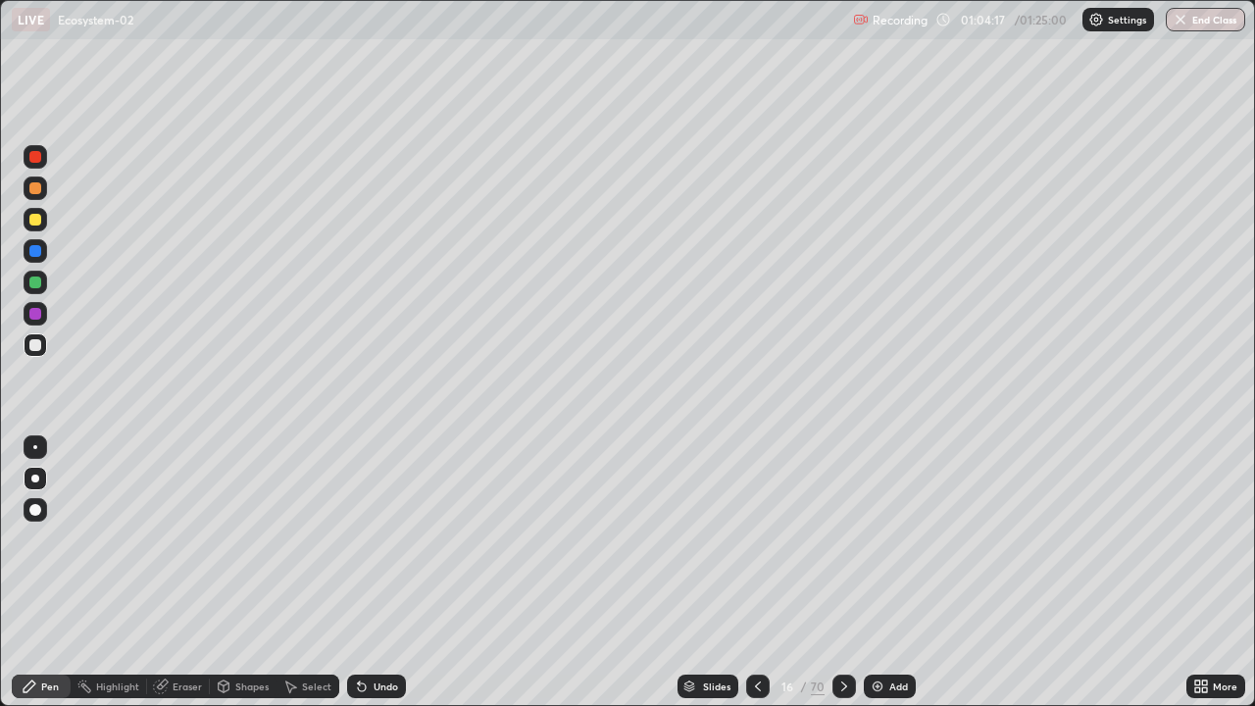
click at [361, 573] on div "Undo" at bounding box center [372, 686] width 67 height 39
click at [901, 573] on div "Add" at bounding box center [898, 686] width 19 height 10
click at [885, 573] on div "Add" at bounding box center [889, 686] width 52 height 24
click at [1192, 26] on button "End Class" at bounding box center [1205, 20] width 79 height 24
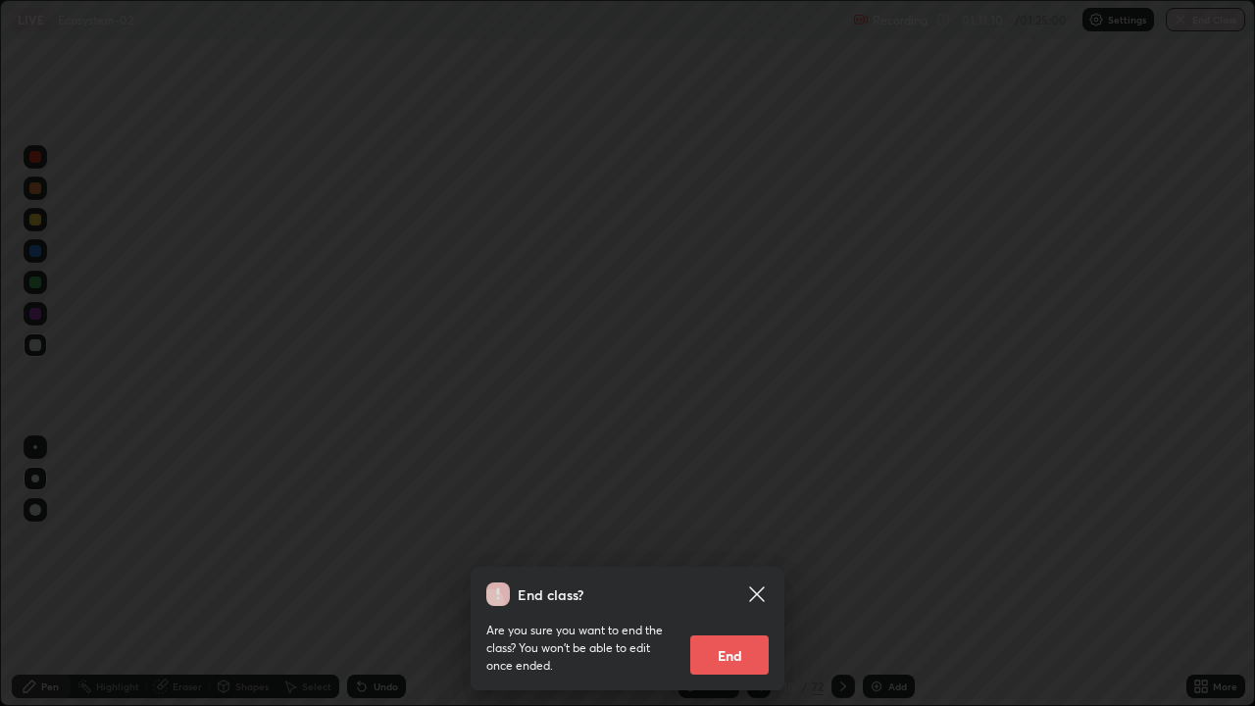
click at [751, 573] on button "End" at bounding box center [729, 654] width 78 height 39
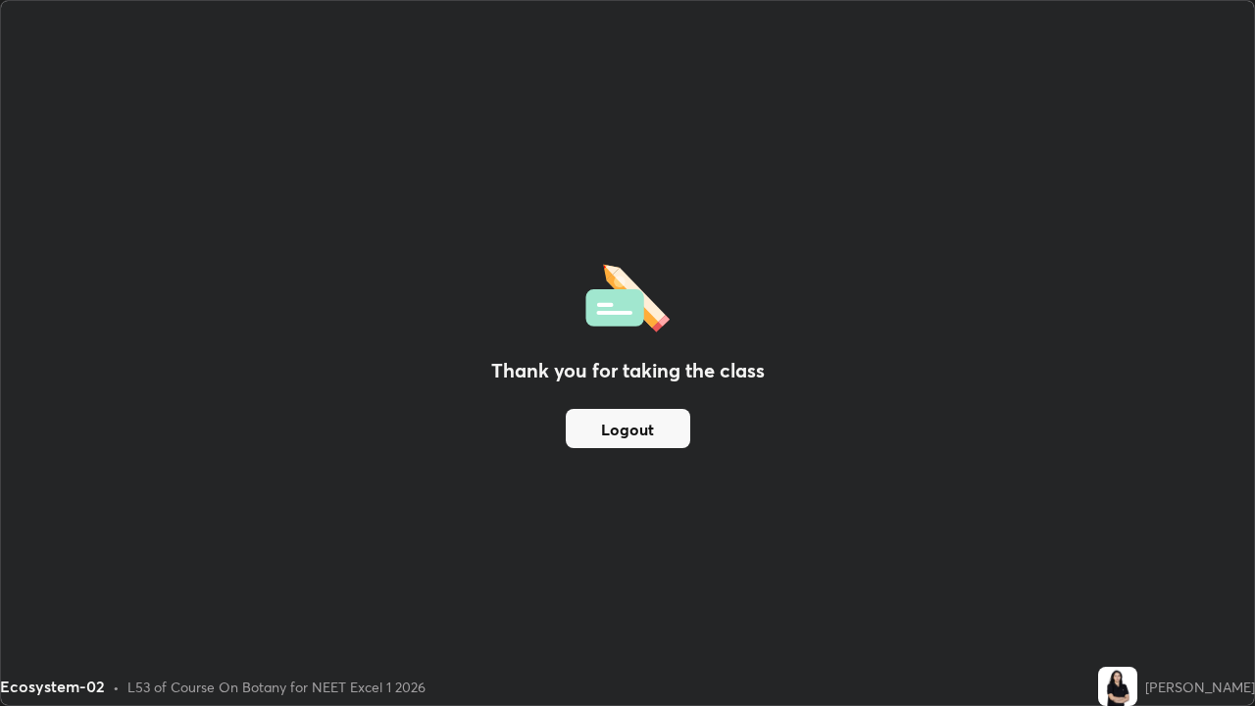
click at [754, 573] on div "Ecosystem-02 • L53 of Course On Botany for NEET Excel 1 2026" at bounding box center [545, 686] width 1090 height 39
click at [530, 506] on div "Thank you for taking the class Logout" at bounding box center [627, 353] width 1253 height 704
click at [561, 499] on div "Thank you for taking the class Logout" at bounding box center [627, 353] width 1253 height 704
click at [641, 424] on button "Logout" at bounding box center [628, 428] width 125 height 39
